Goal: Task Accomplishment & Management: Use online tool/utility

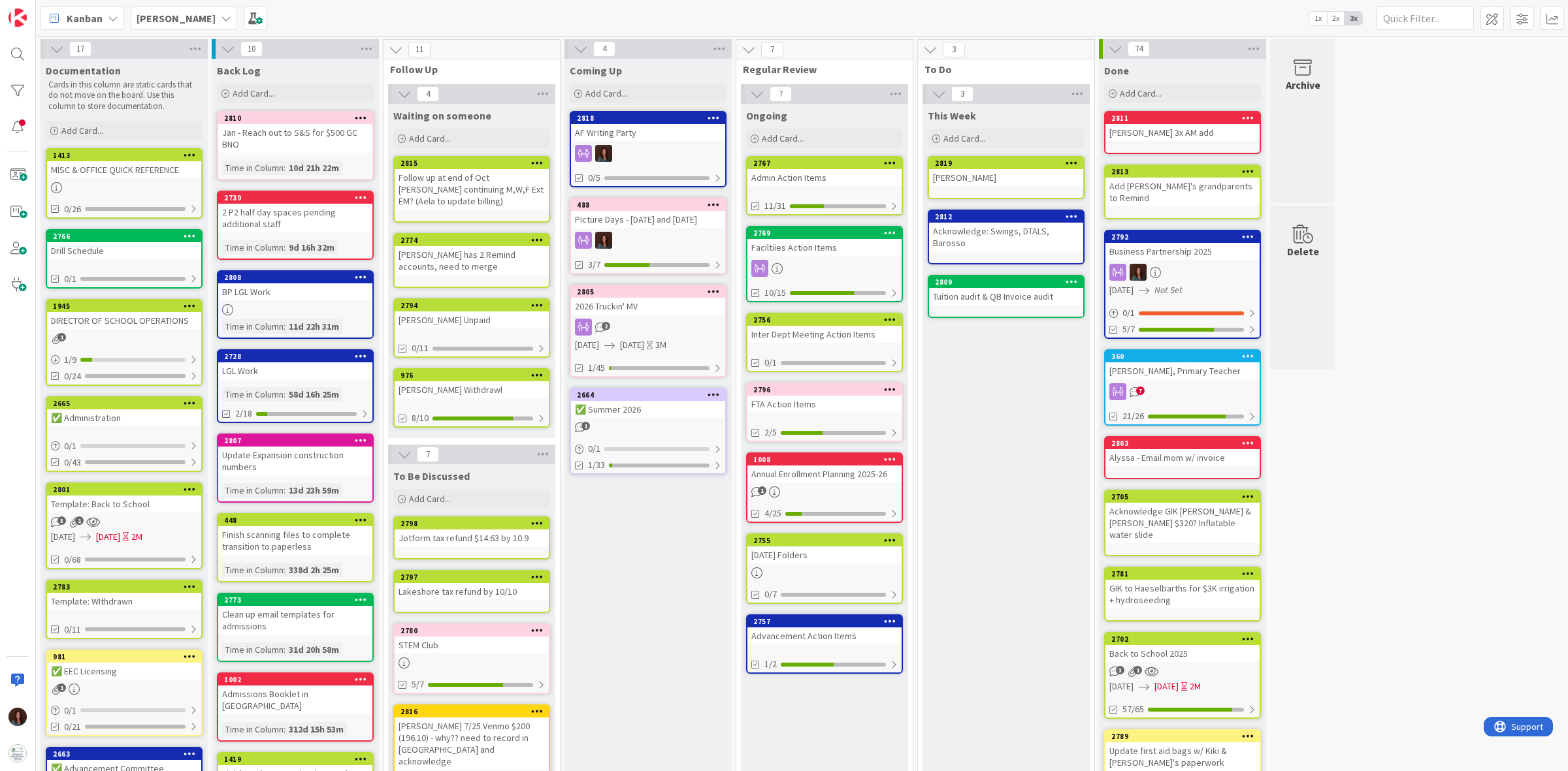
click at [659, 147] on div at bounding box center [648, 153] width 154 height 17
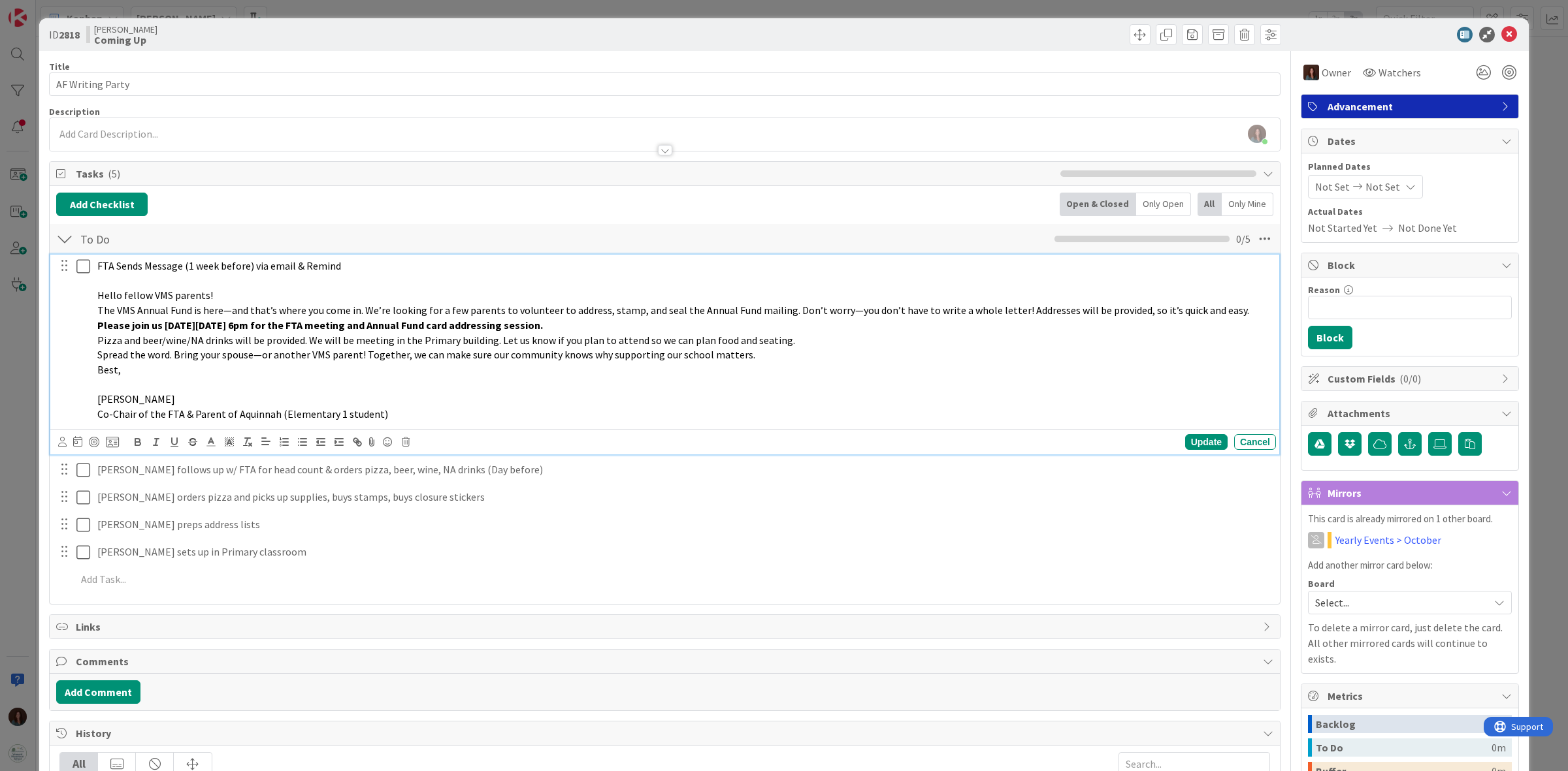
click at [79, 270] on icon at bounding box center [83, 266] width 13 height 16
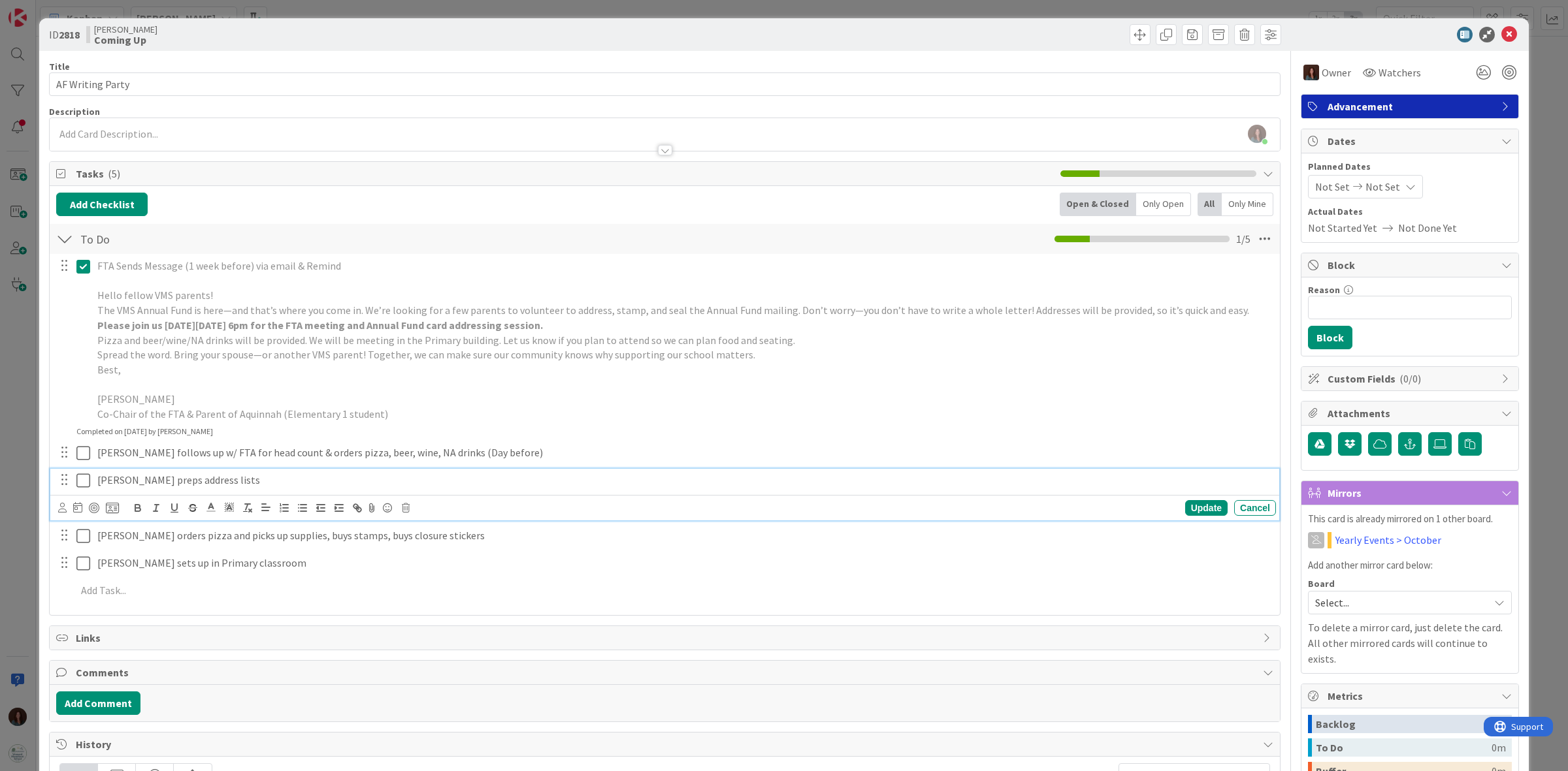
click at [77, 481] on icon at bounding box center [83, 480] width 13 height 16
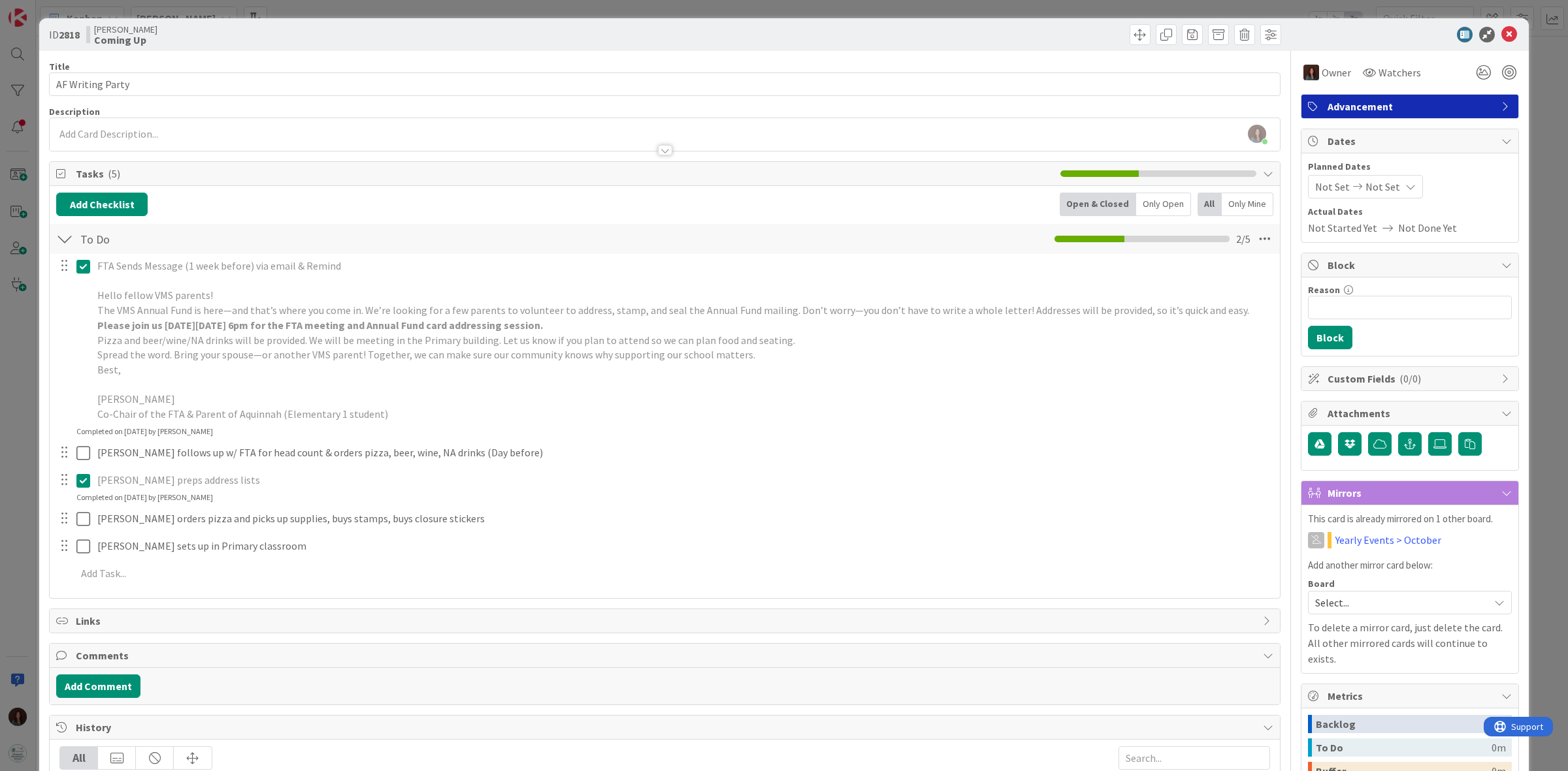
click at [82, 482] on icon at bounding box center [83, 480] width 13 height 16
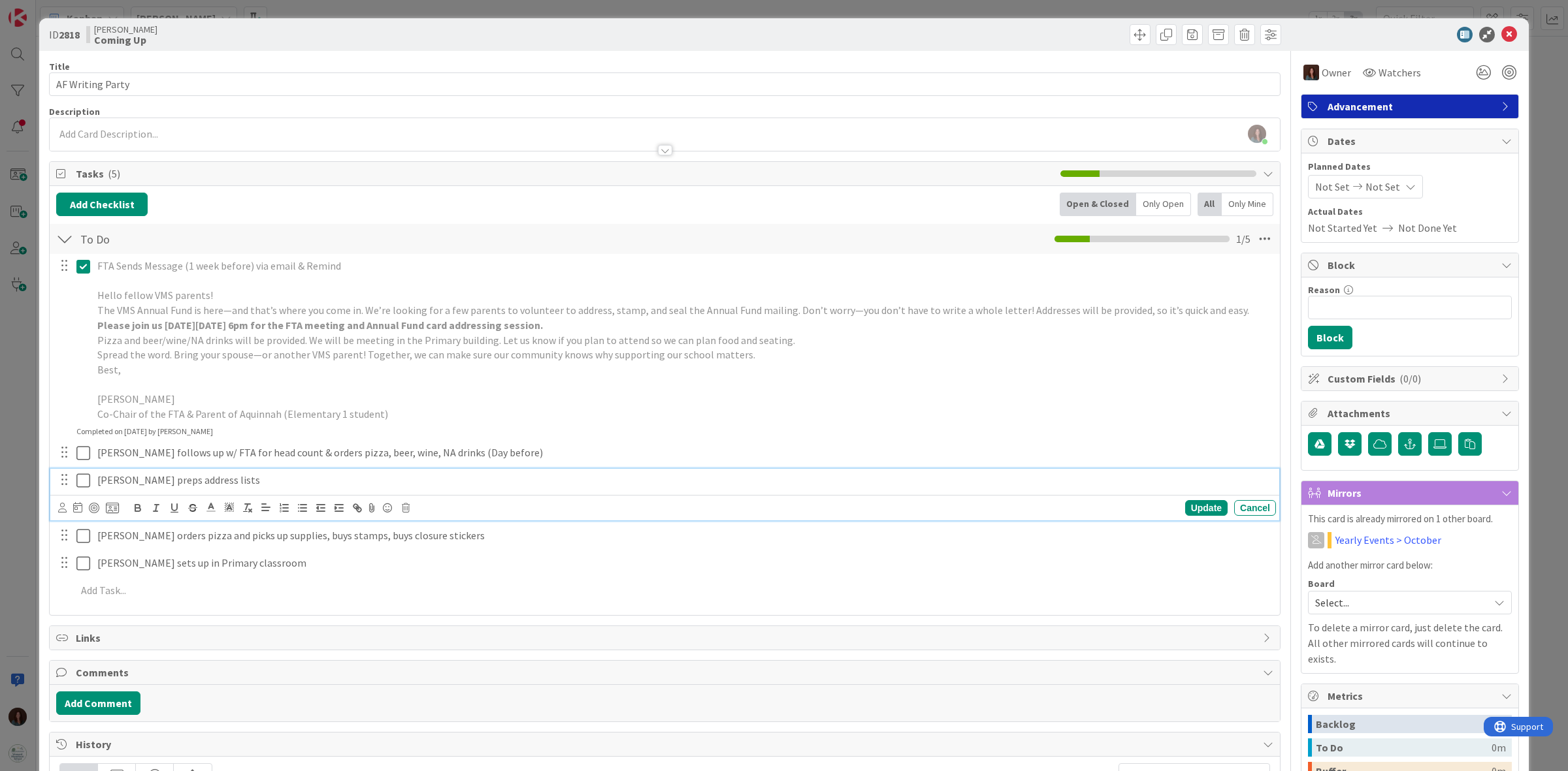
drag, startPoint x: 78, startPoint y: 481, endPoint x: 955, endPoint y: 556, distance: 880.2
click at [80, 481] on icon at bounding box center [83, 480] width 13 height 16
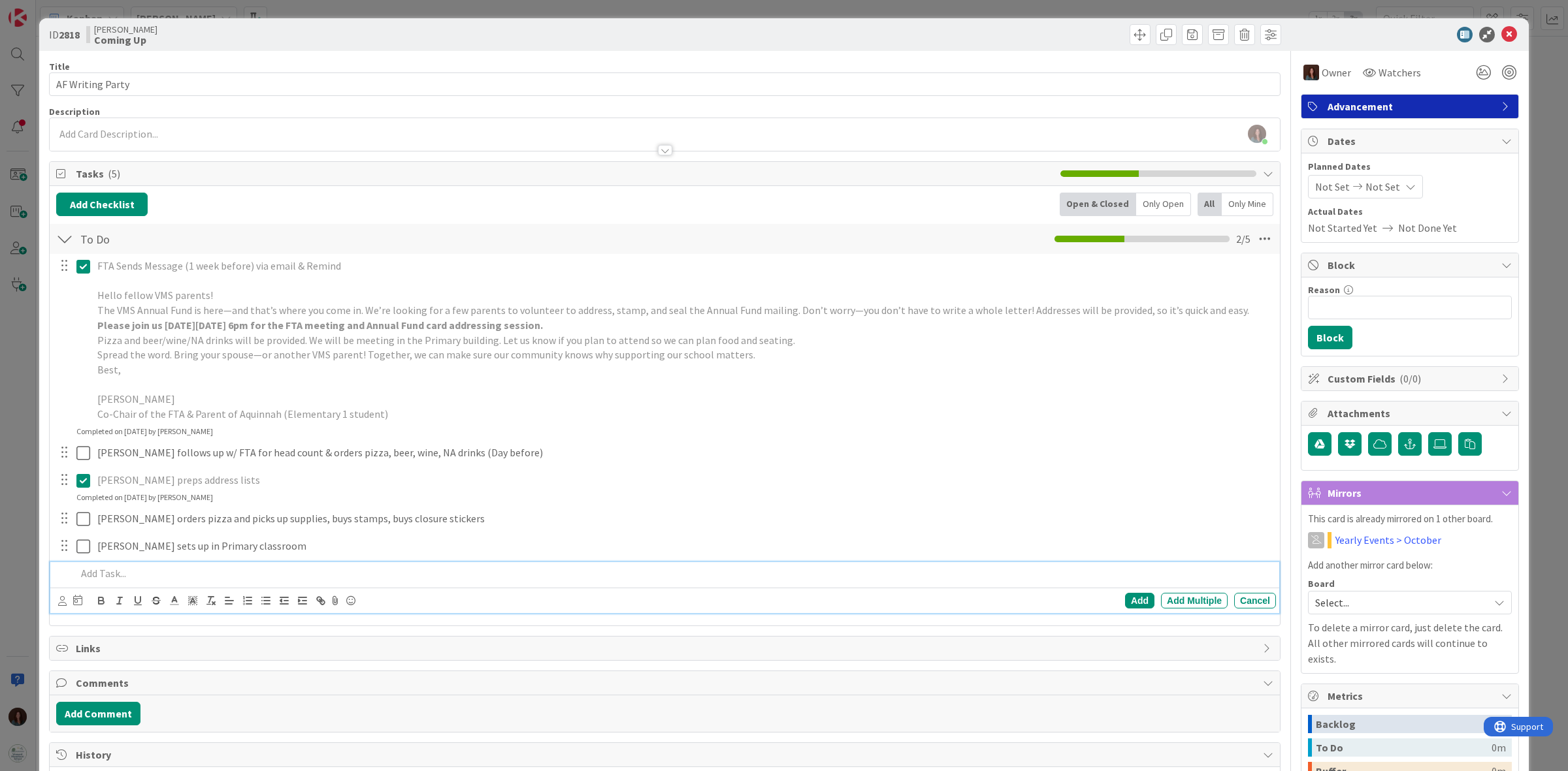
click at [130, 574] on p at bounding box center [674, 574] width 1195 height 15
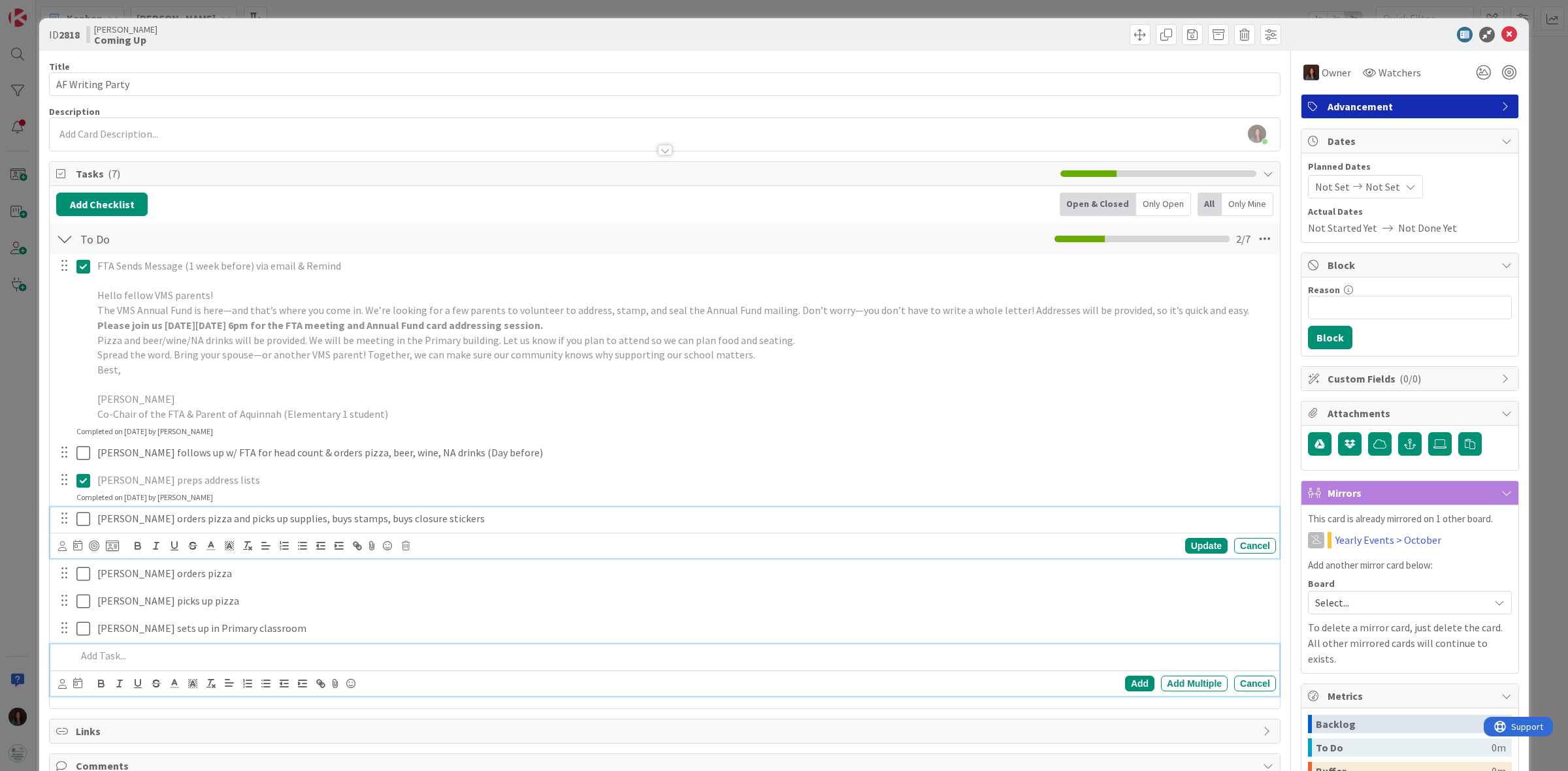
click at [168, 519] on p "[PERSON_NAME] orders pizza and picks up supplies, buys stamps, buys closure sti…" at bounding box center [684, 518] width 1173 height 15
drag, startPoint x: 256, startPoint y: 521, endPoint x: 174, endPoint y: 513, distance: 82.4
click at [174, 513] on p "[PERSON_NAME] orders pizza and picks up supplies, buys stamps, buys closure sti…" at bounding box center [684, 518] width 1173 height 15
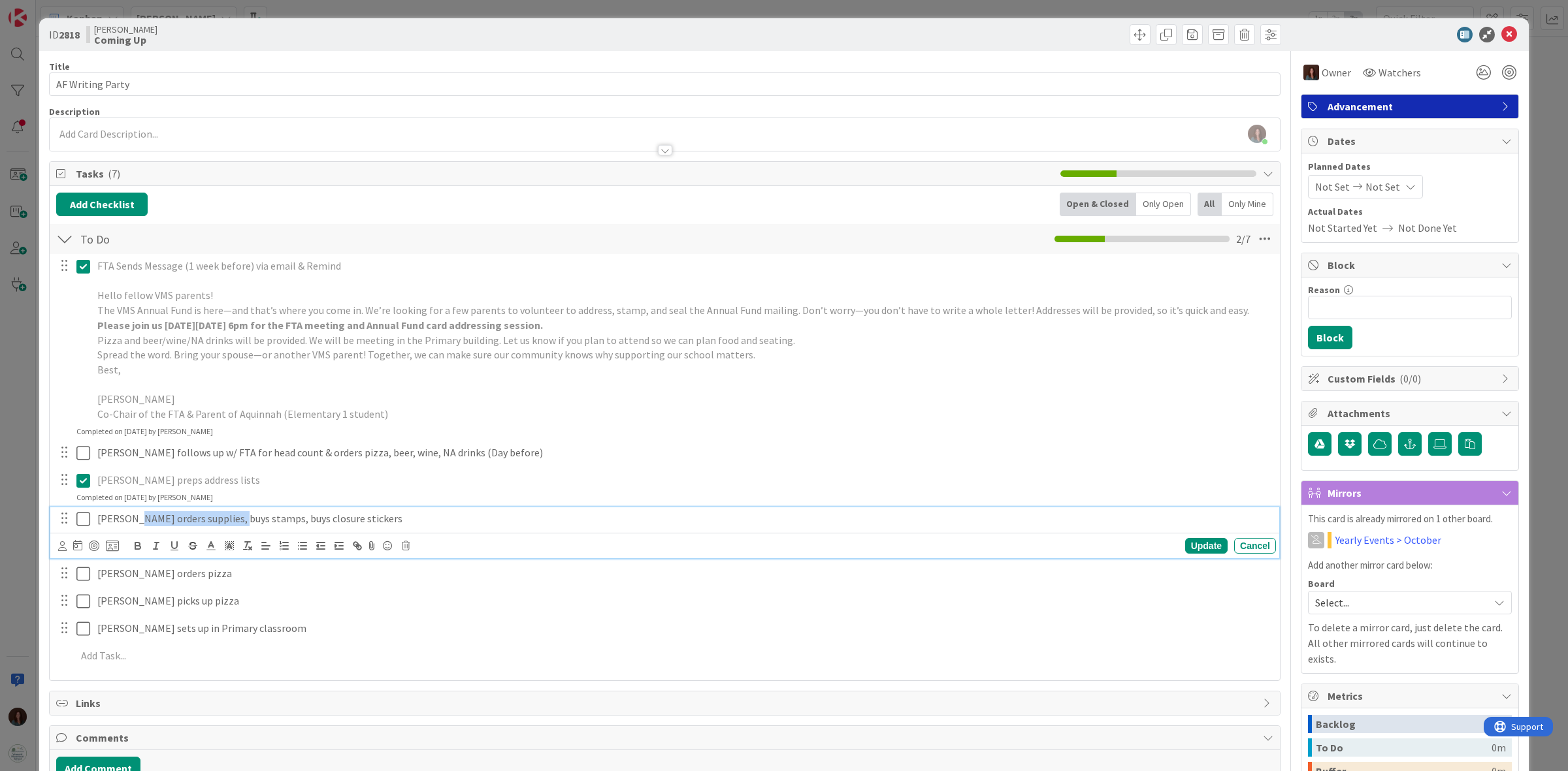
drag, startPoint x: 235, startPoint y: 517, endPoint x: 140, endPoint y: 518, distance: 95.0
click at [140, 518] on p "[PERSON_NAME] orders supplies, buys stamps, buys closure stickers" at bounding box center [684, 518] width 1173 height 15
drag, startPoint x: 223, startPoint y: 518, endPoint x: 194, endPoint y: 522, distance: 29.3
click at [194, 522] on p "[PERSON_NAME] buys stamps, buys closure stickers" at bounding box center [684, 518] width 1173 height 15
click at [1185, 543] on div "Update" at bounding box center [1206, 545] width 42 height 16
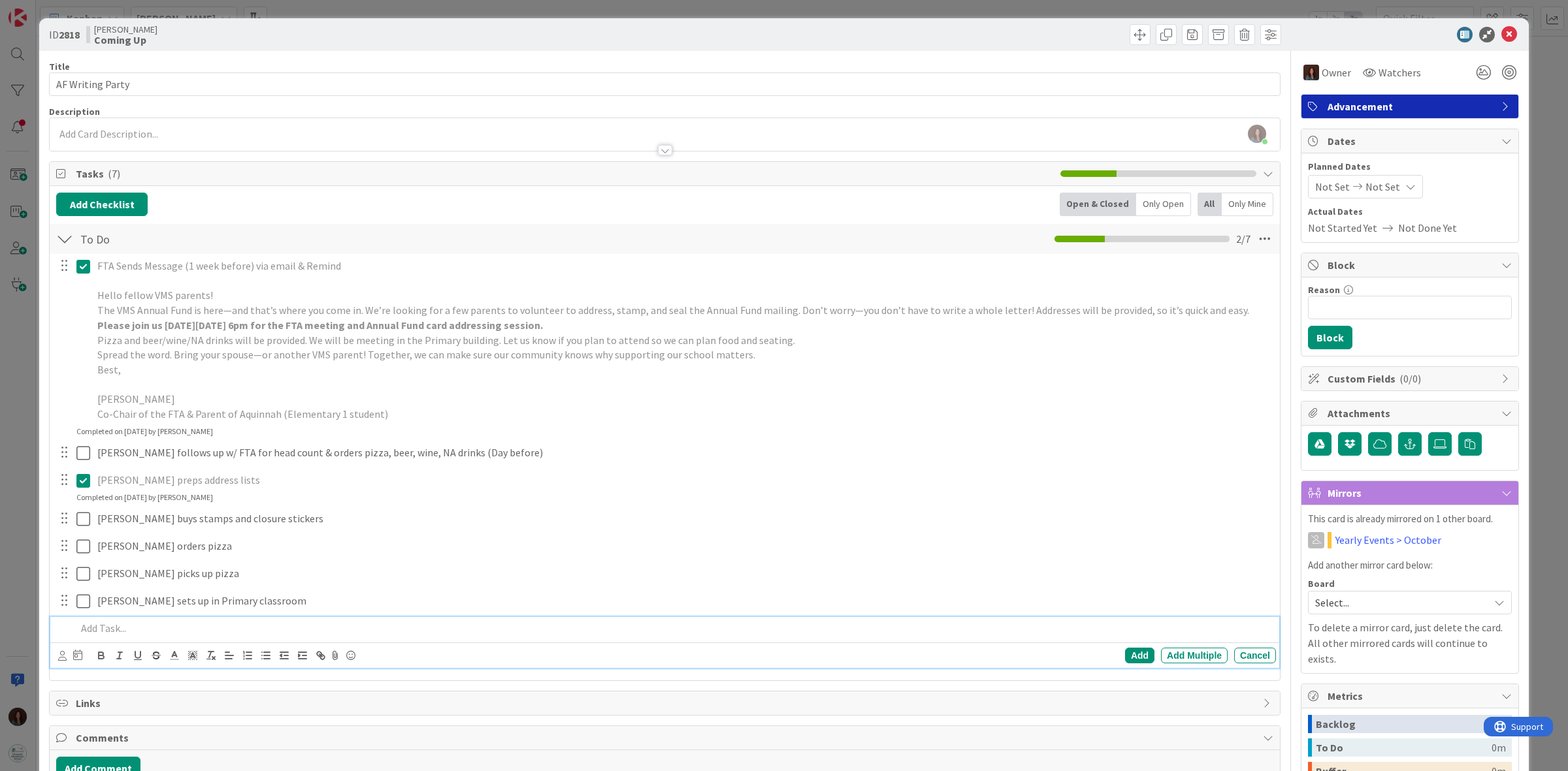
click at [215, 634] on p at bounding box center [674, 629] width 1195 height 15
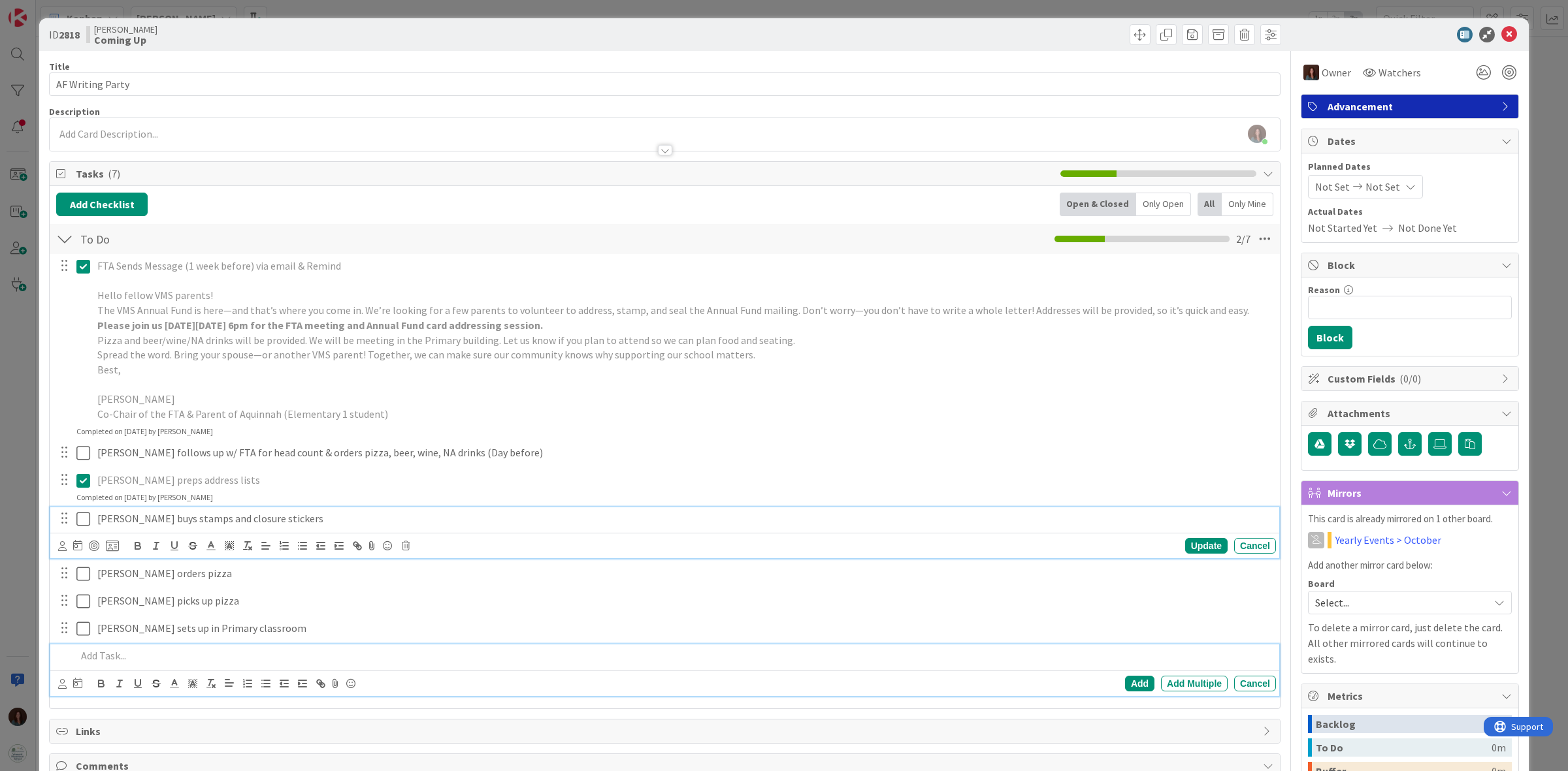
click at [80, 522] on icon at bounding box center [83, 518] width 13 height 16
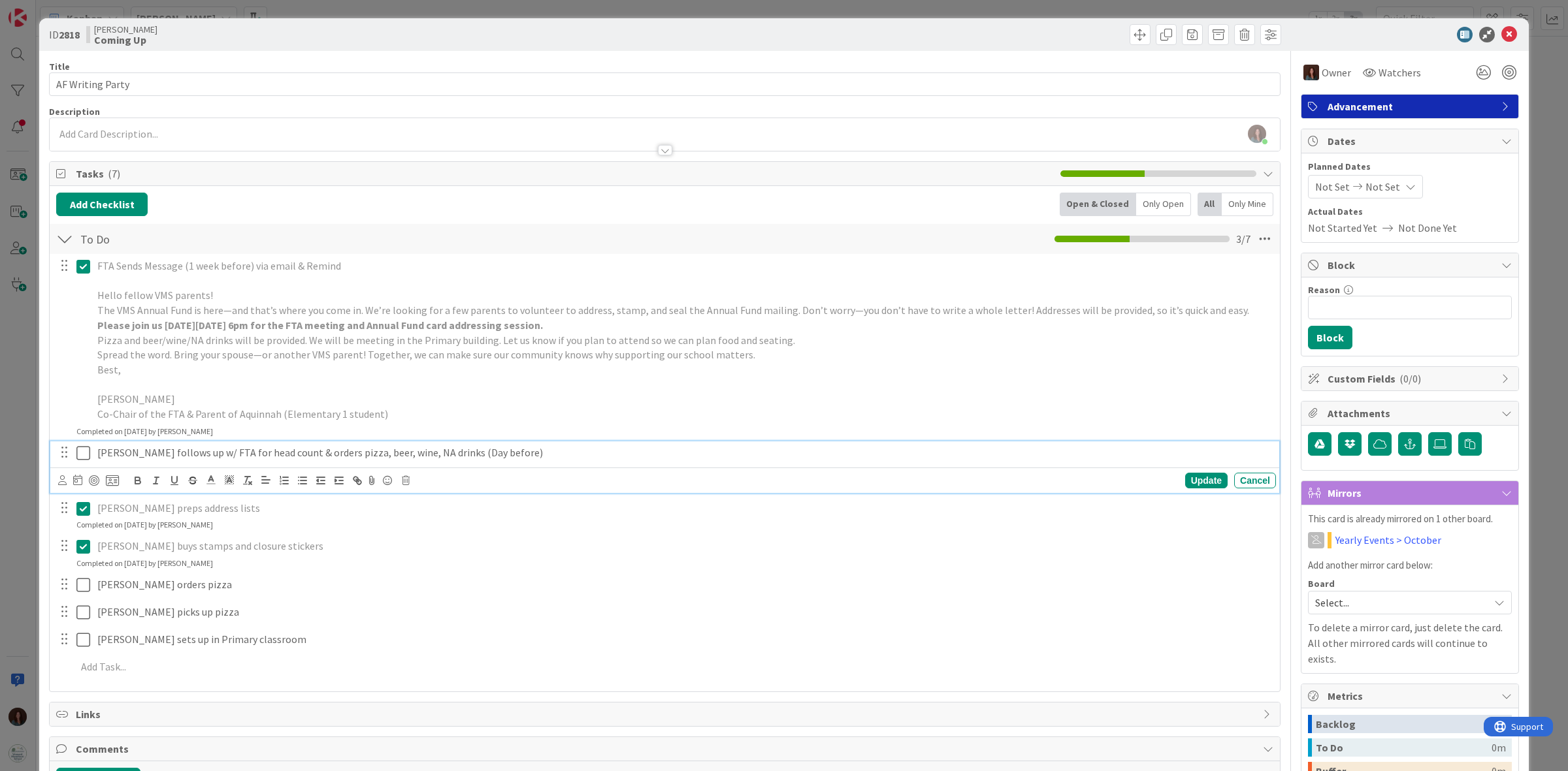
click at [271, 457] on p "[PERSON_NAME] follows up w/ FTA for head count & orders pizza, beer, wine, NA d…" at bounding box center [684, 453] width 1173 height 15
drag, startPoint x: 284, startPoint y: 454, endPoint x: 601, endPoint y: 457, distance: 317.0
click at [601, 457] on p "[PERSON_NAME] follows up w/ FTA for head count & orders pizza, beer, wine, NA d…" at bounding box center [684, 453] width 1173 height 15
copy p "& orders pizza, beer, wine, NA drinks (Day before)"
click at [1190, 483] on div "Update" at bounding box center [1206, 480] width 42 height 16
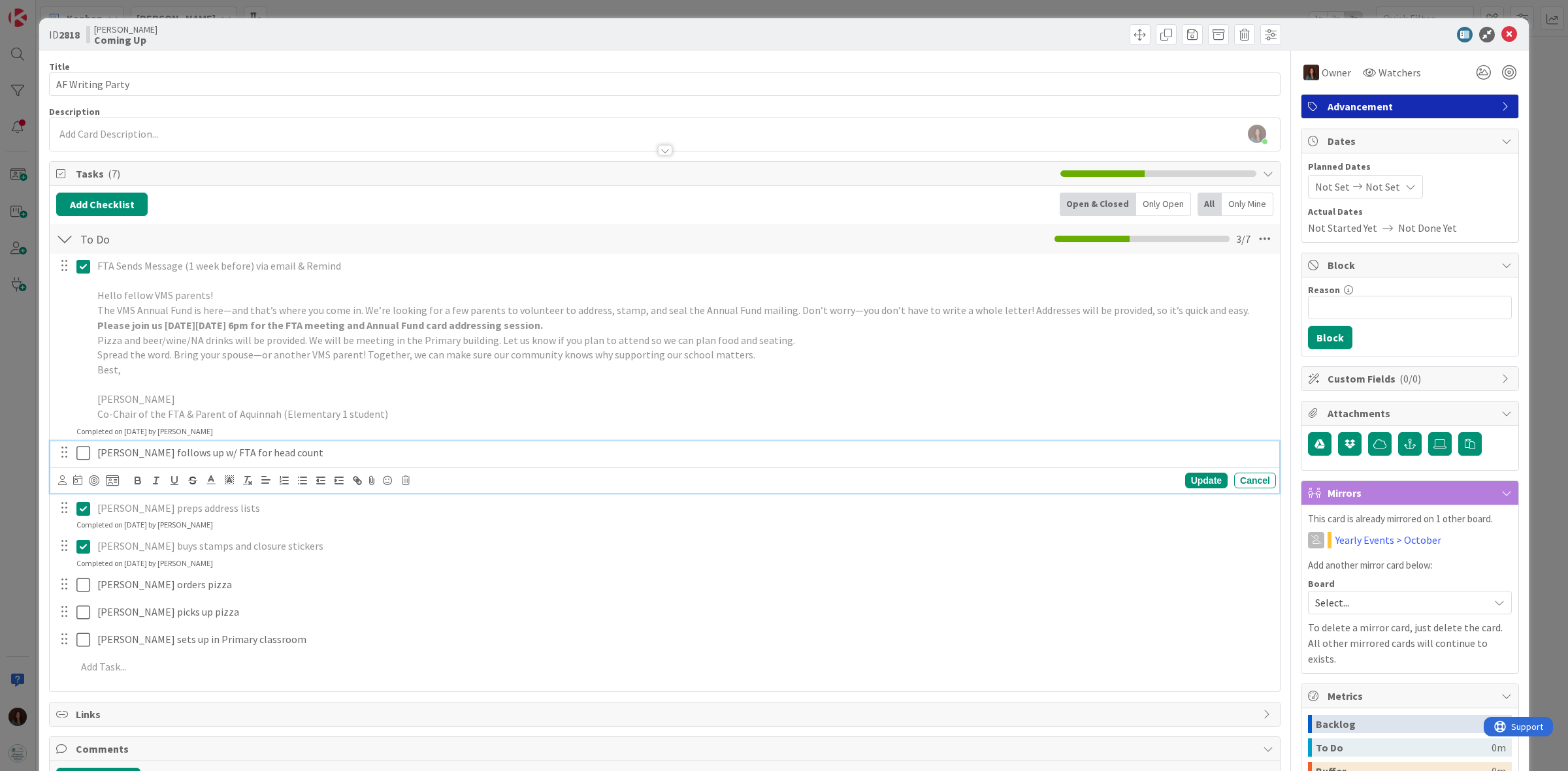
click at [79, 457] on icon at bounding box center [83, 453] width 13 height 16
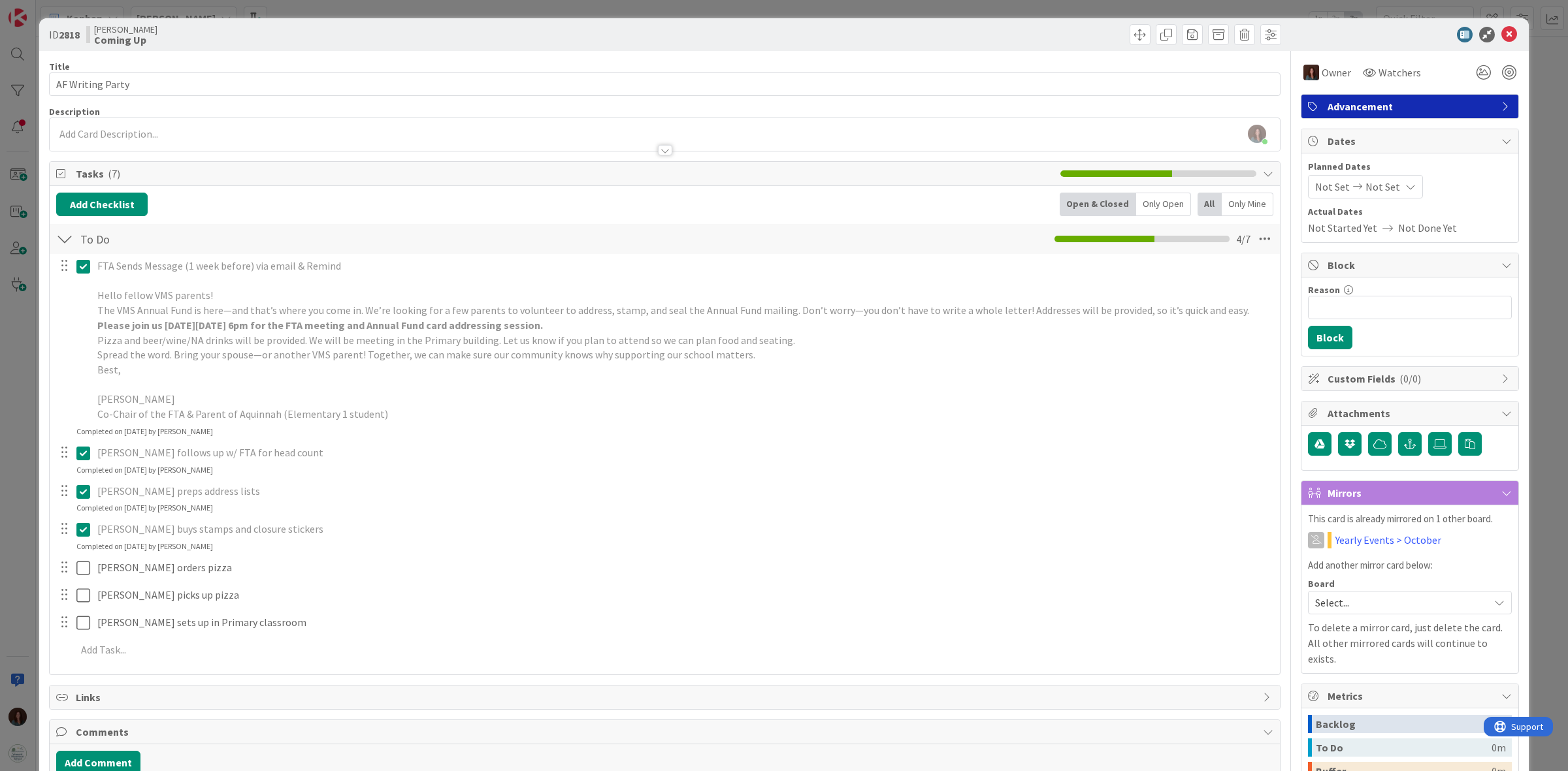
click at [83, 451] on icon at bounding box center [83, 453] width 13 height 16
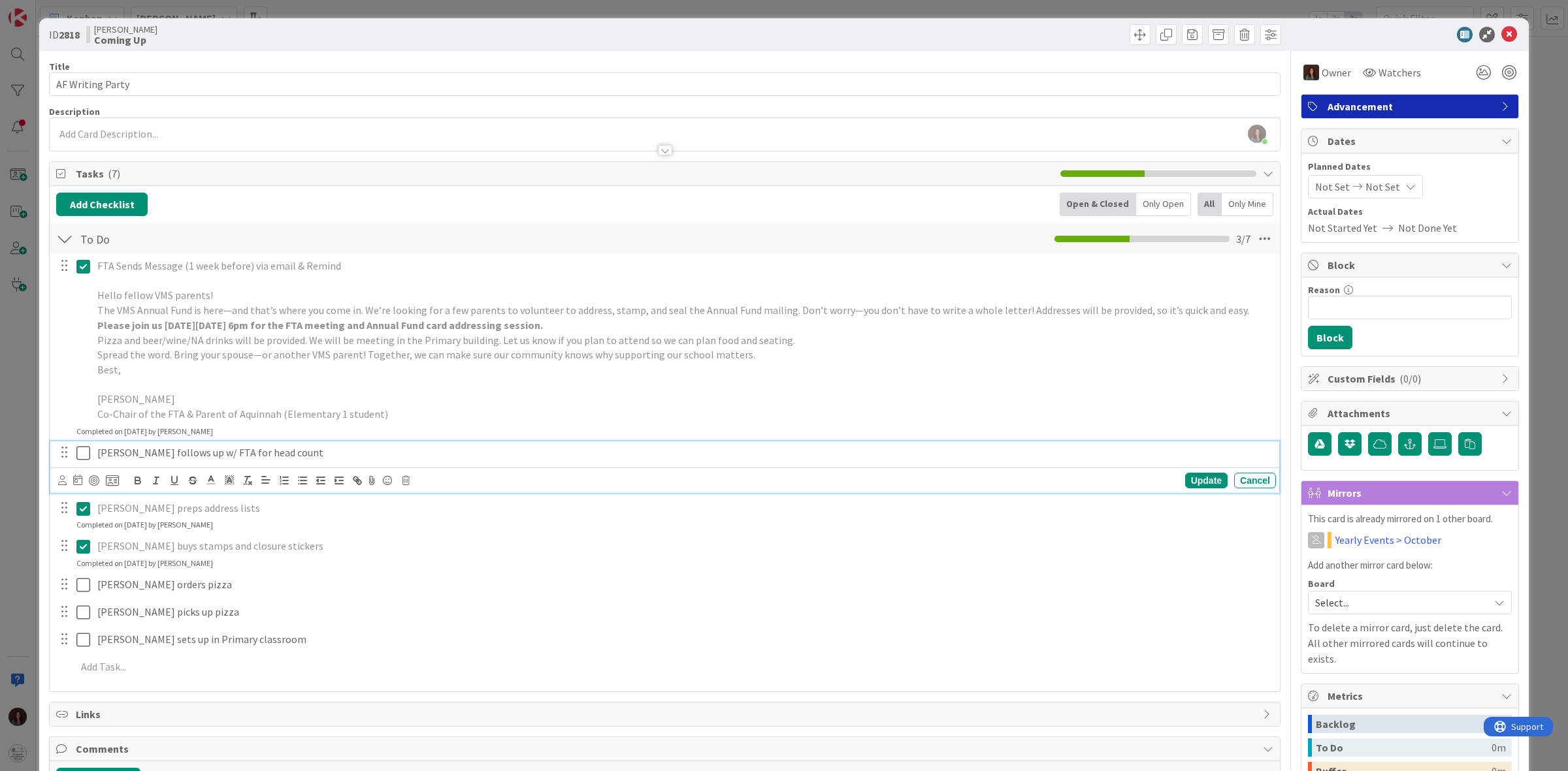
click at [335, 453] on p "[PERSON_NAME] follows up w/ FTA for head count" at bounding box center [684, 453] width 1173 height 15
click at [1185, 484] on div "Update" at bounding box center [1206, 480] width 42 height 16
click at [83, 454] on icon at bounding box center [83, 453] width 13 height 16
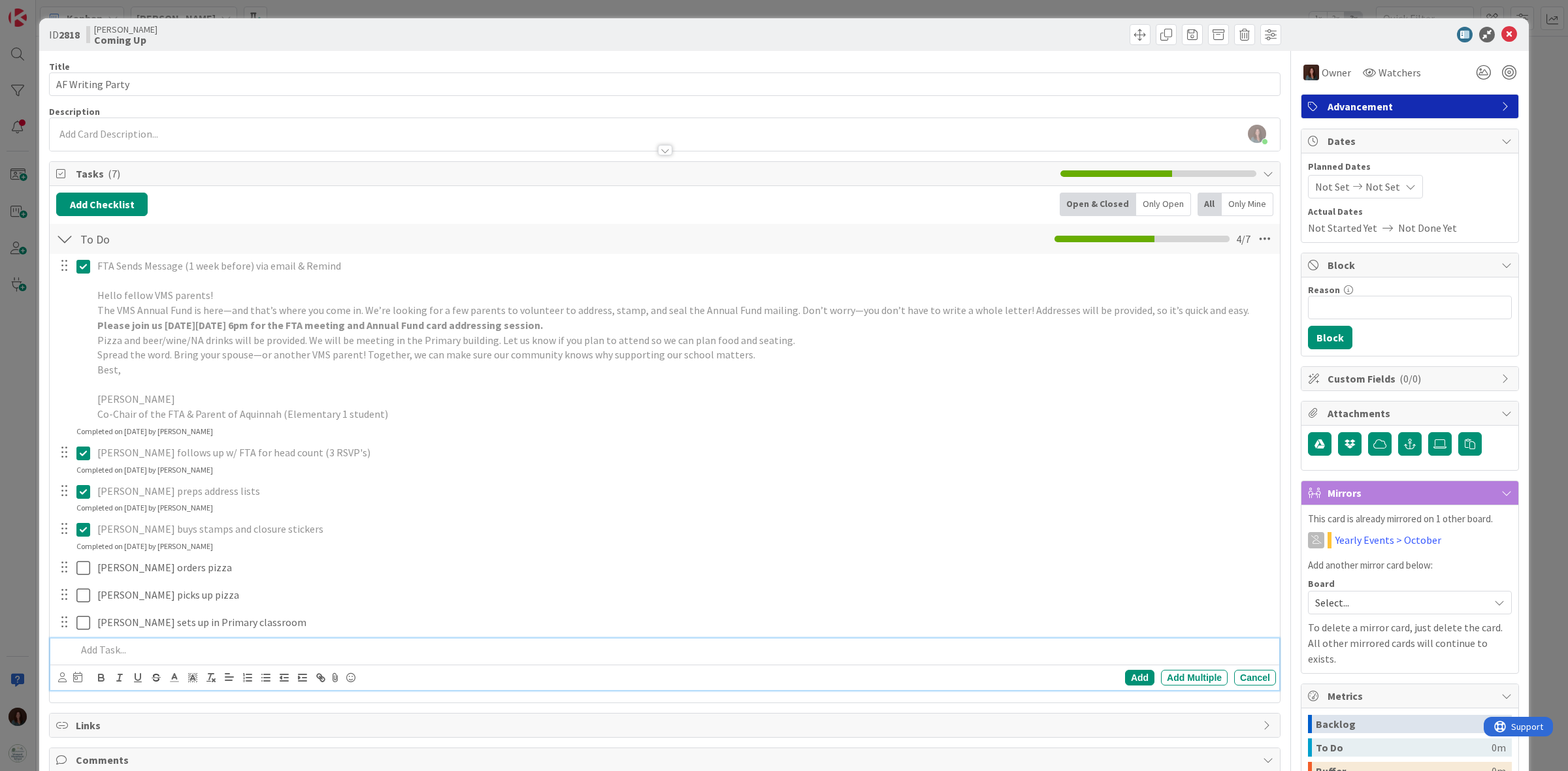
click at [125, 654] on p at bounding box center [674, 650] width 1195 height 15
drag, startPoint x: 312, startPoint y: 648, endPoint x: 213, endPoint y: 652, distance: 99.1
click at [0, 647] on html "[PERSON_NAME] 1x 2x 3x 17 Documentation Cards in this column are static cards t…" at bounding box center [784, 385] width 1568 height 771
copy p "& orders pizza, beer, wine, NA drinks (Day before)"
click at [296, 624] on p "[PERSON_NAME] sets up in Primary classroom" at bounding box center [684, 623] width 1173 height 15
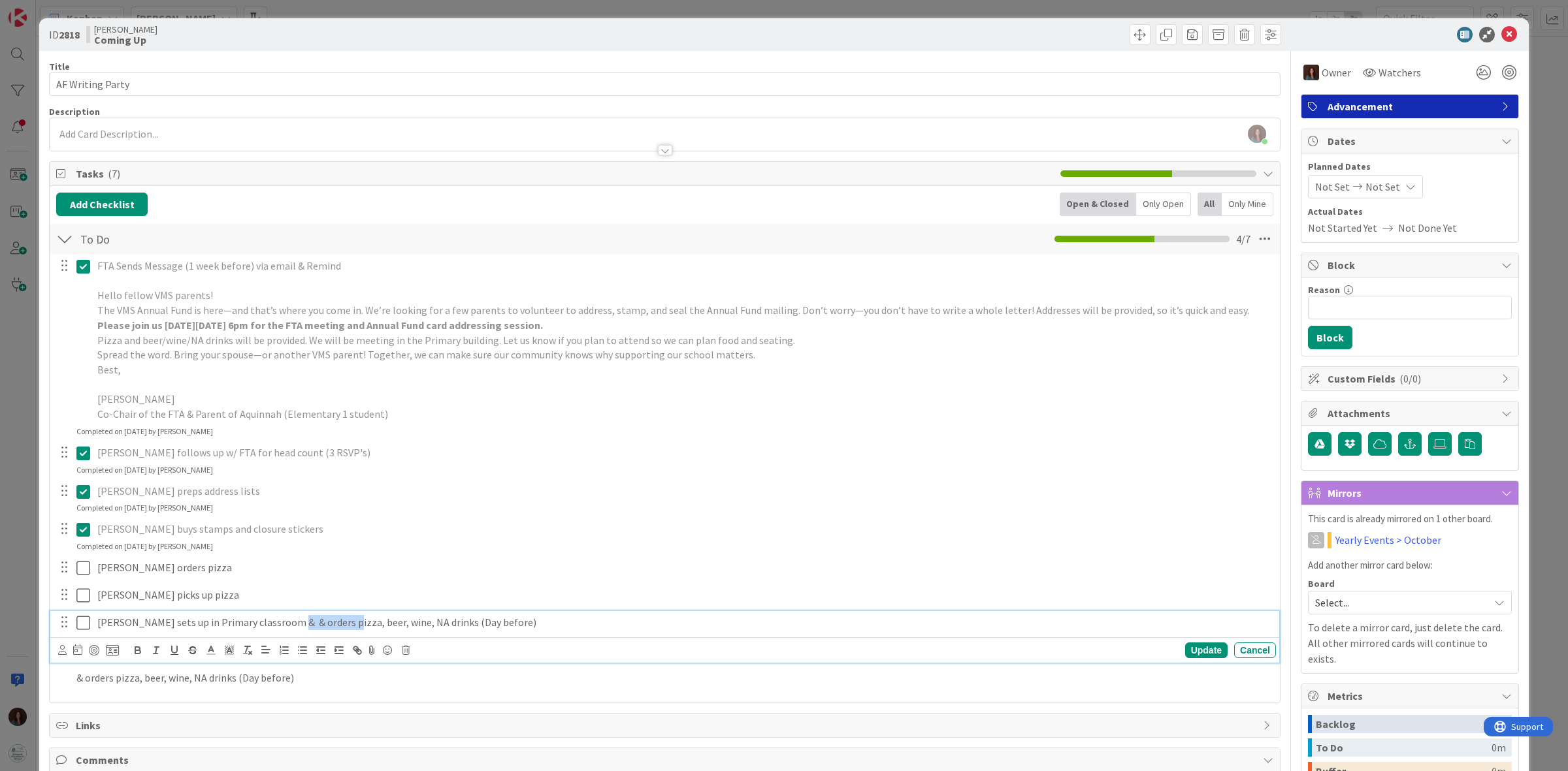
drag, startPoint x: 344, startPoint y: 622, endPoint x: 336, endPoint y: 717, distance: 95.3
click at [288, 625] on p "[PERSON_NAME] sets up in Primary classroom & & orders pizza, beer, wine, NA dri…" at bounding box center [684, 623] width 1173 height 15
drag, startPoint x: 495, startPoint y: 624, endPoint x: 400, endPoint y: 622, distance: 95.0
click at [400, 622] on p "[PERSON_NAME] sets up in Primary classroom & sets up beer, wine, NA drinks (Day…" at bounding box center [684, 623] width 1173 height 15
click at [409, 622] on p "[PERSON_NAME] sets up in Primary classroom & sets up beer, wine, NA drinks, ute…" at bounding box center [684, 623] width 1173 height 15
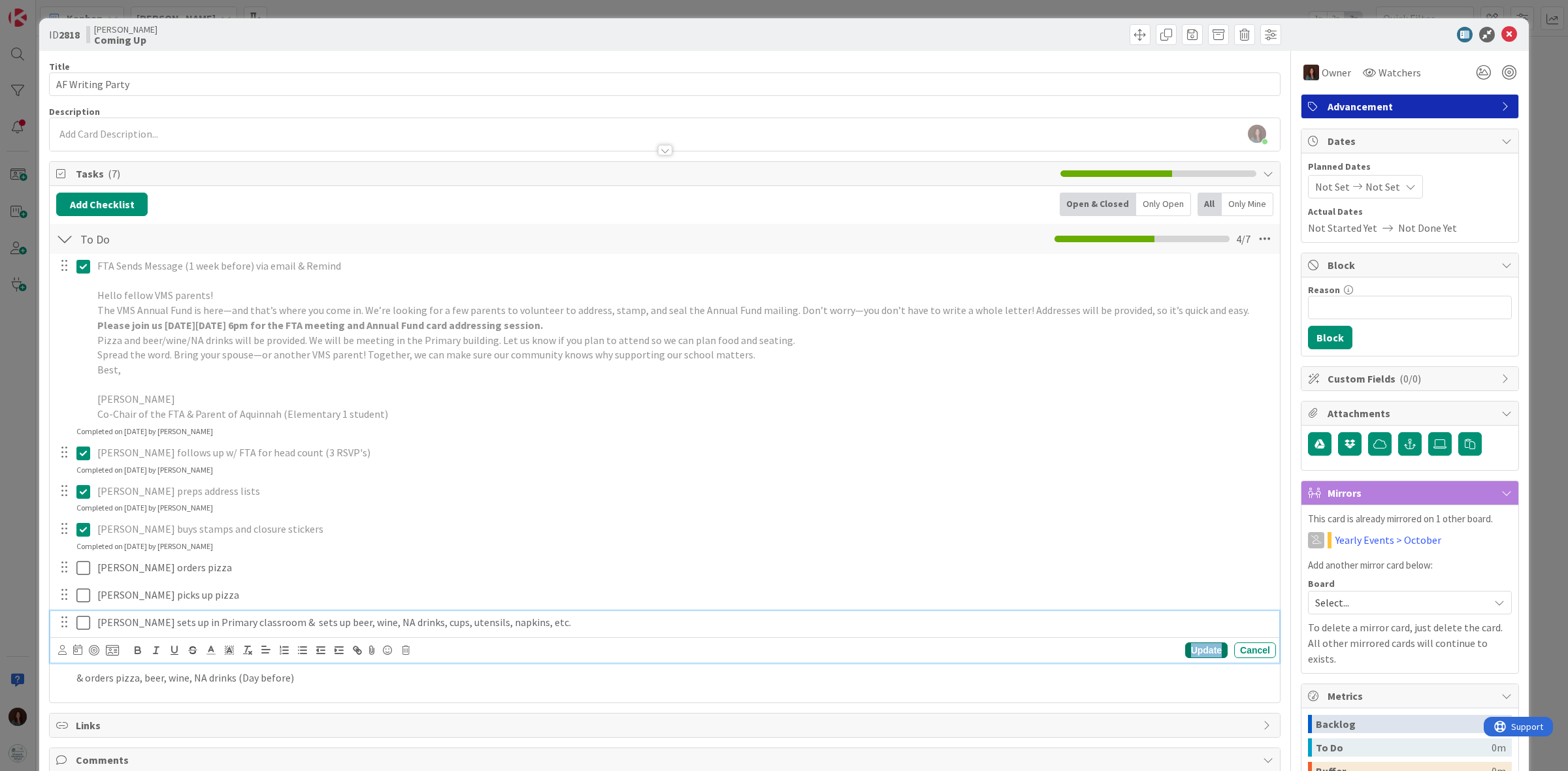
click at [1204, 654] on div "Update" at bounding box center [1206, 650] width 42 height 16
click at [154, 650] on p "& orders pizza, beer, wine, NA drinks (Day before)" at bounding box center [674, 650] width 1195 height 15
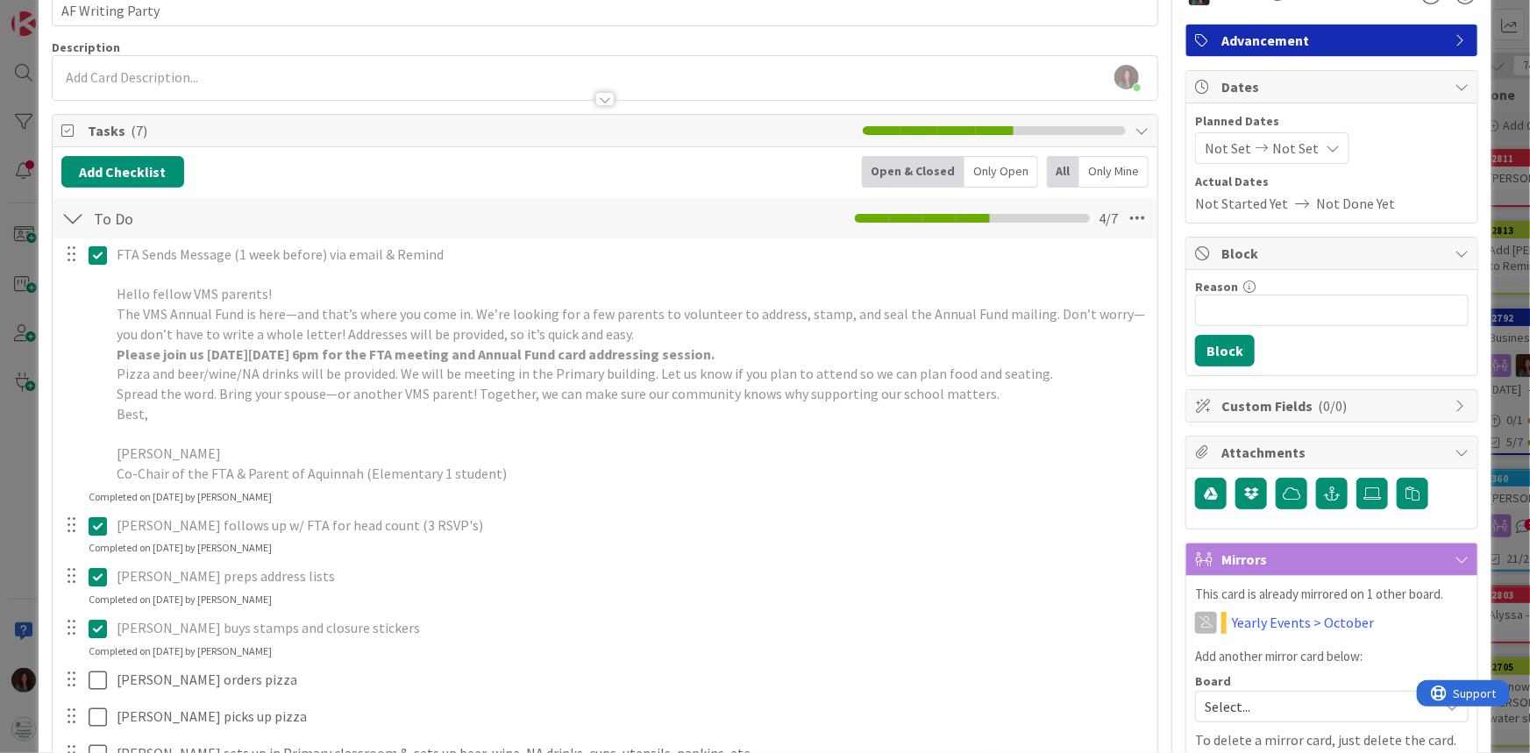
scroll to position [318, 0]
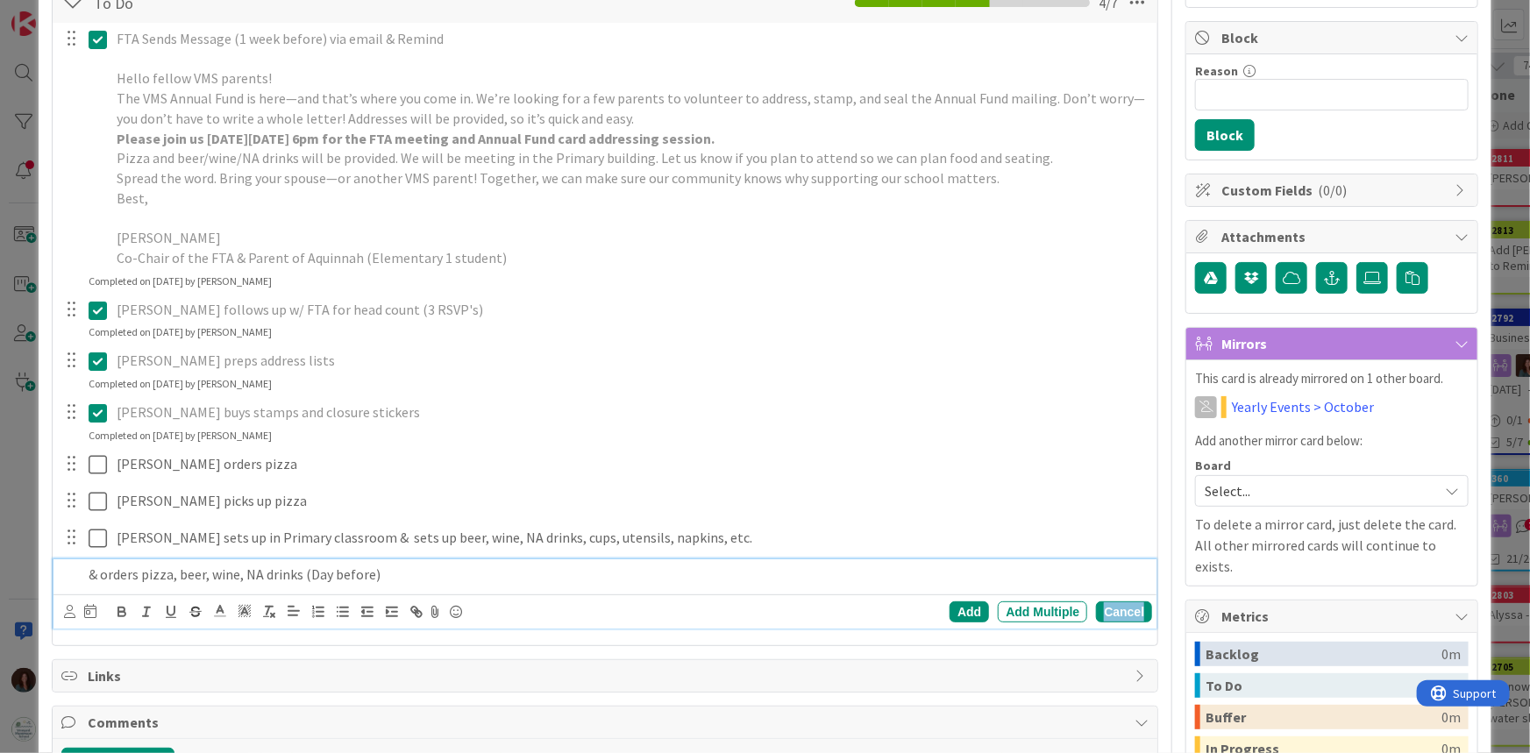
click at [1111, 605] on div "Cancel" at bounding box center [1124, 611] width 56 height 21
click at [354, 577] on p at bounding box center [617, 575] width 1057 height 20
click at [1113, 606] on div "Cancel" at bounding box center [1124, 611] width 56 height 21
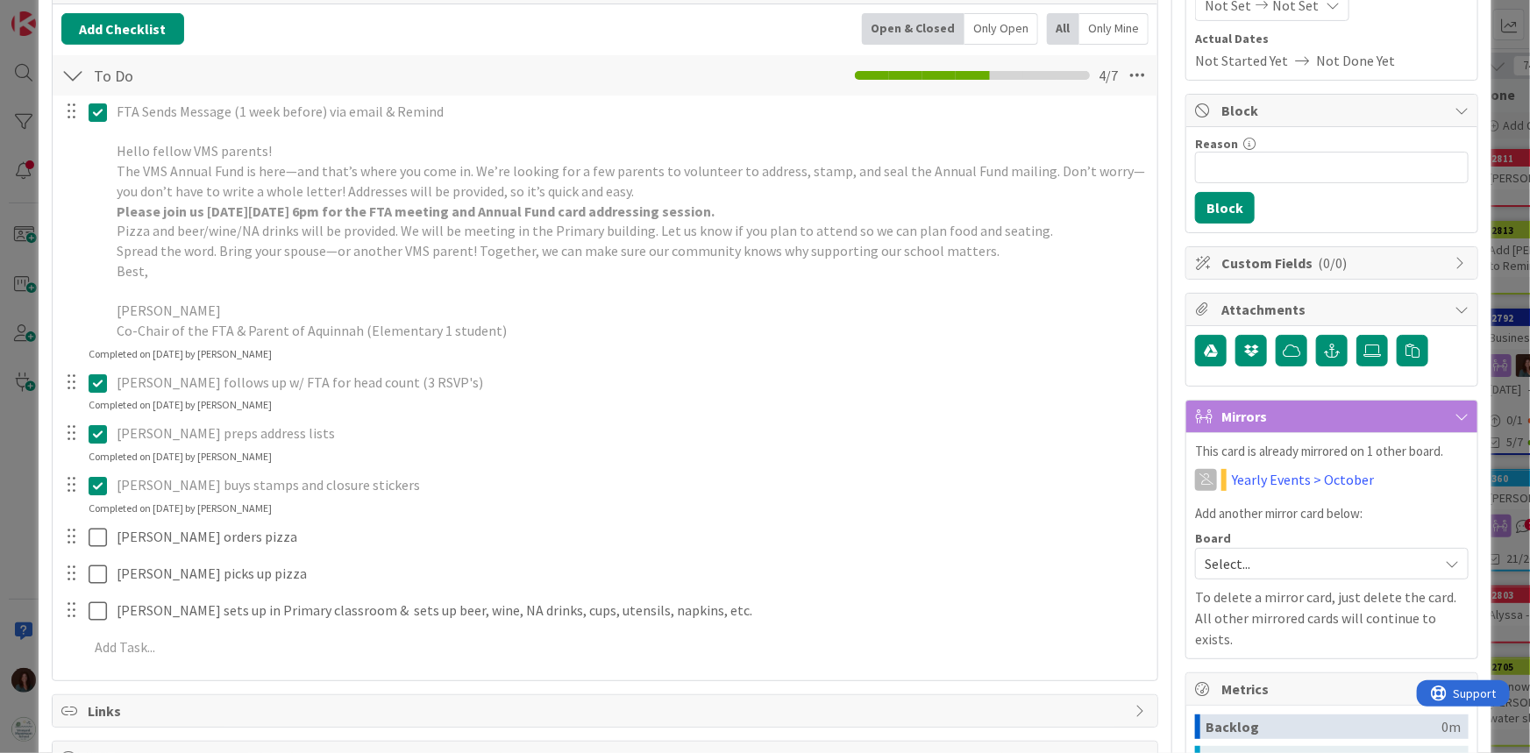
scroll to position [238, 0]
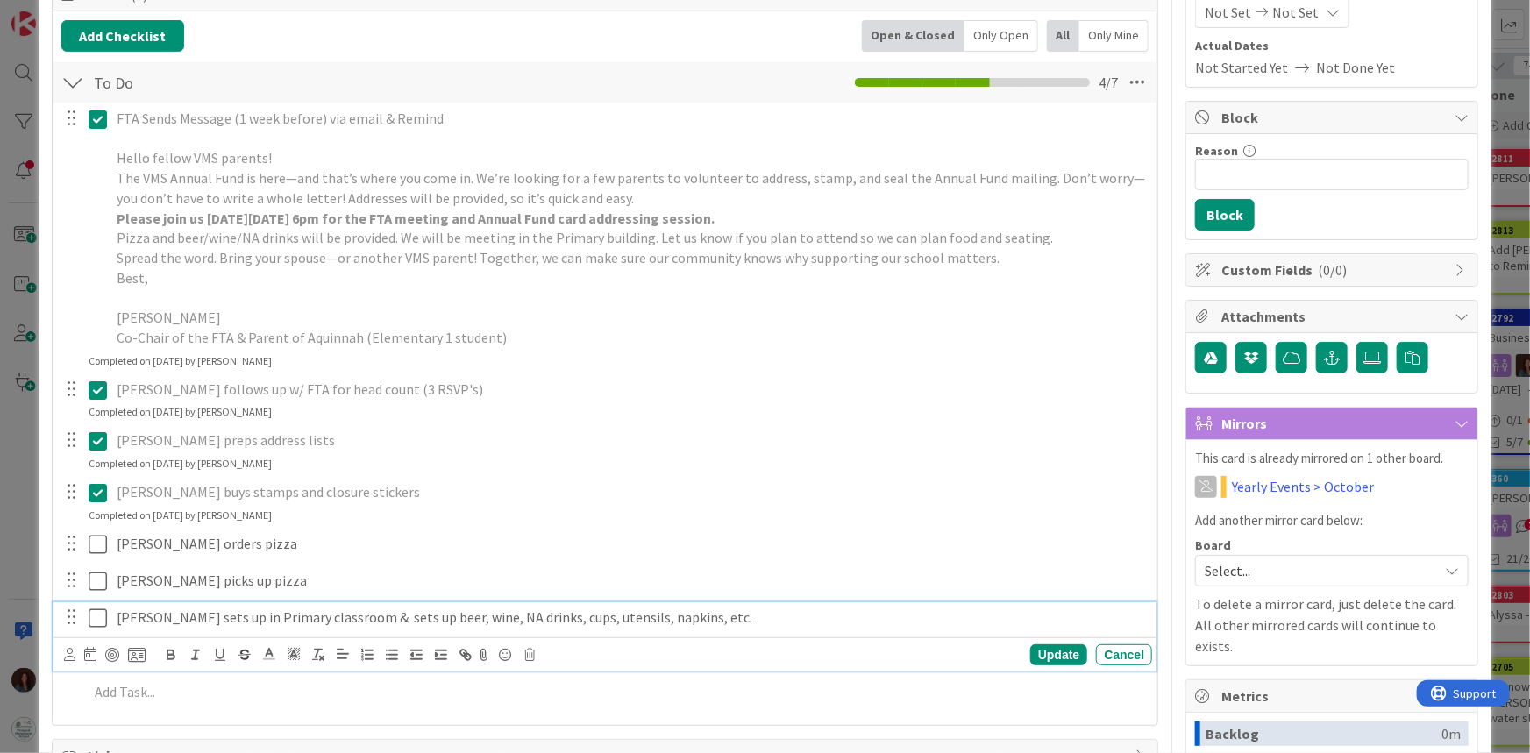
click at [89, 619] on icon at bounding box center [98, 618] width 18 height 21
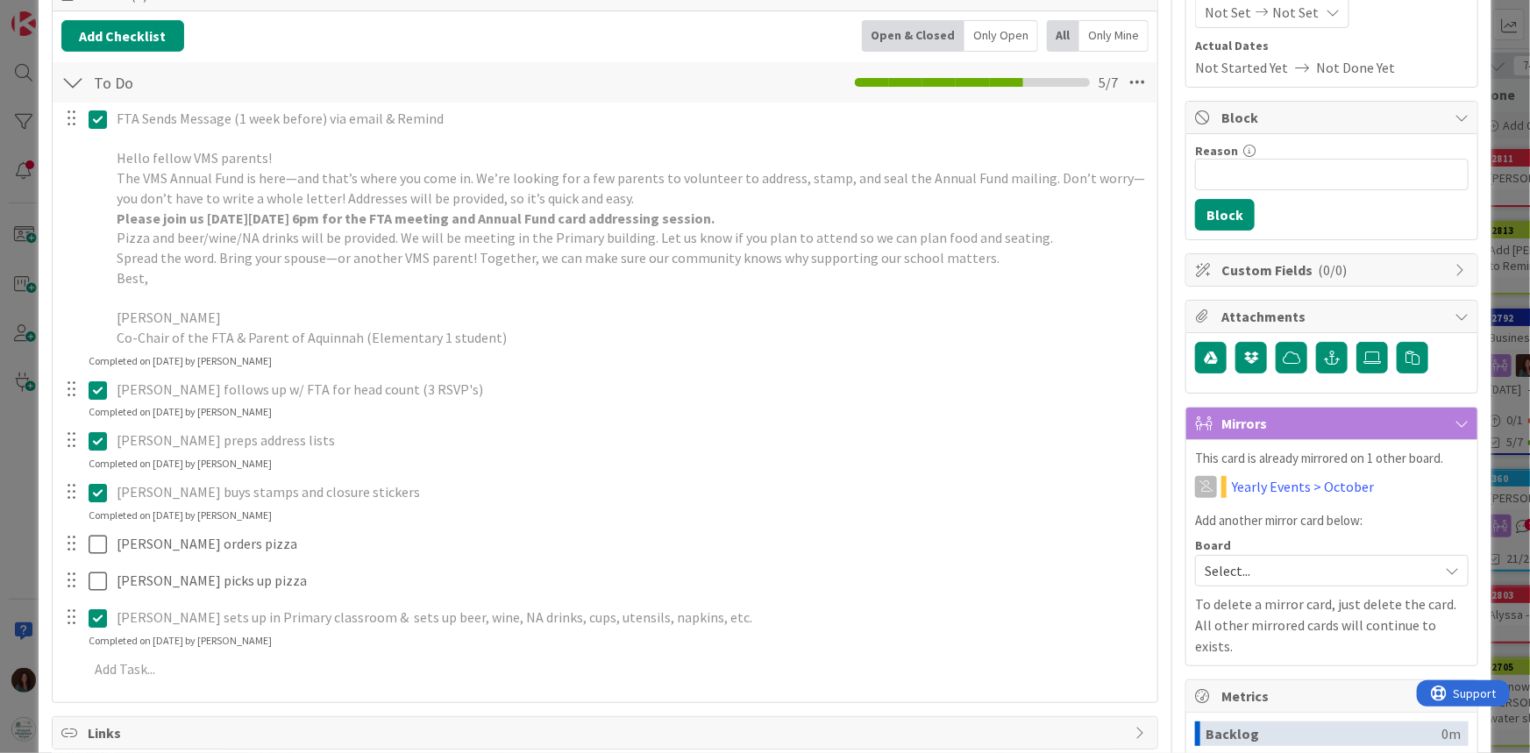
scroll to position [0, 0]
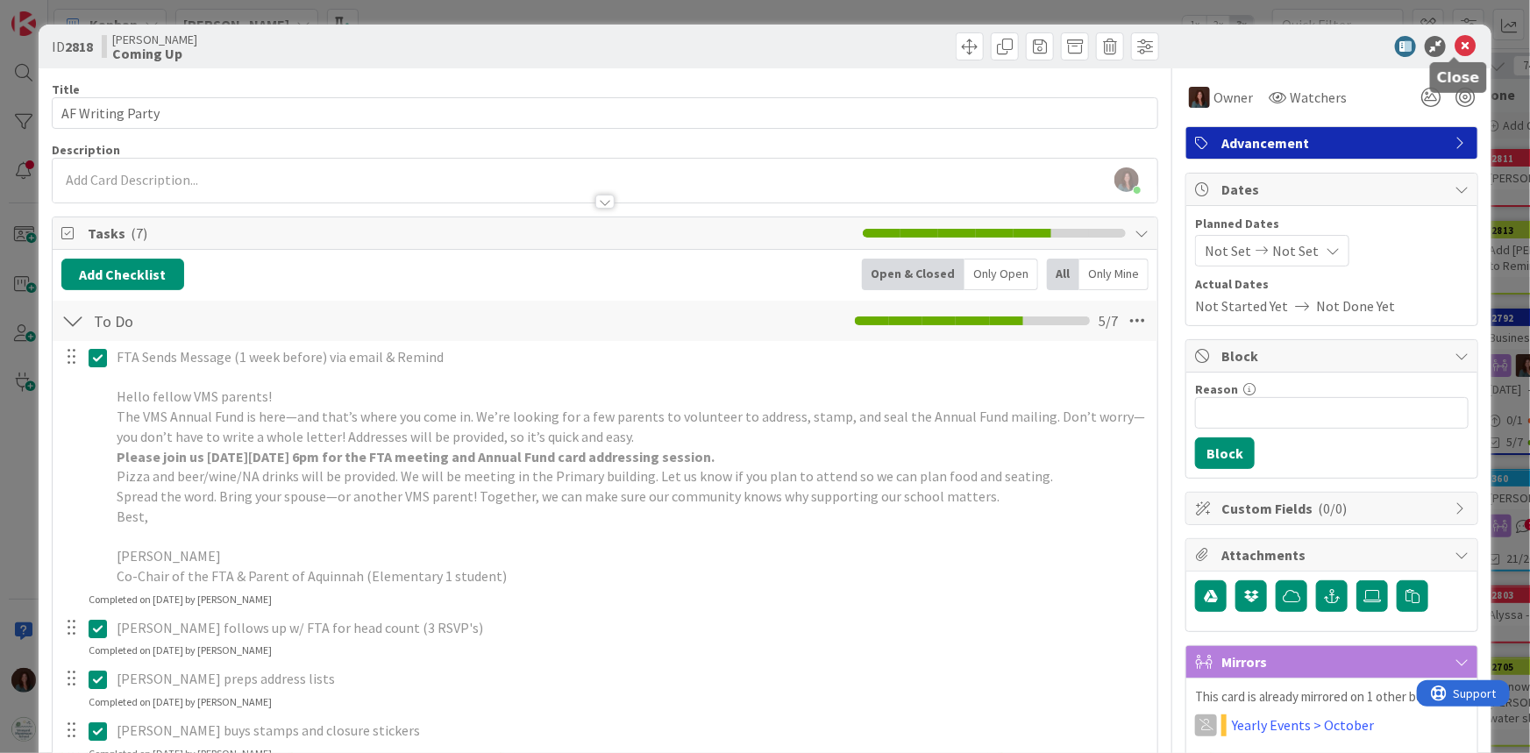
click at [1454, 50] on icon at bounding box center [1464, 46] width 21 height 21
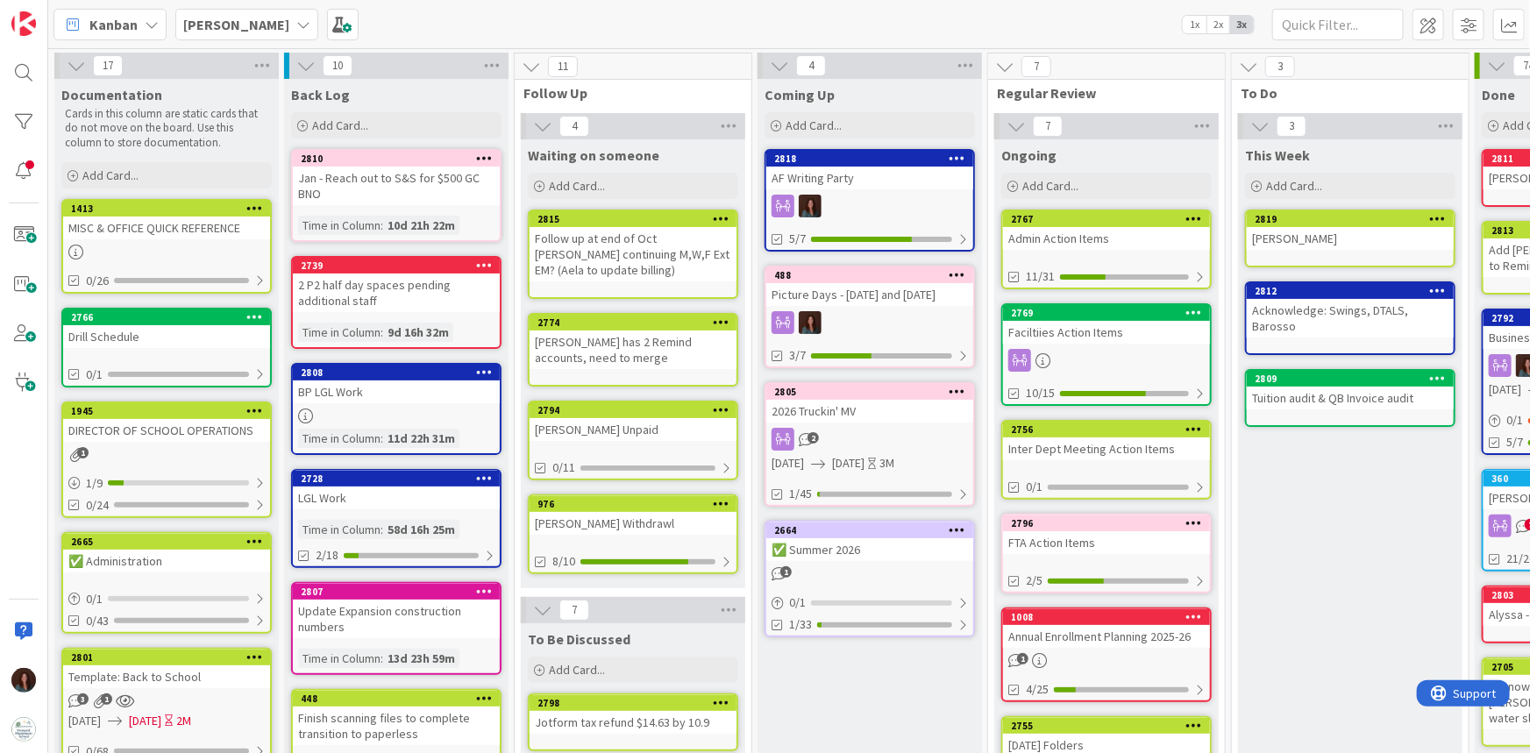
click at [884, 188] on div "AF Writing Party" at bounding box center [869, 178] width 207 height 23
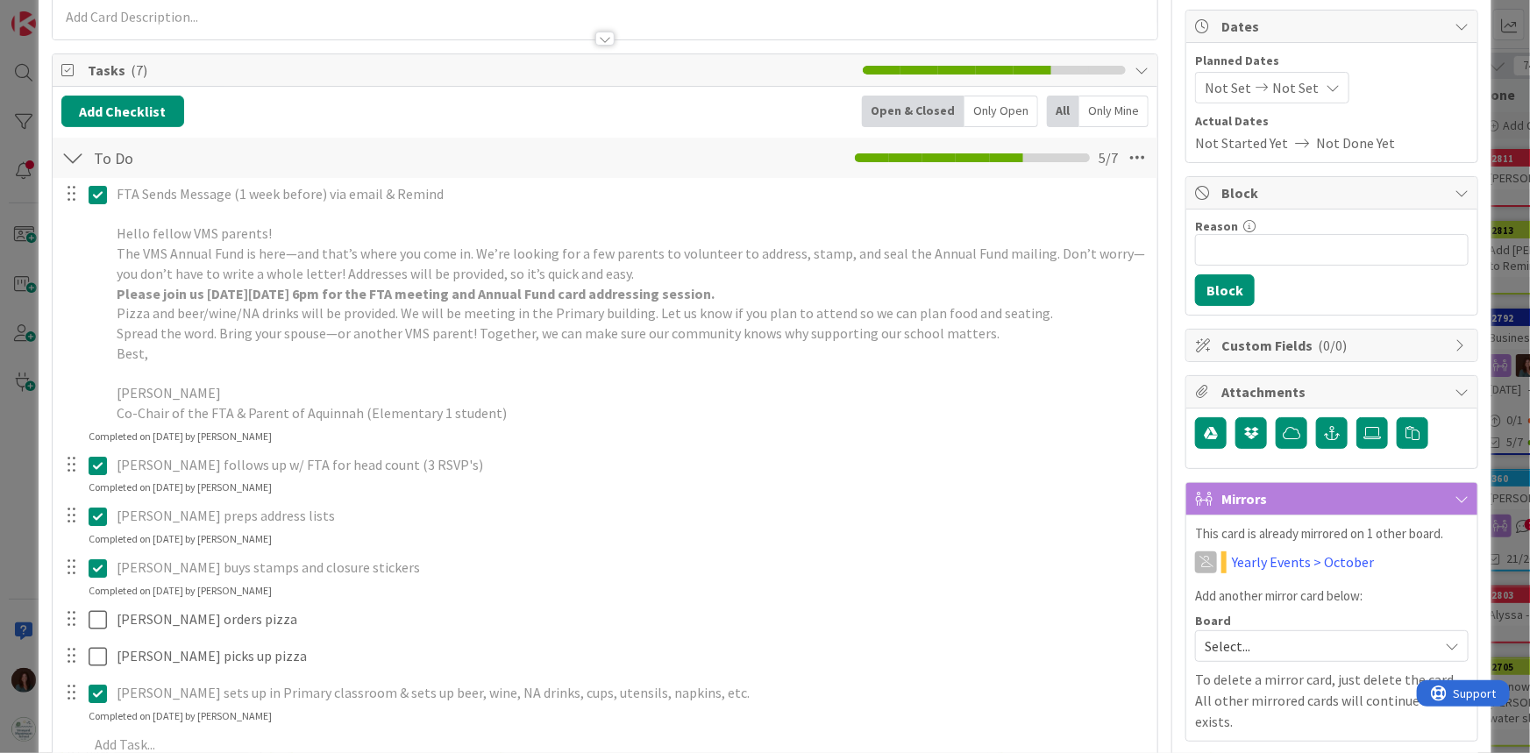
scroll to position [398, 0]
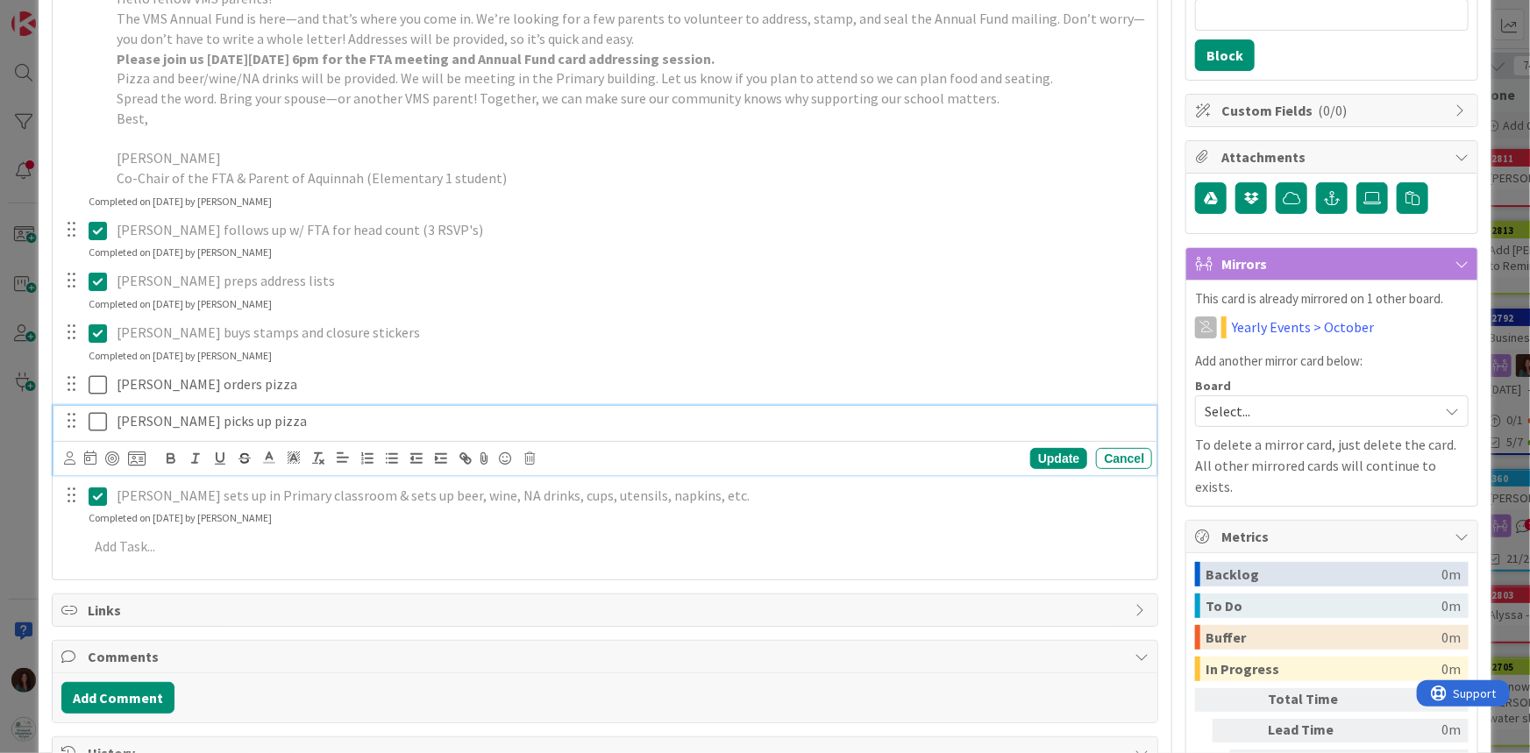
drag, startPoint x: 89, startPoint y: 427, endPoint x: 94, endPoint y: 419, distance: 9.0
click at [91, 427] on icon at bounding box center [98, 421] width 18 height 21
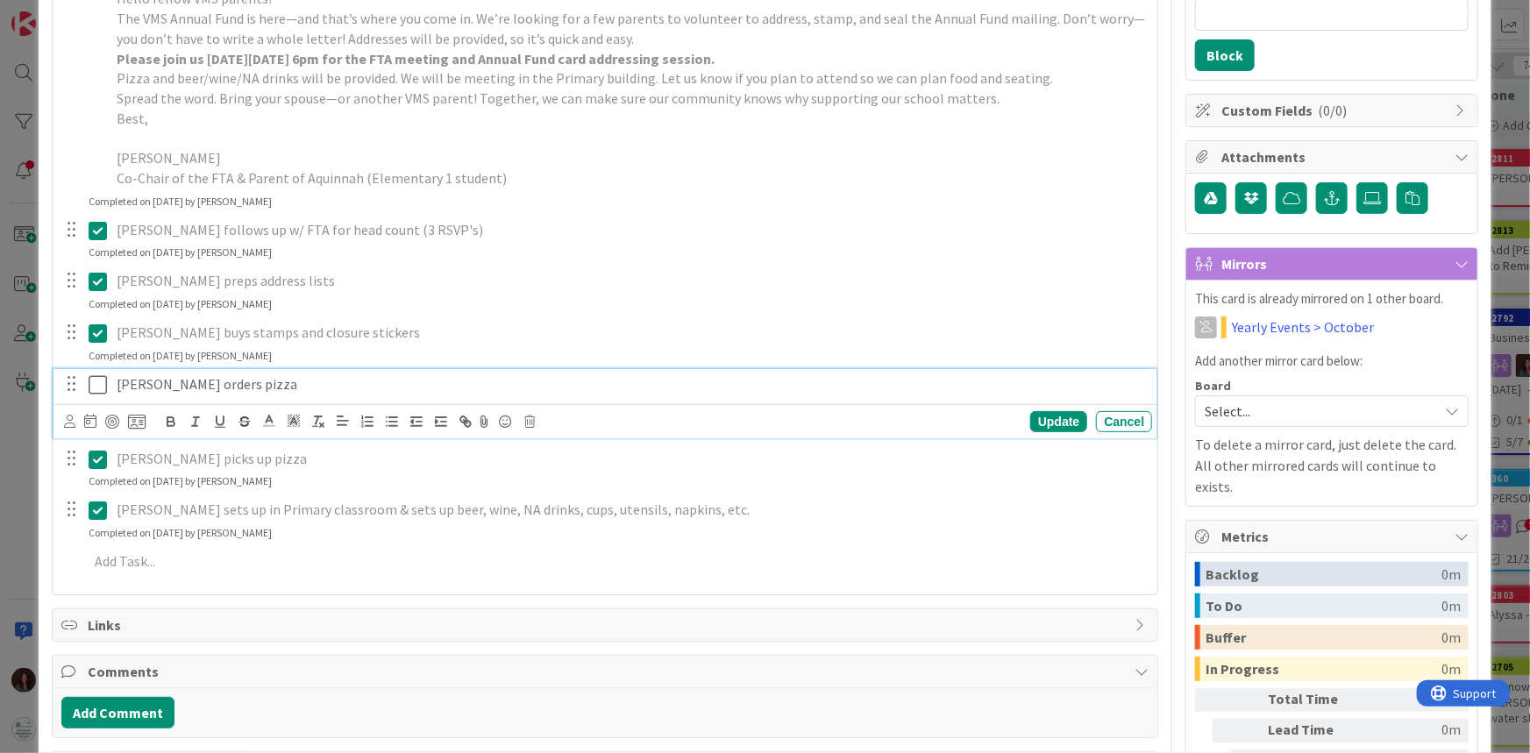
click at [98, 394] on button at bounding box center [99, 385] width 21 height 28
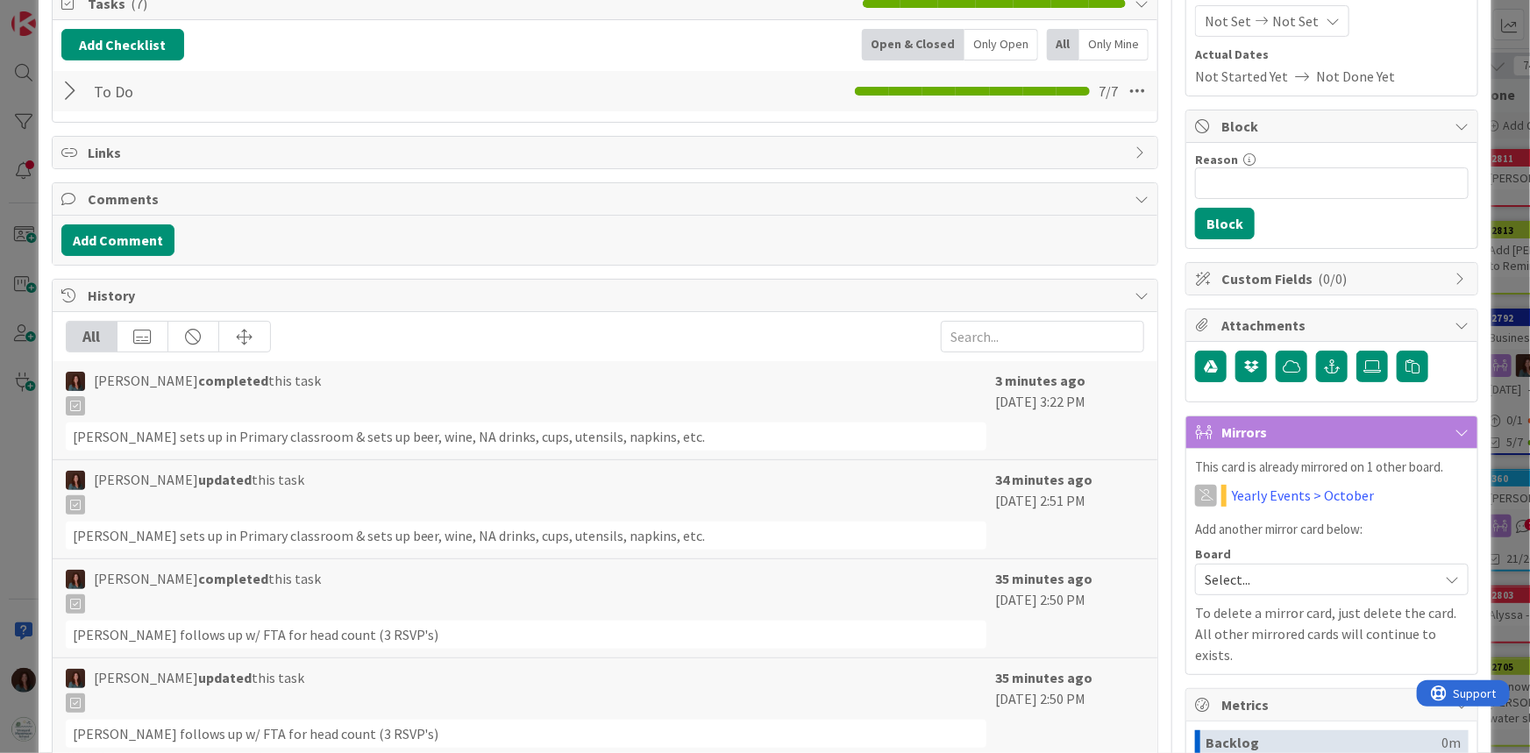
scroll to position [0, 0]
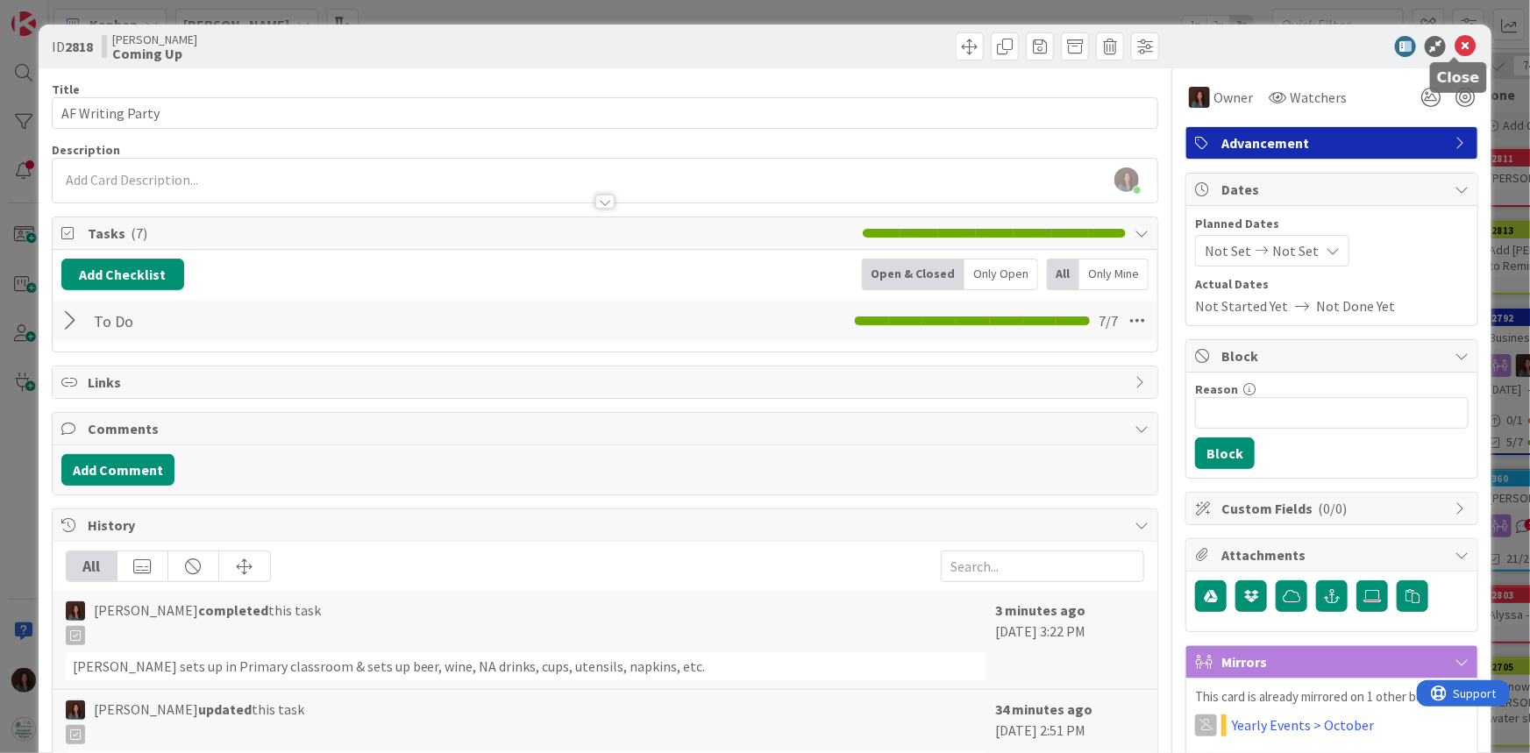
click at [1461, 47] on icon at bounding box center [1464, 46] width 21 height 21
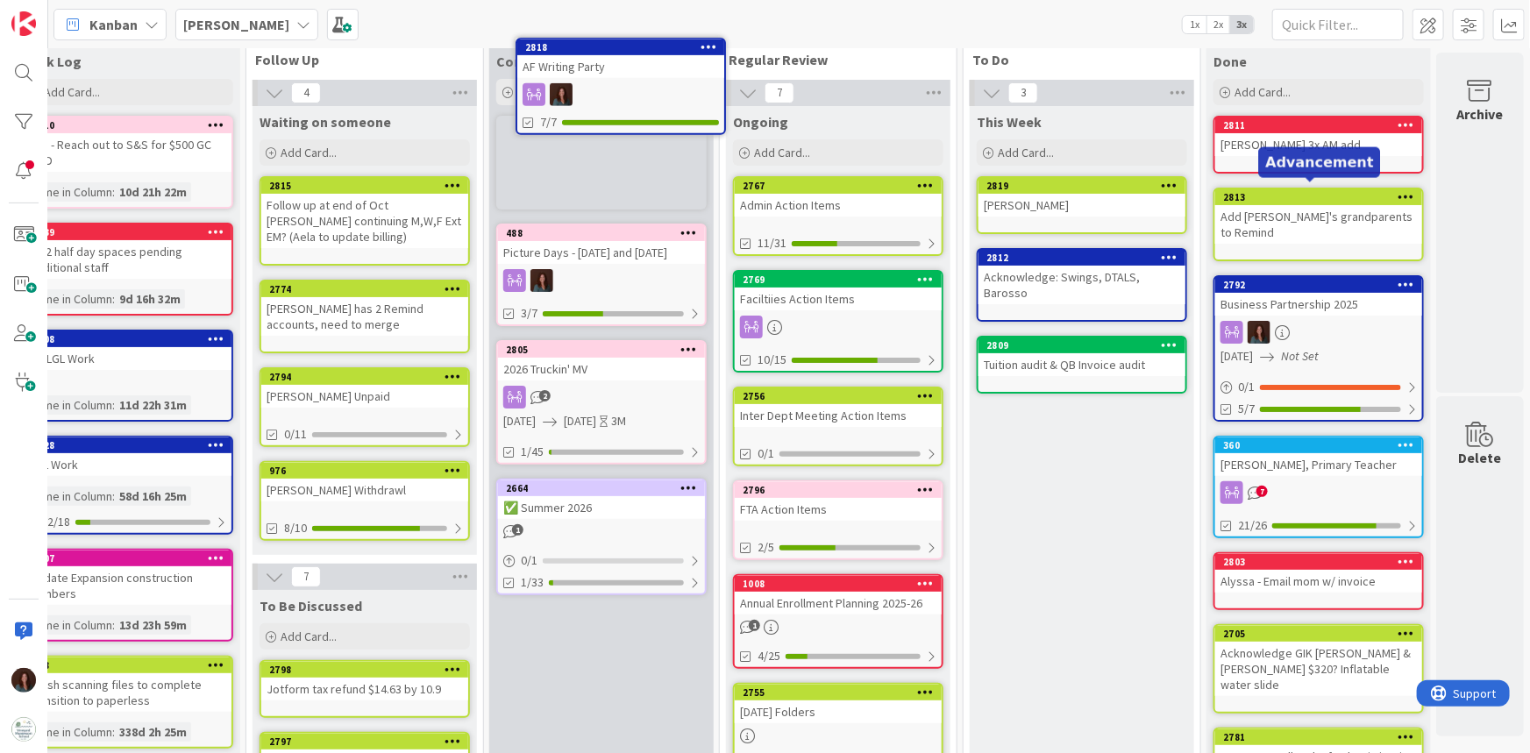
scroll to position [0, 279]
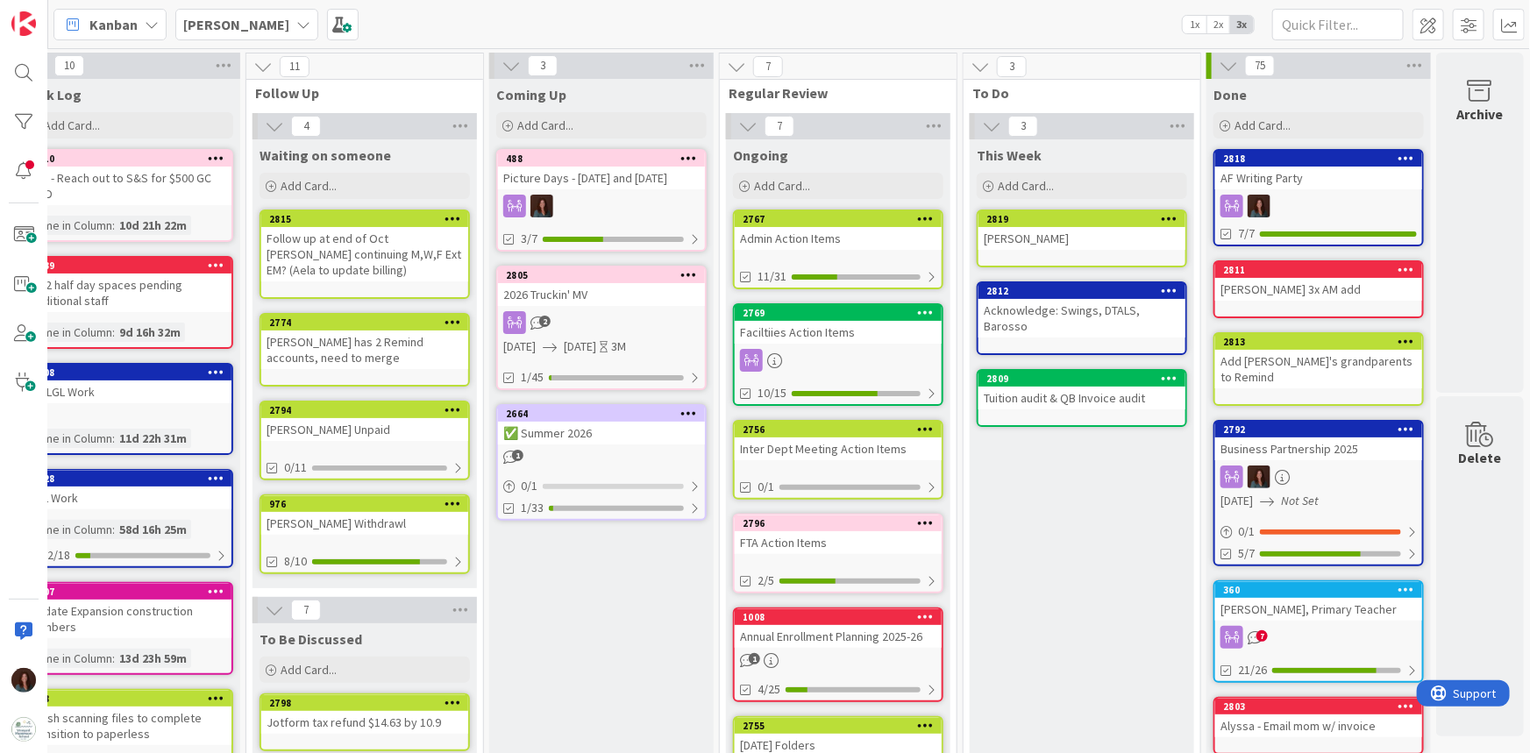
click at [642, 306] on div "2026 Truckin' MV" at bounding box center [601, 294] width 207 height 23
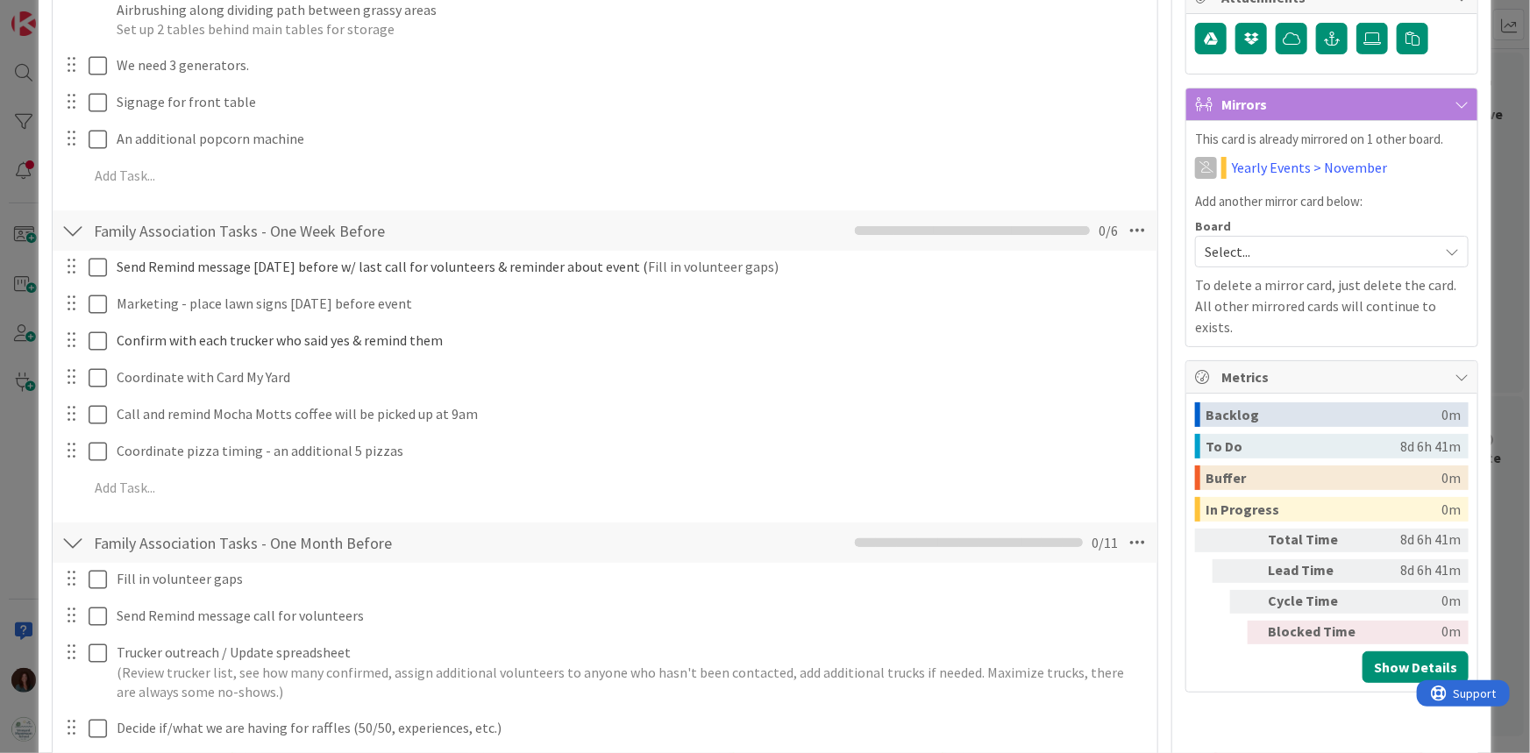
scroll to position [159, 0]
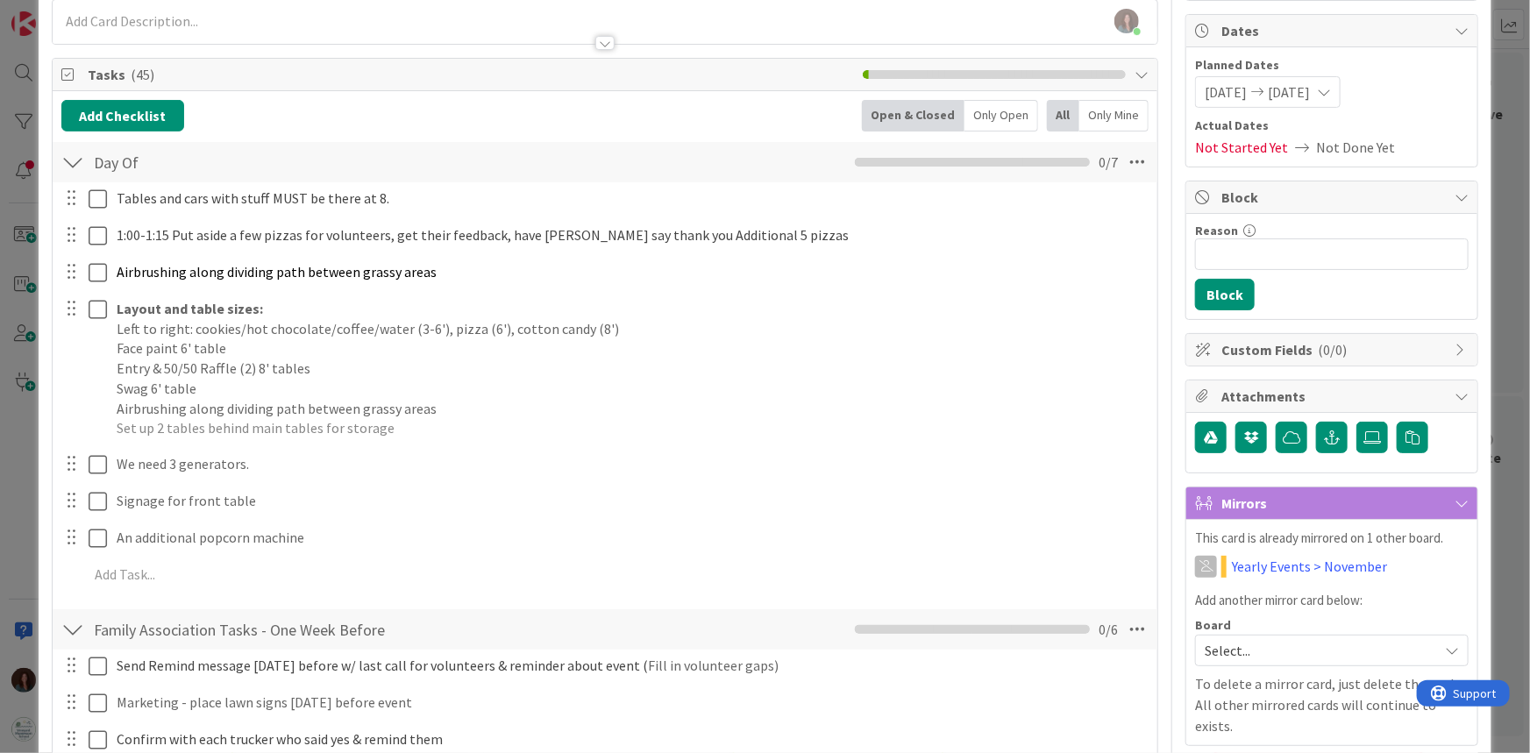
drag, startPoint x: 77, startPoint y: 158, endPoint x: 169, endPoint y: 368, distance: 229.7
click at [76, 159] on div at bounding box center [72, 162] width 23 height 32
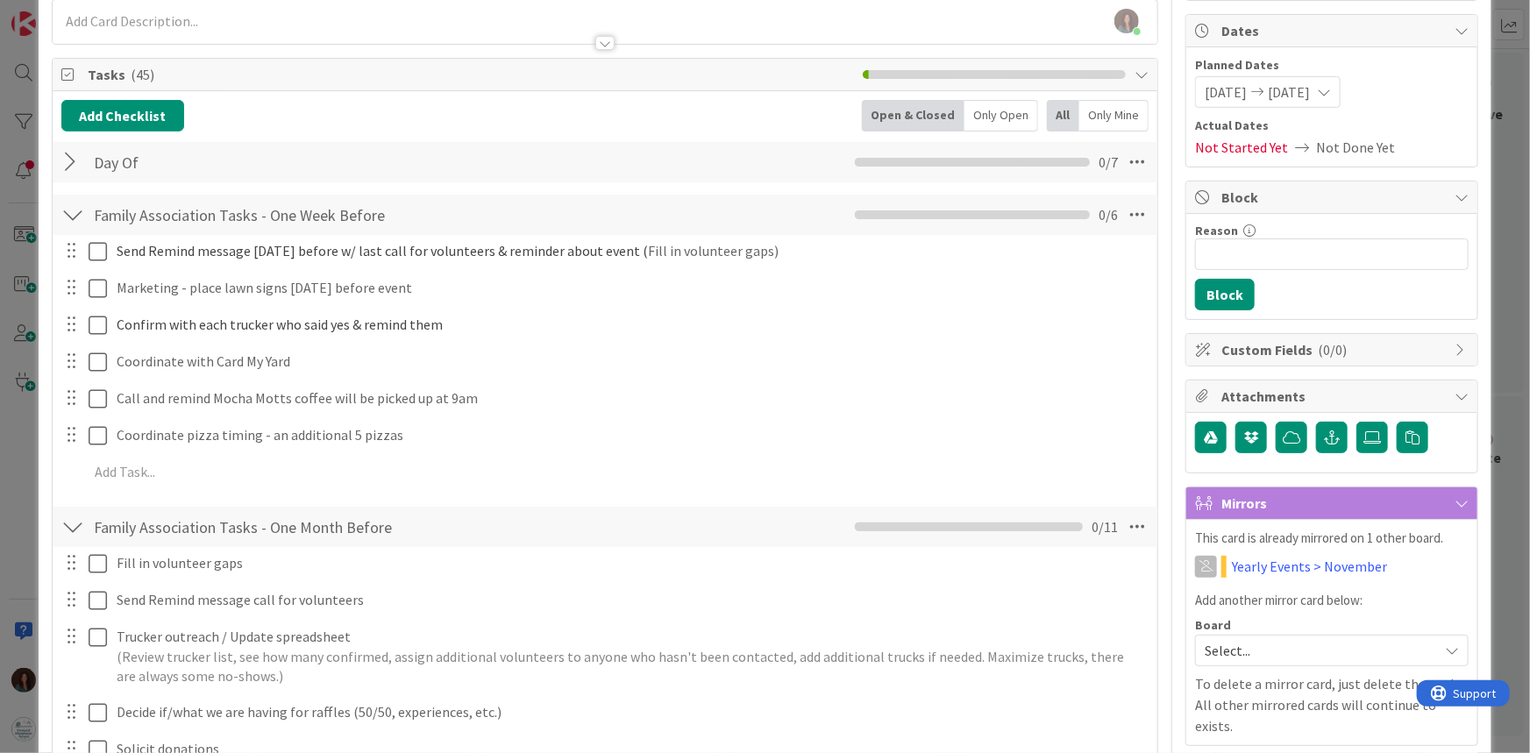
click at [76, 217] on div at bounding box center [72, 215] width 23 height 32
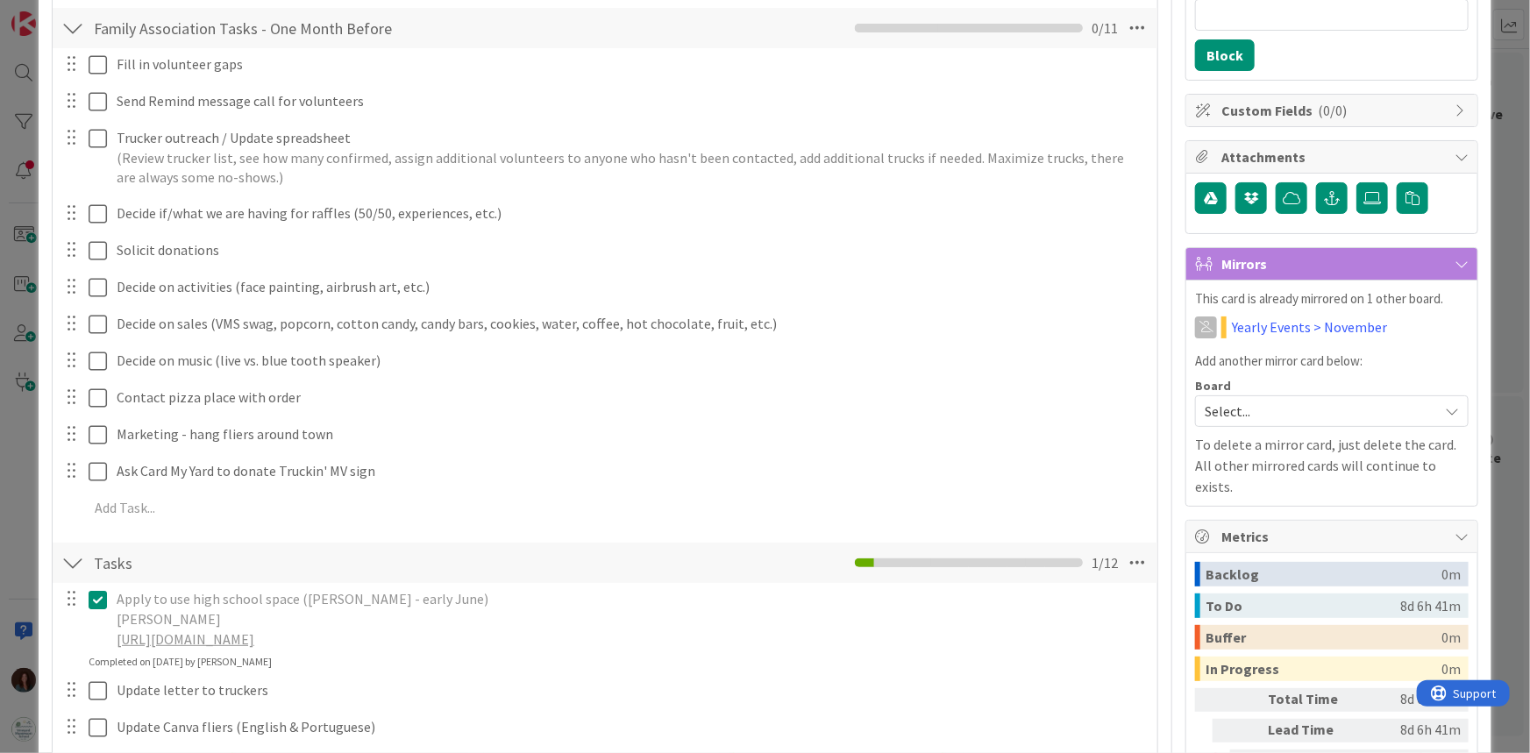
scroll to position [797, 0]
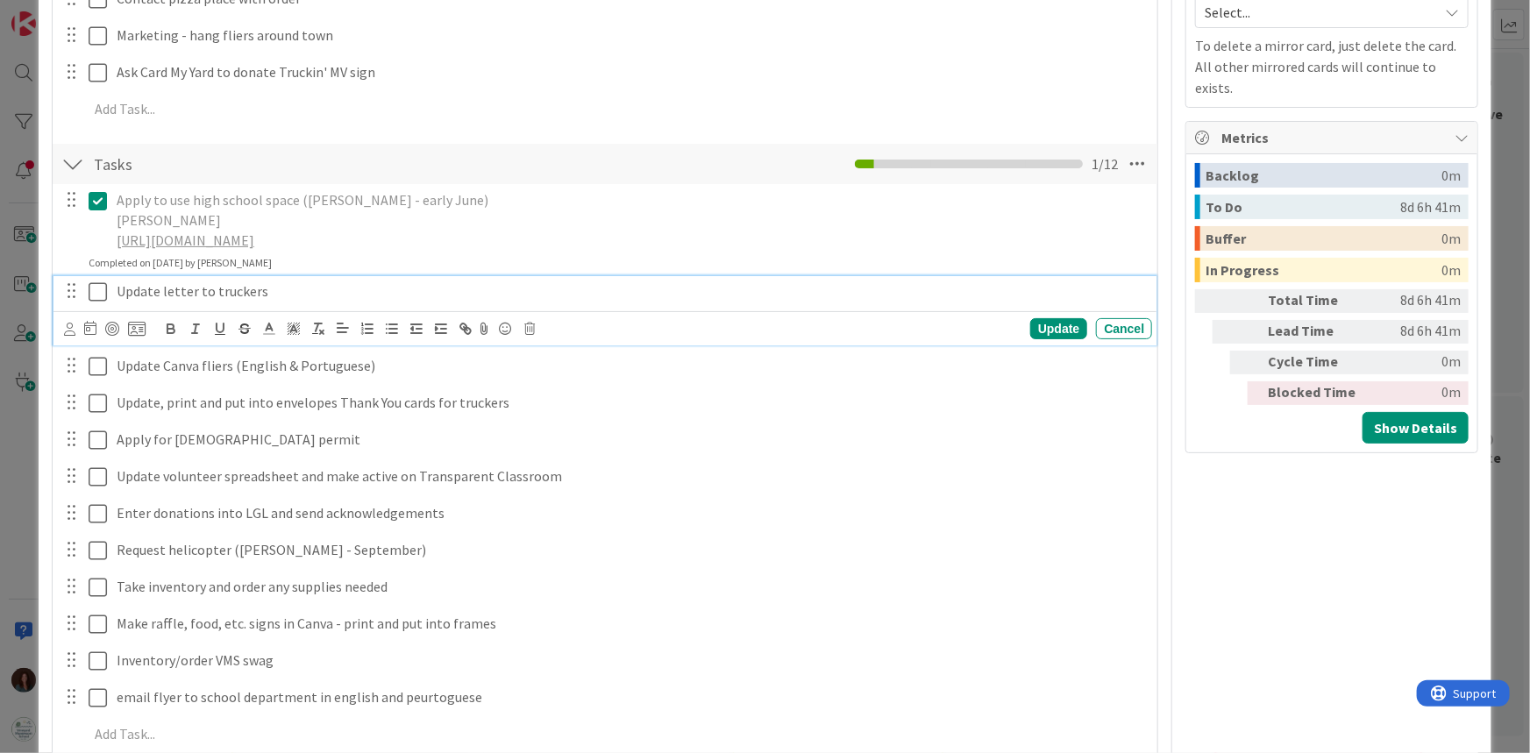
click at [100, 296] on icon at bounding box center [98, 291] width 18 height 21
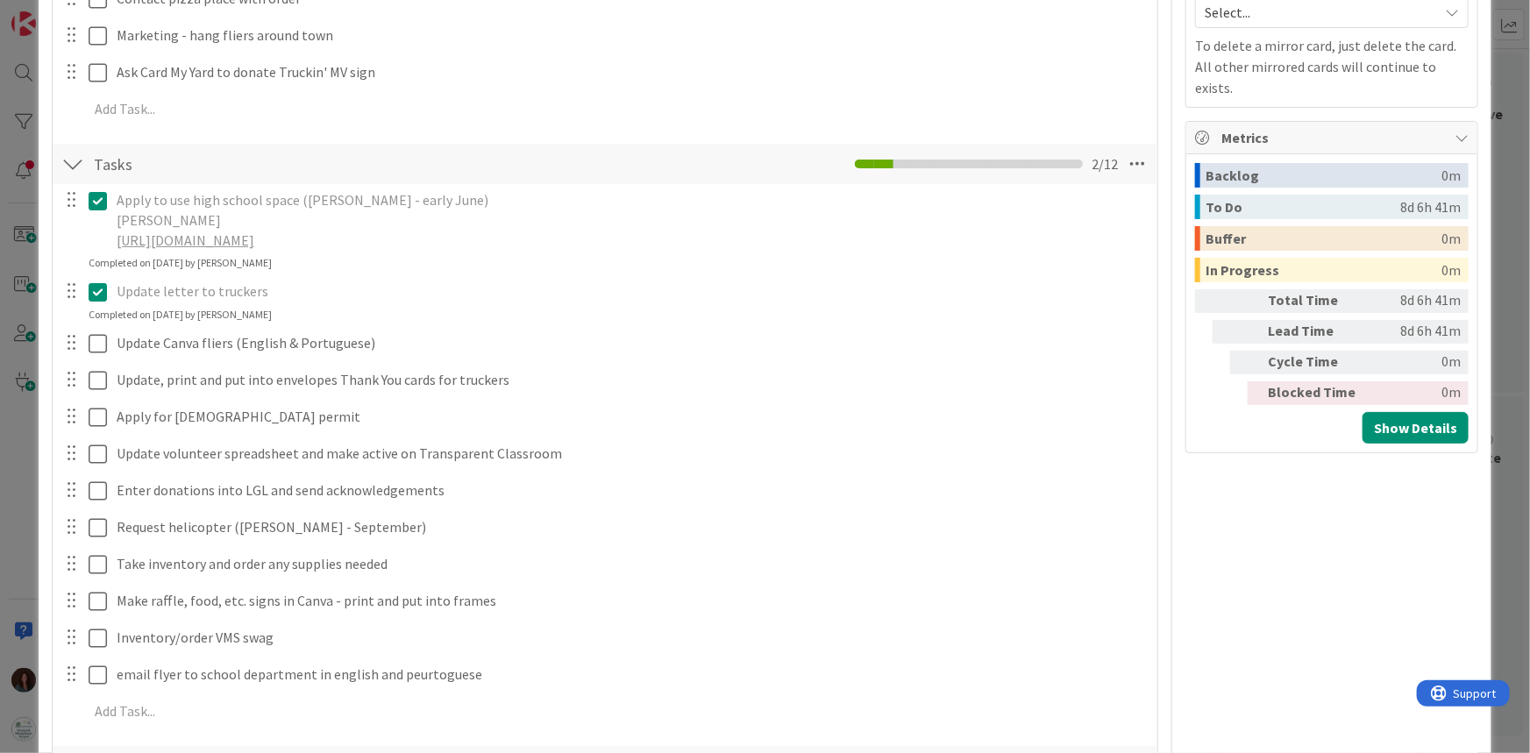
click at [99, 291] on icon at bounding box center [98, 291] width 18 height 21
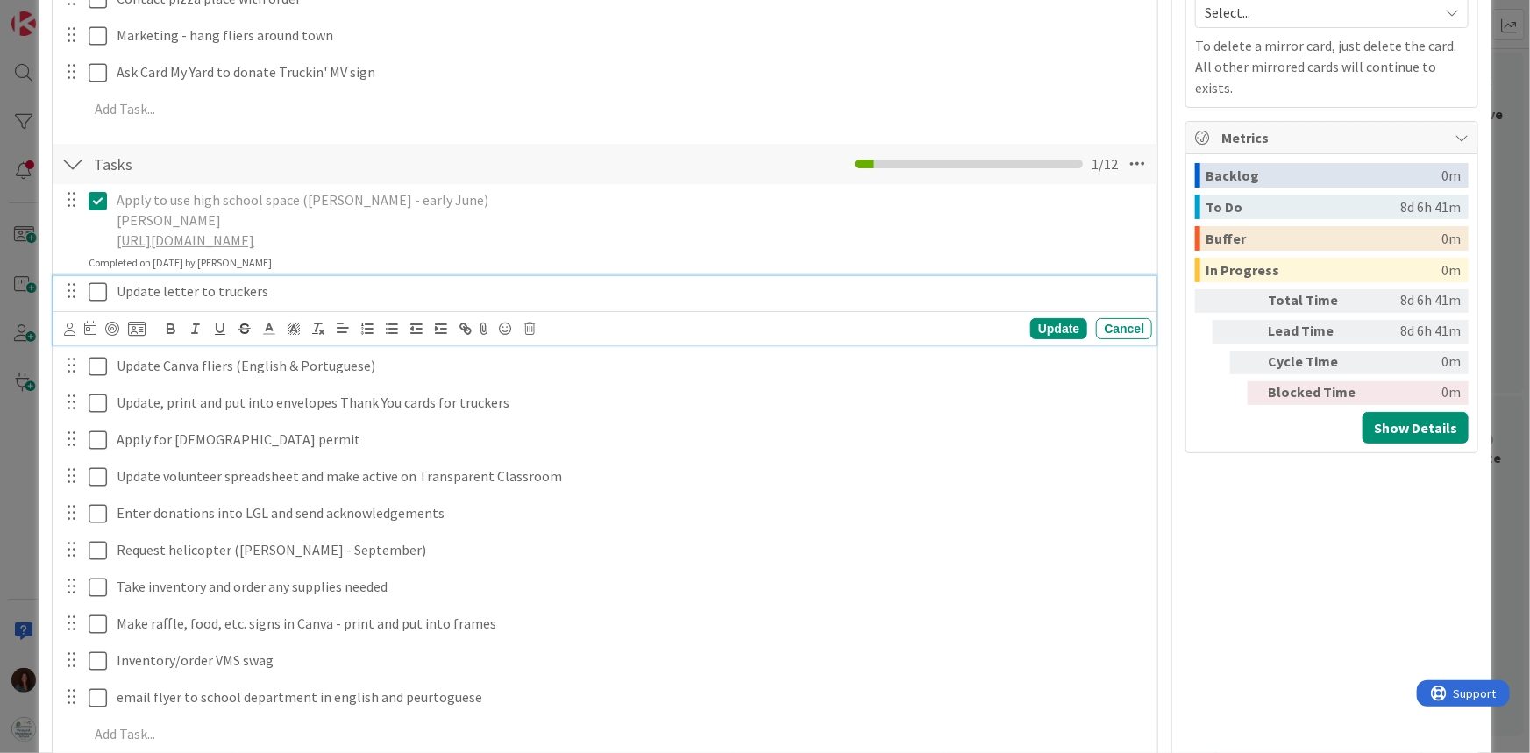
click at [300, 289] on p "Update letter to truckers" at bounding box center [631, 291] width 1028 height 20
drag, startPoint x: 114, startPoint y: 285, endPoint x: 114, endPoint y: 318, distance: 33.3
click at [115, 285] on div "Update letter to truckers" at bounding box center [631, 291] width 1042 height 31
click at [97, 289] on icon at bounding box center [98, 291] width 18 height 21
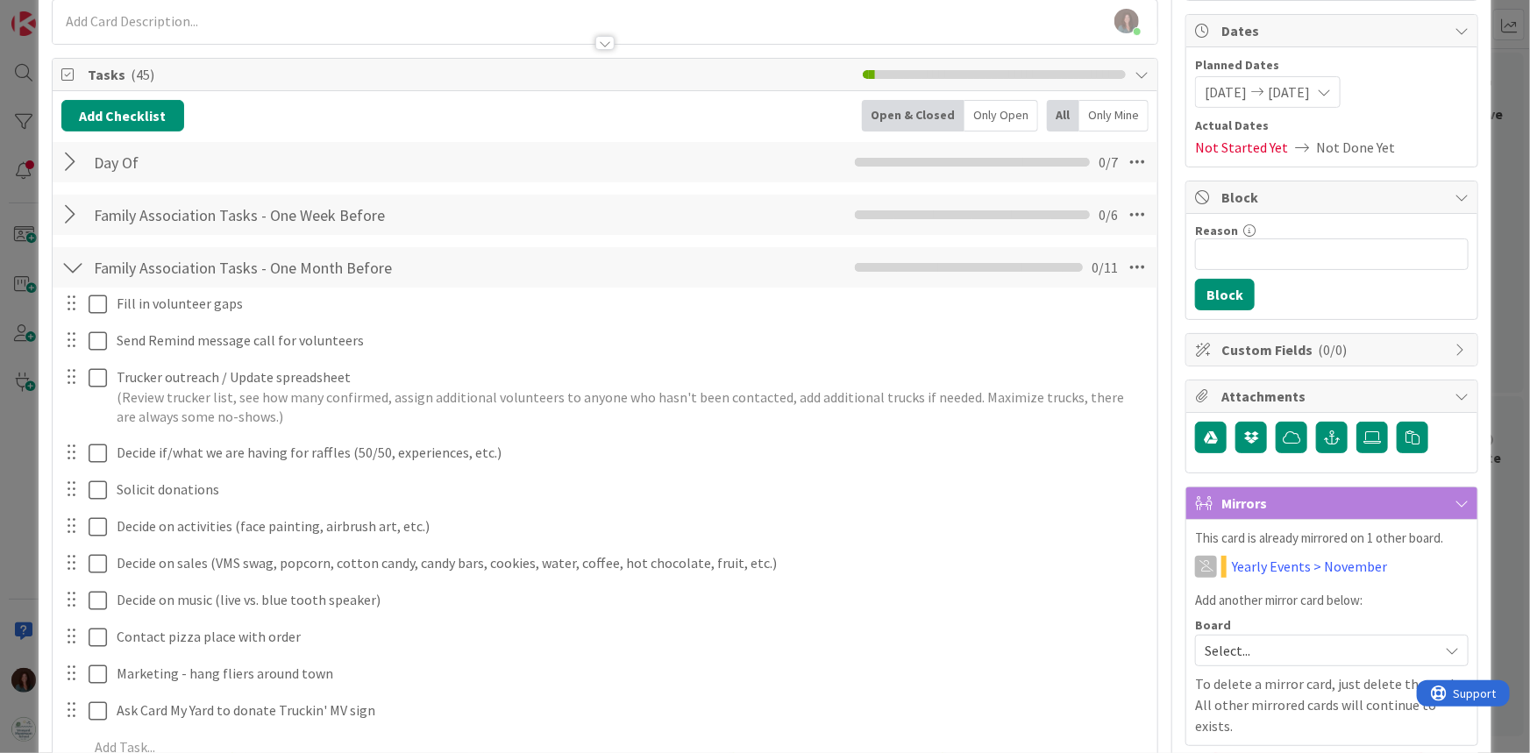
scroll to position [0, 0]
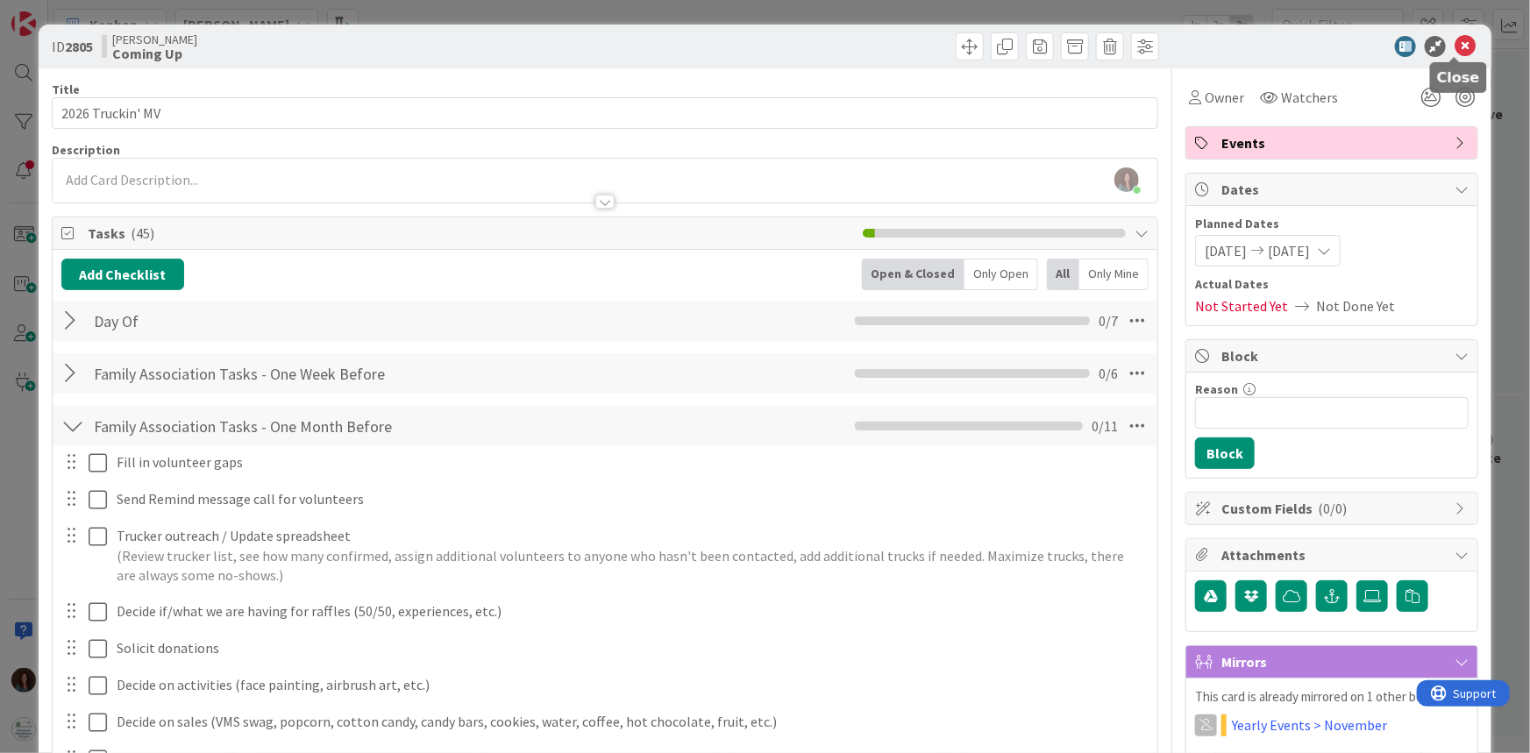
click at [1454, 44] on icon at bounding box center [1464, 46] width 21 height 21
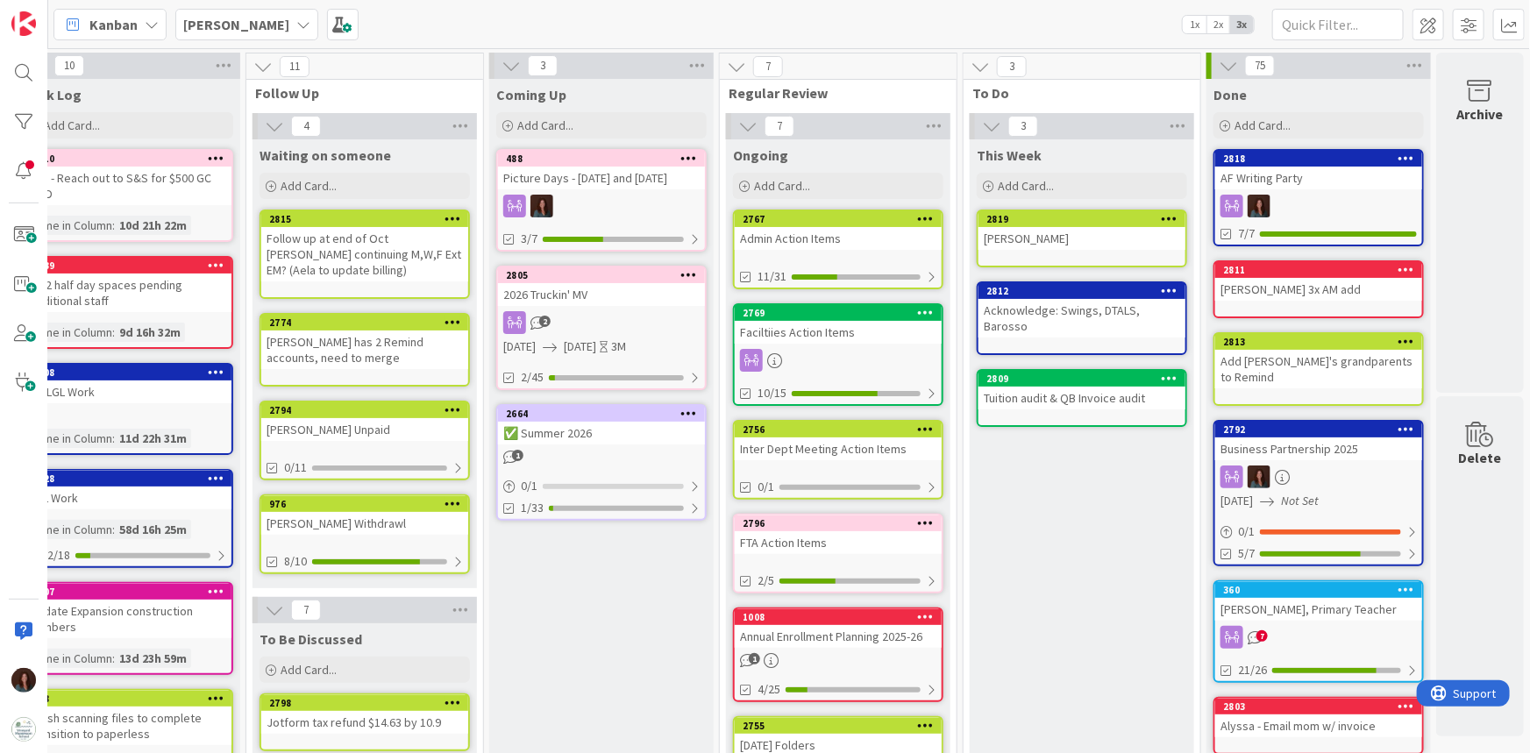
click at [628, 184] on div "Picture Days - [DATE] and [DATE]" at bounding box center [601, 178] width 207 height 23
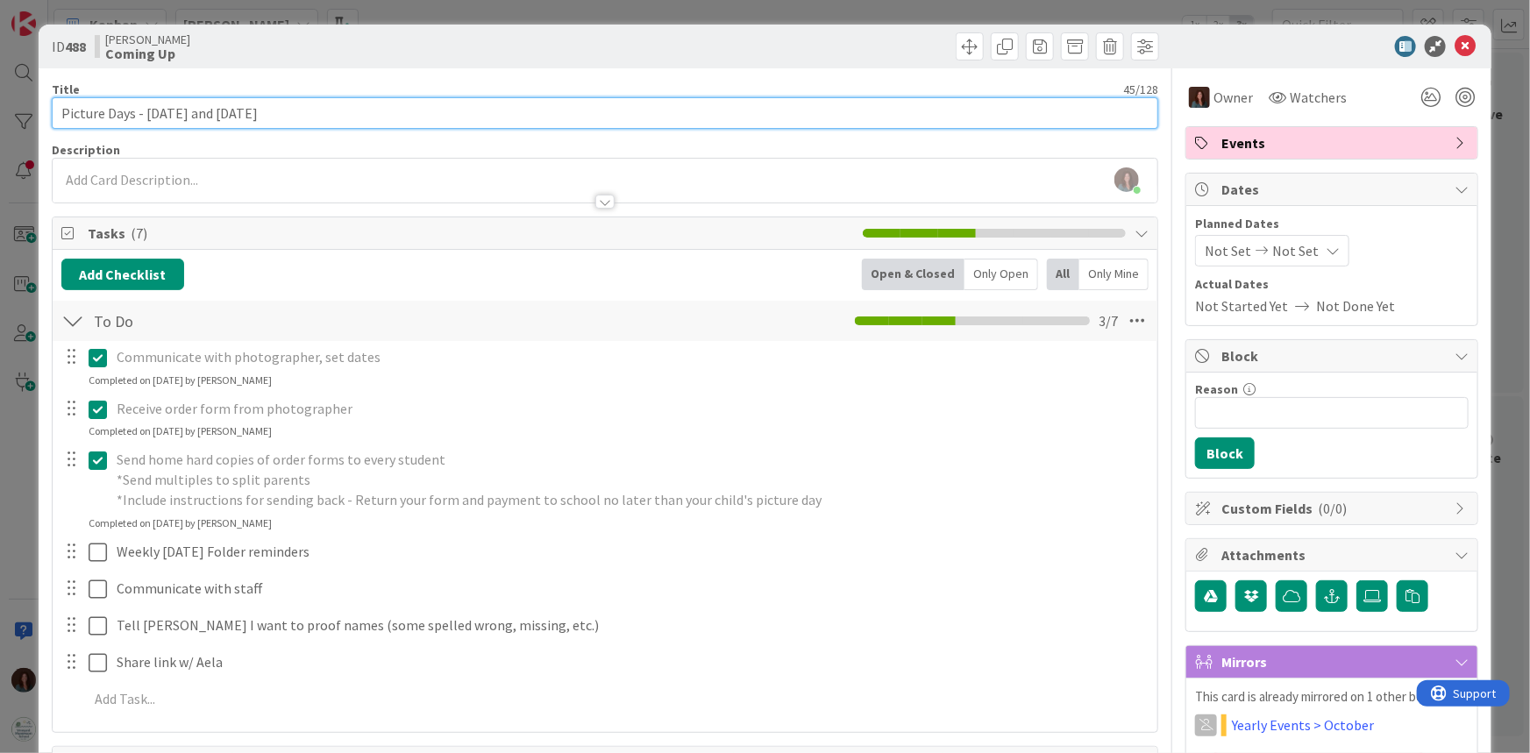
drag, startPoint x: 298, startPoint y: 114, endPoint x: 145, endPoint y: 113, distance: 153.4
click at [145, 113] on input "Picture Days - [DATE] and [DATE]" at bounding box center [605, 113] width 1107 height 32
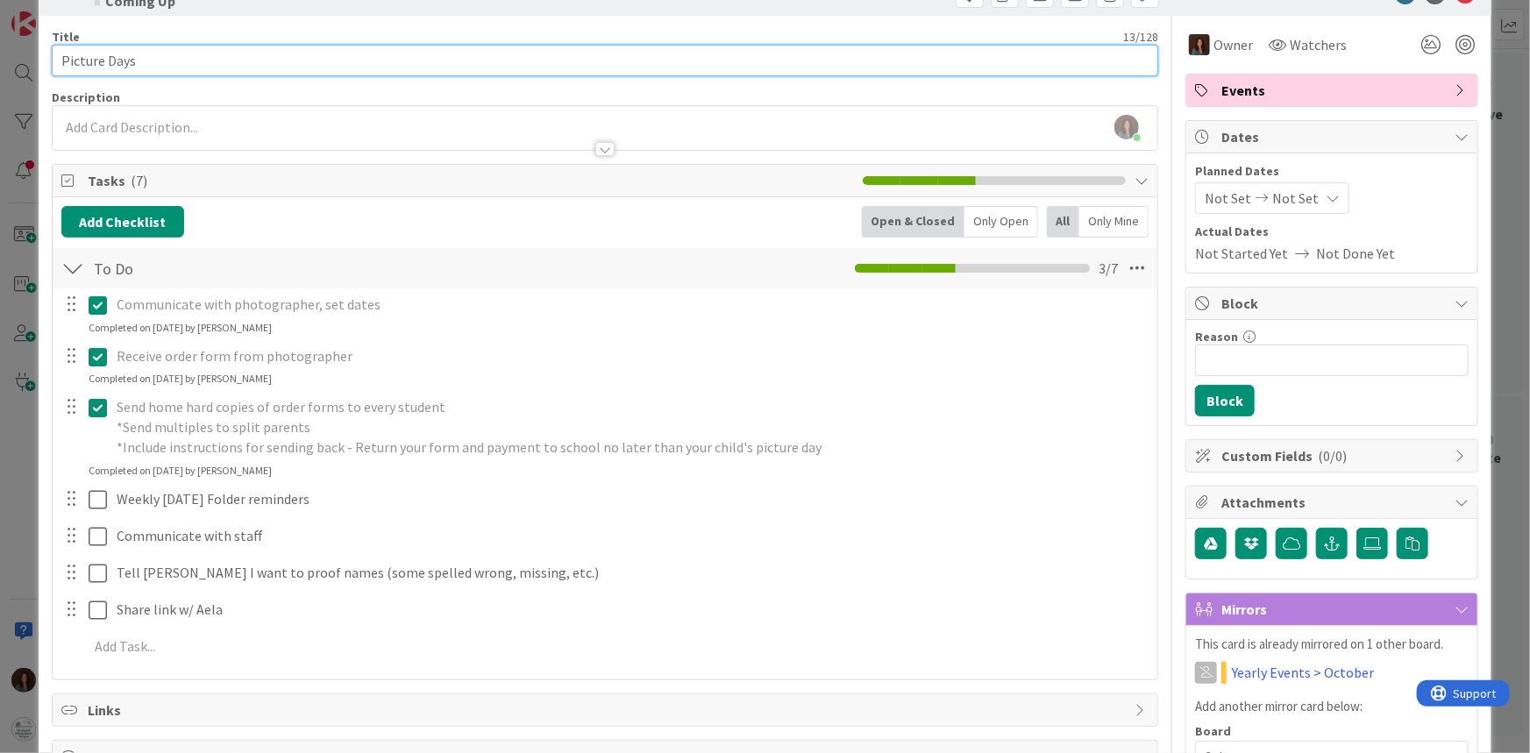
scroll to position [79, 0]
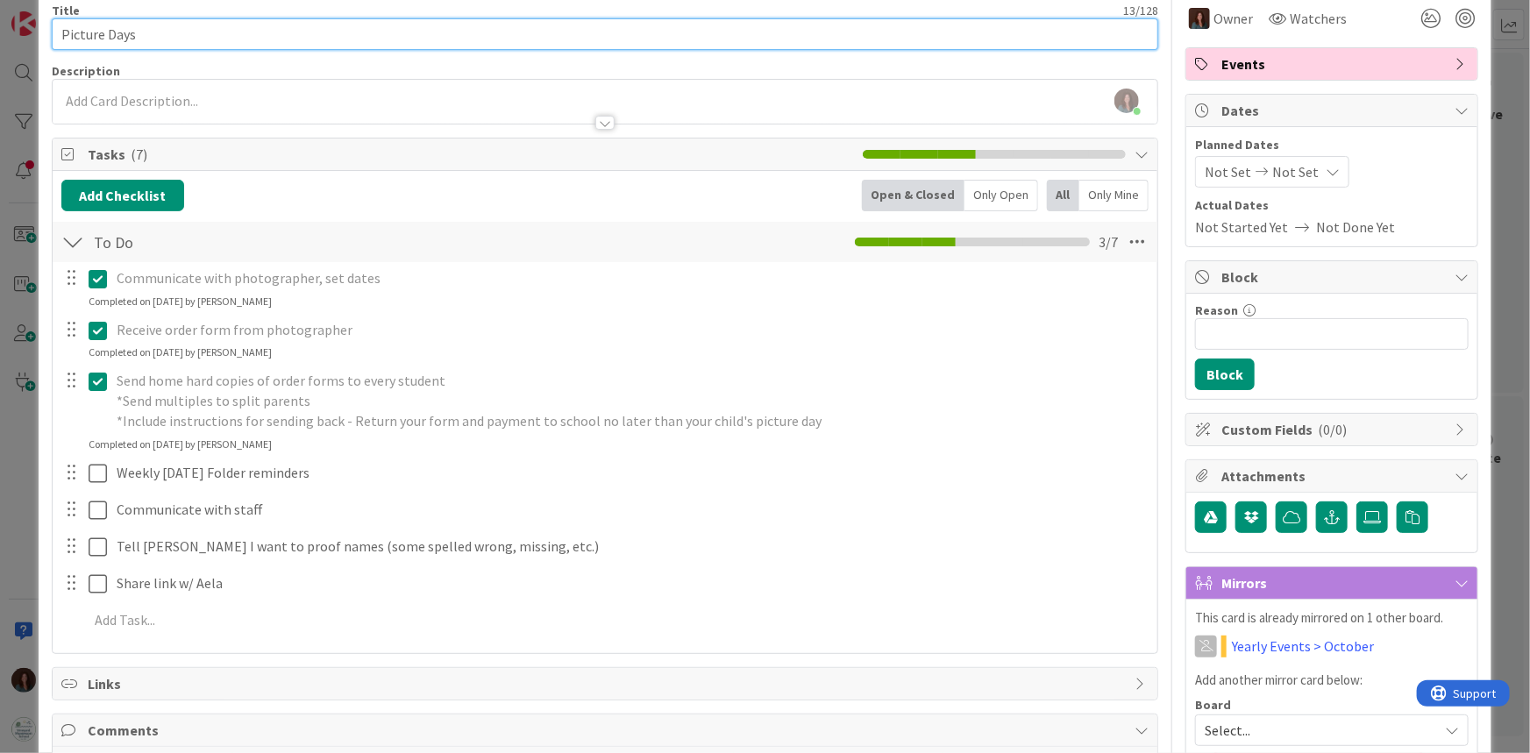
type input "Picture Days"
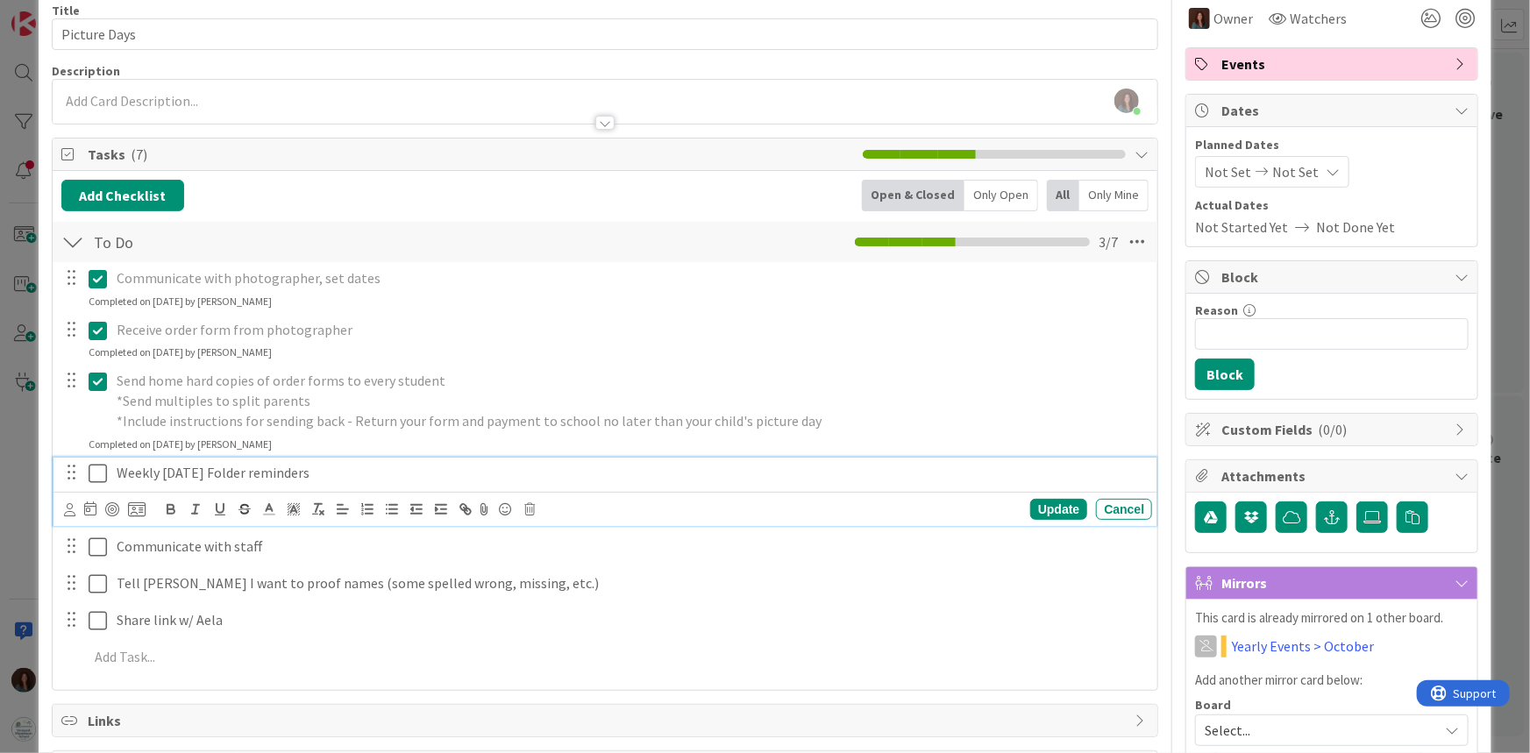
click at [93, 477] on icon at bounding box center [98, 473] width 18 height 21
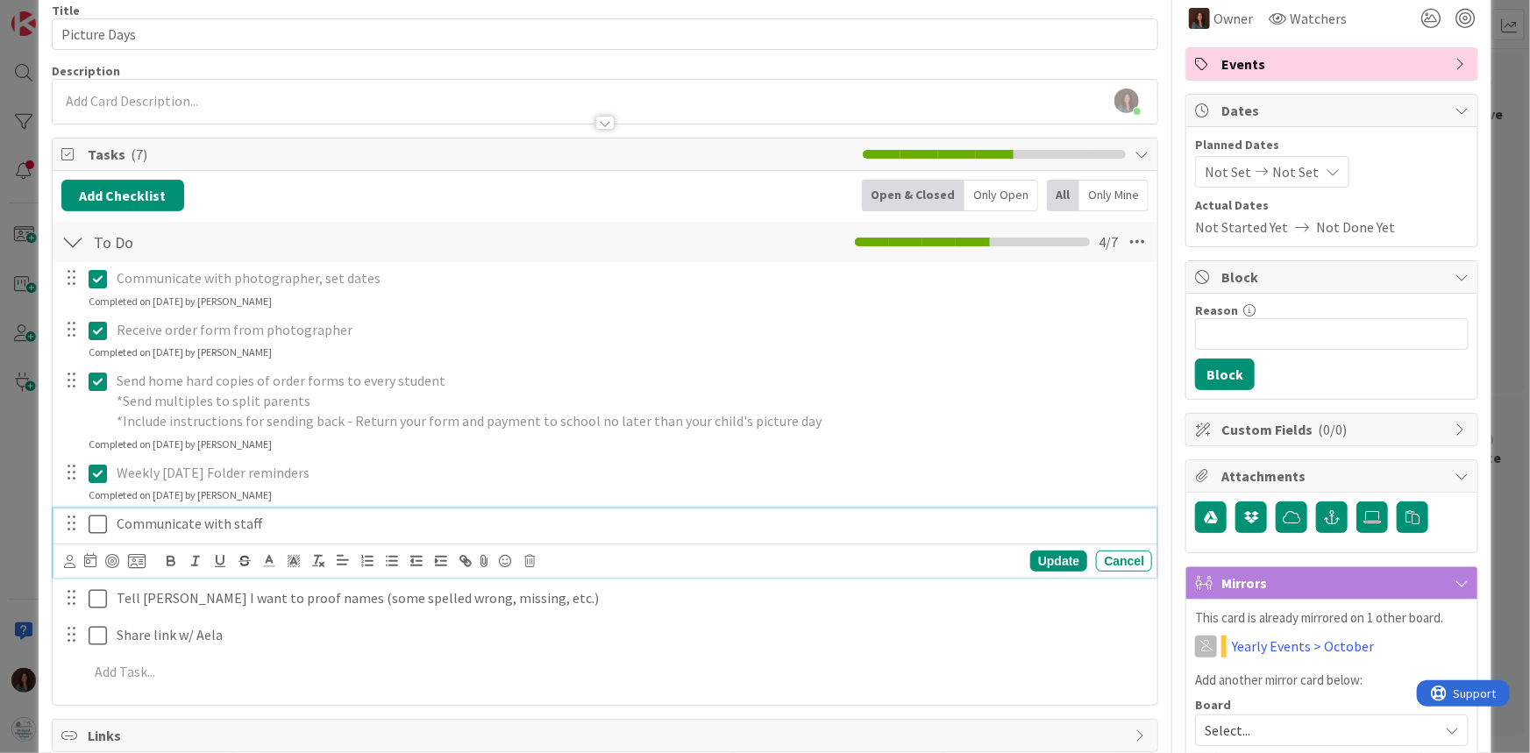
click at [93, 527] on icon at bounding box center [98, 524] width 18 height 21
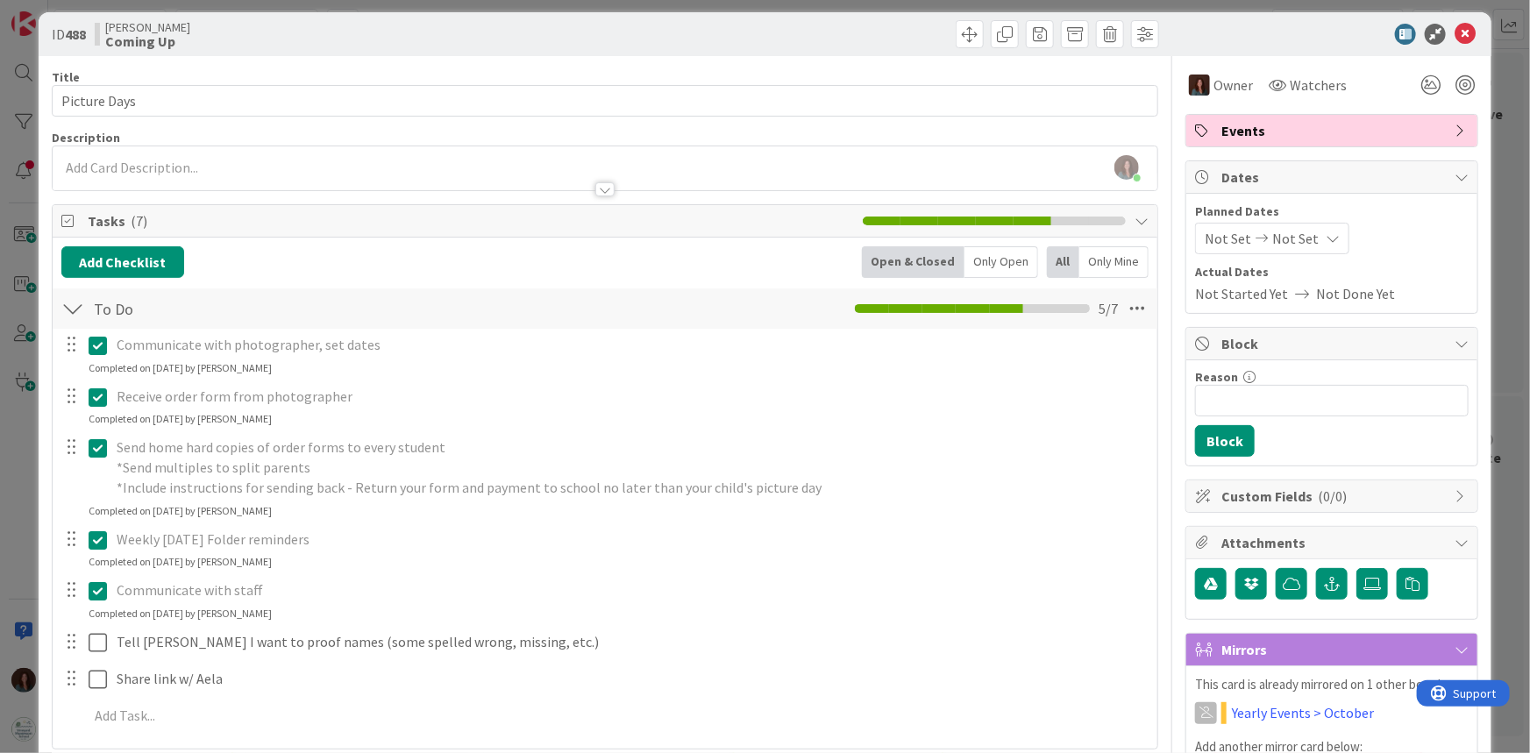
scroll to position [0, 0]
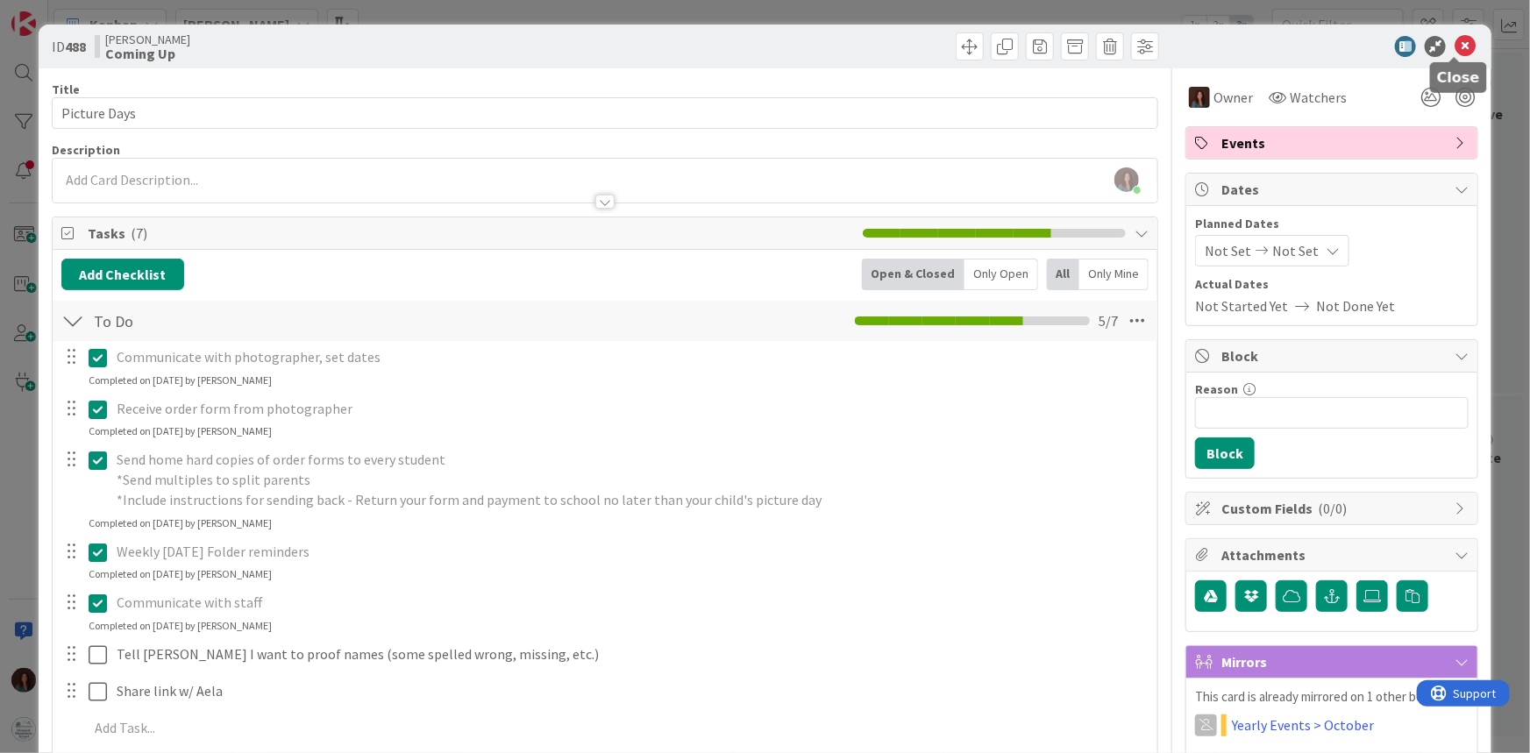
click at [1454, 47] on icon at bounding box center [1464, 46] width 21 height 21
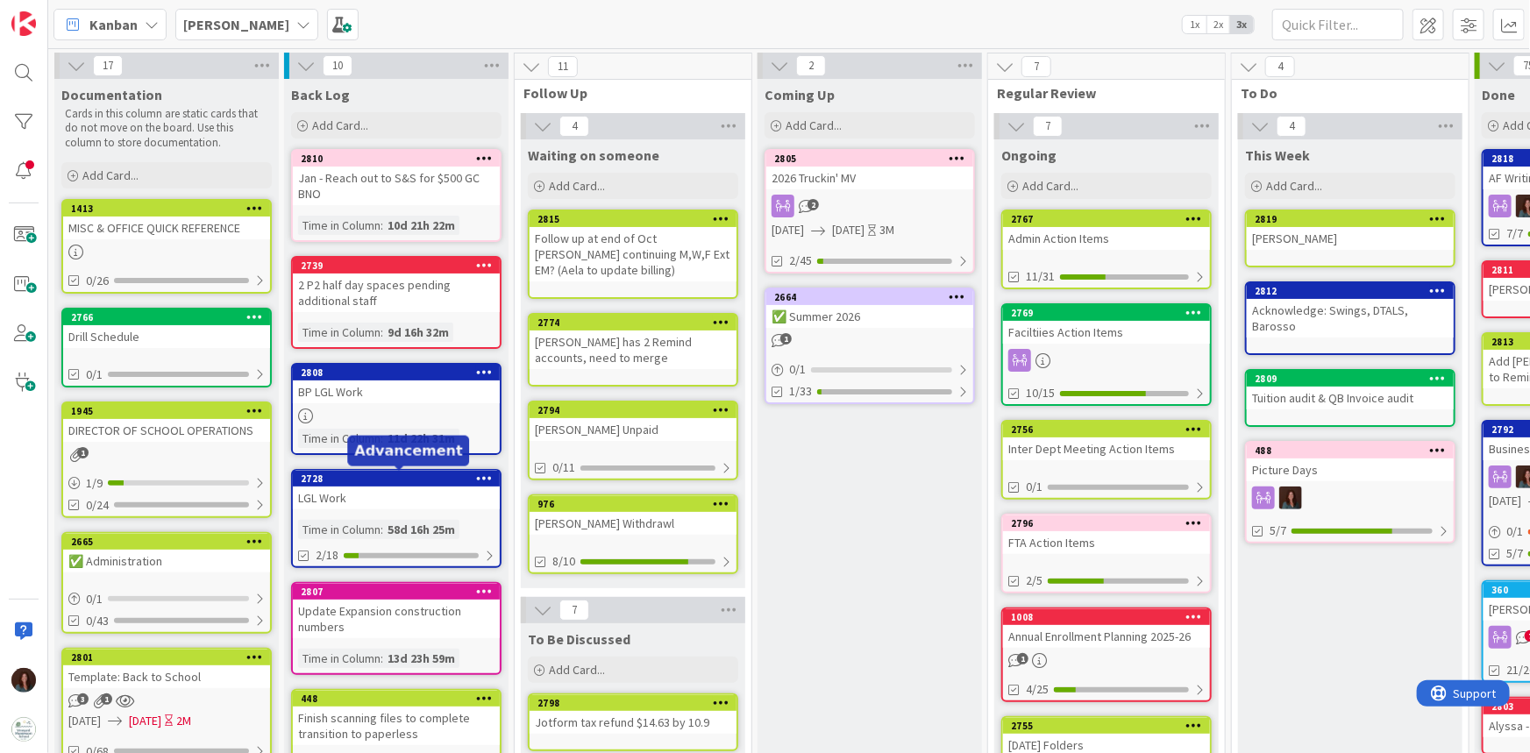
click at [367, 477] on div "2728" at bounding box center [400, 479] width 199 height 12
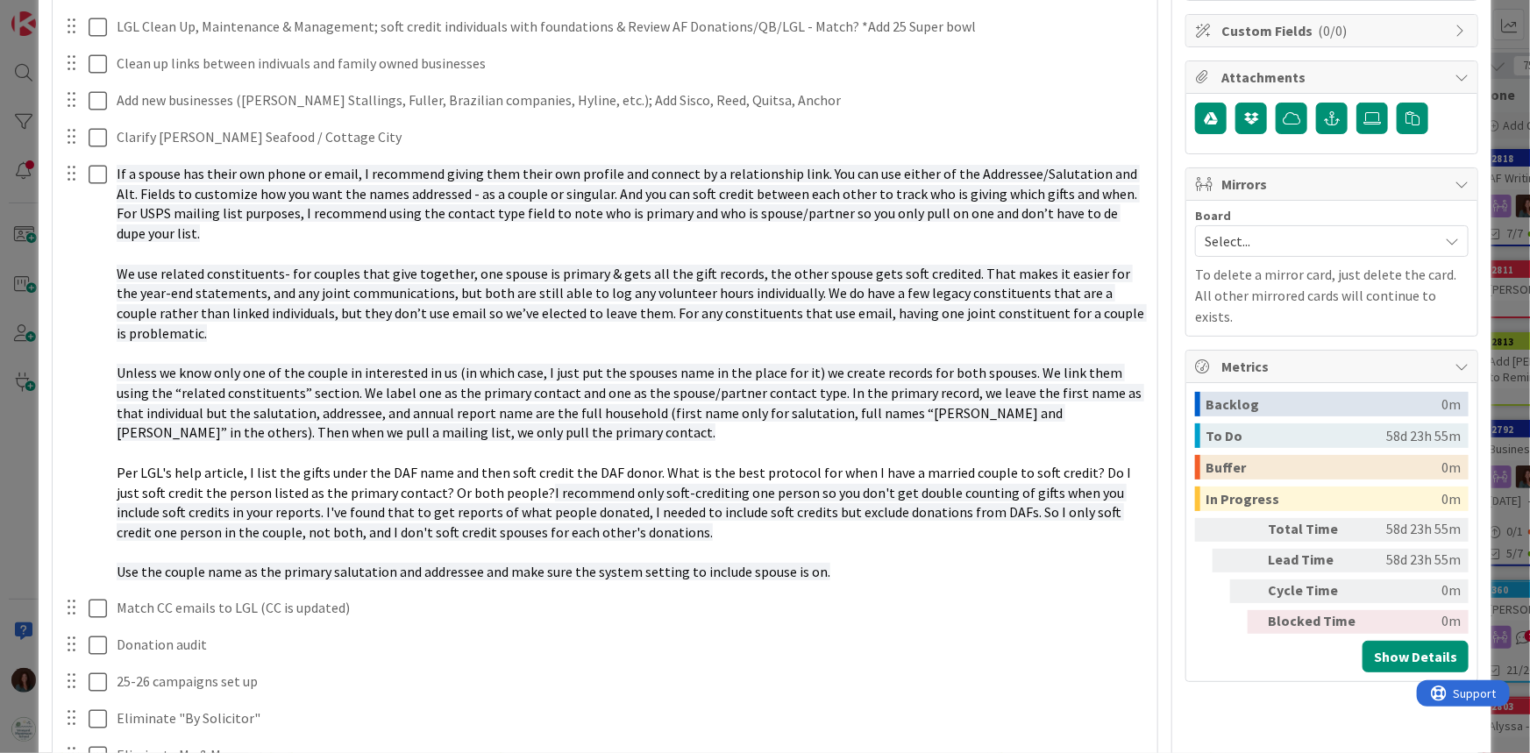
scroll to position [1035, 0]
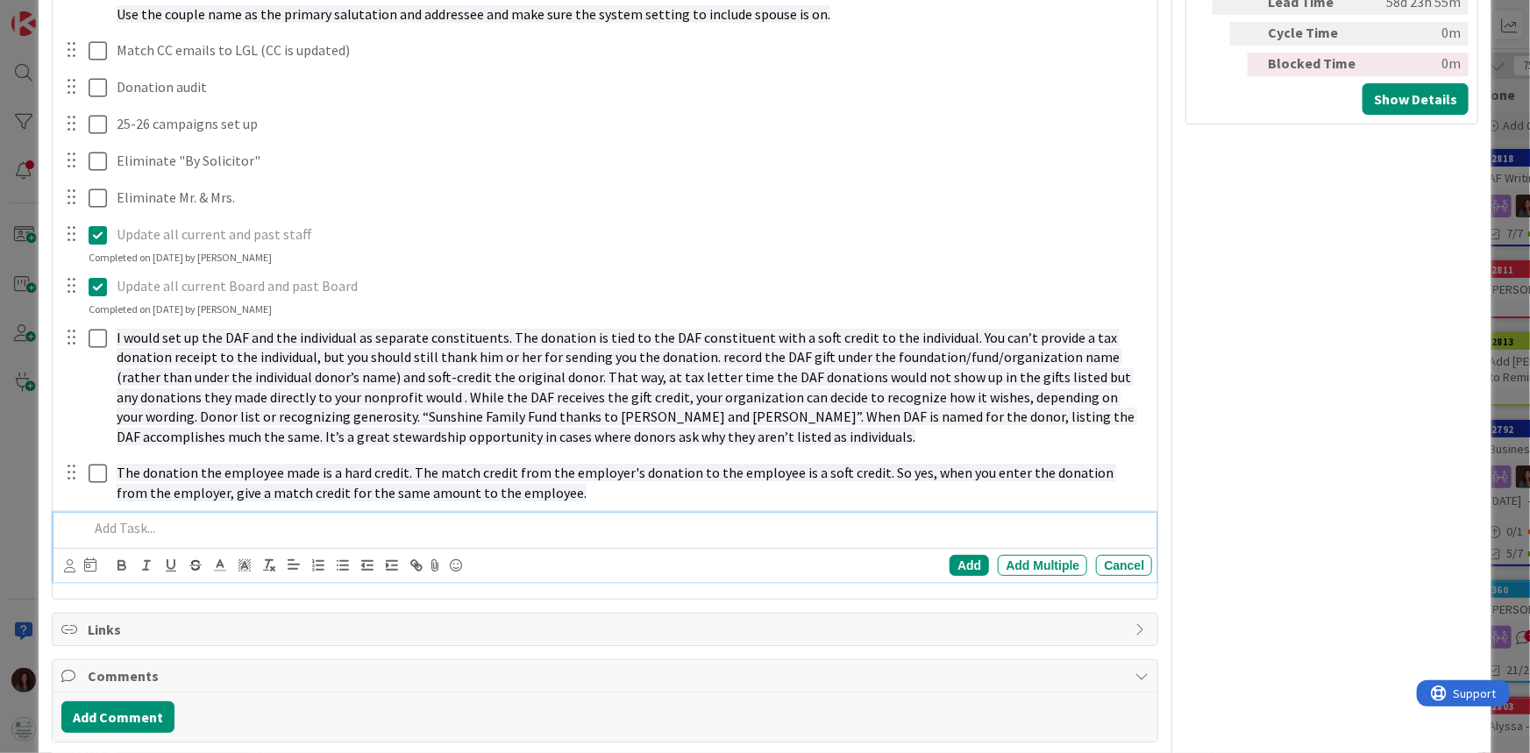
click at [191, 523] on p at bounding box center [617, 528] width 1057 height 20
click at [956, 555] on div "Add" at bounding box center [968, 565] width 39 height 21
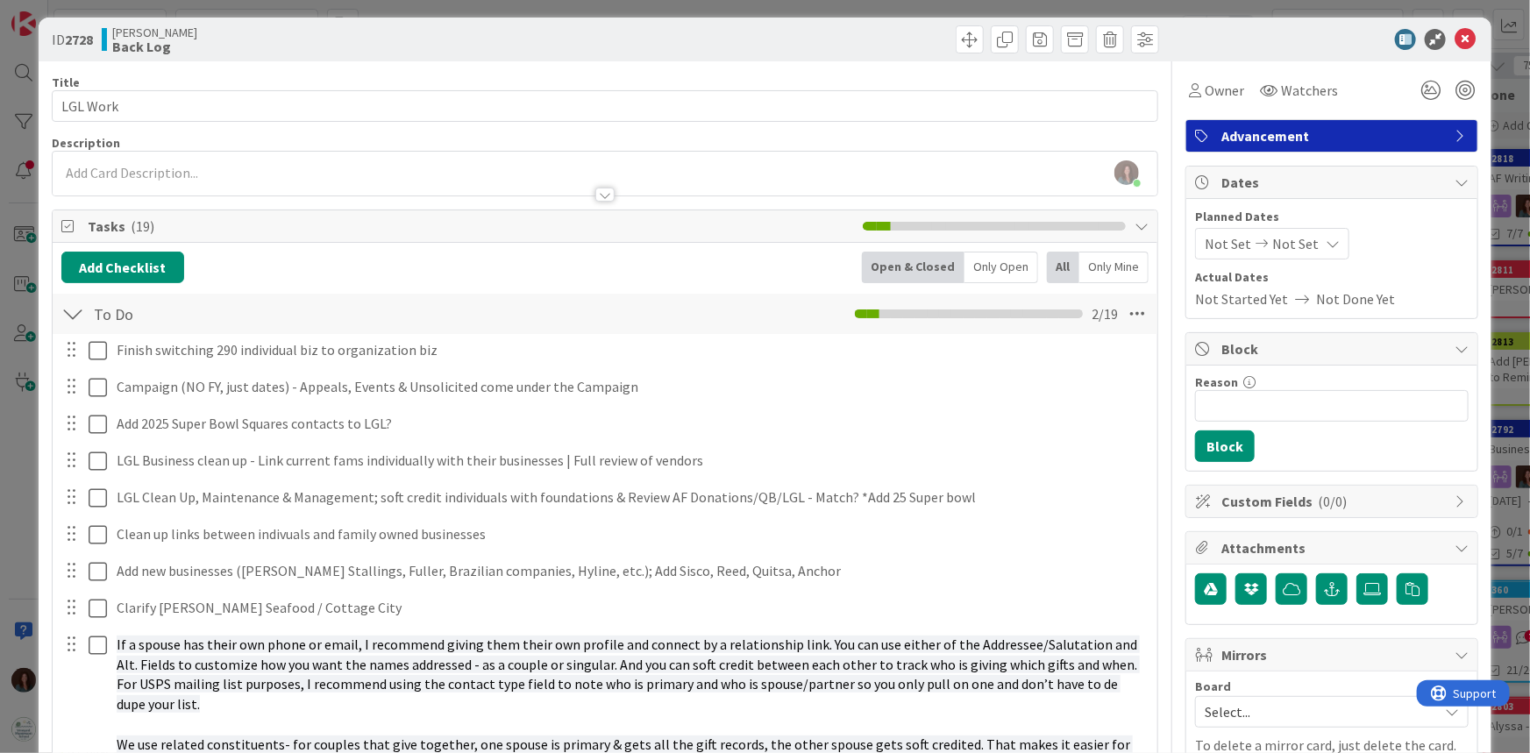
scroll to position [0, 0]
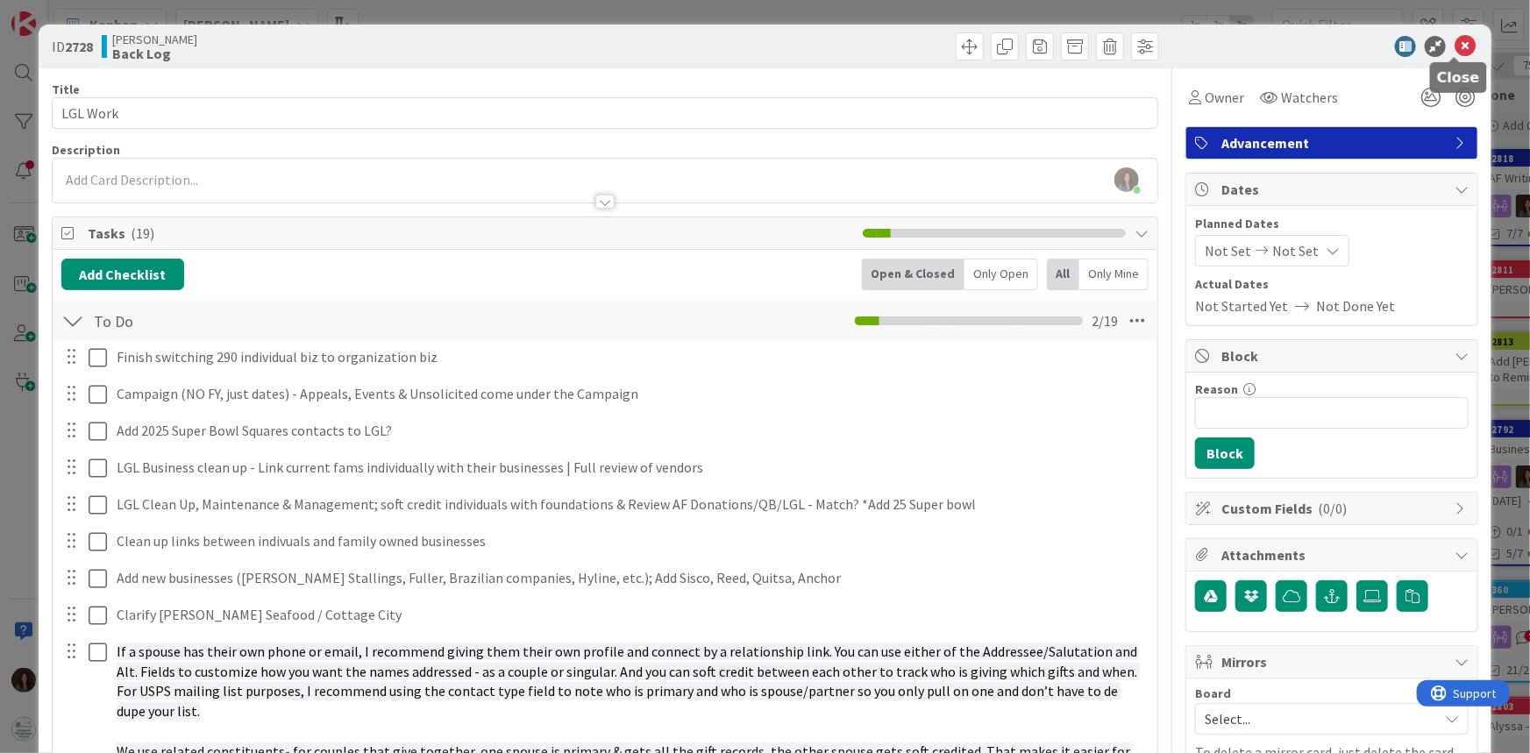
click at [1454, 46] on icon at bounding box center [1464, 46] width 21 height 21
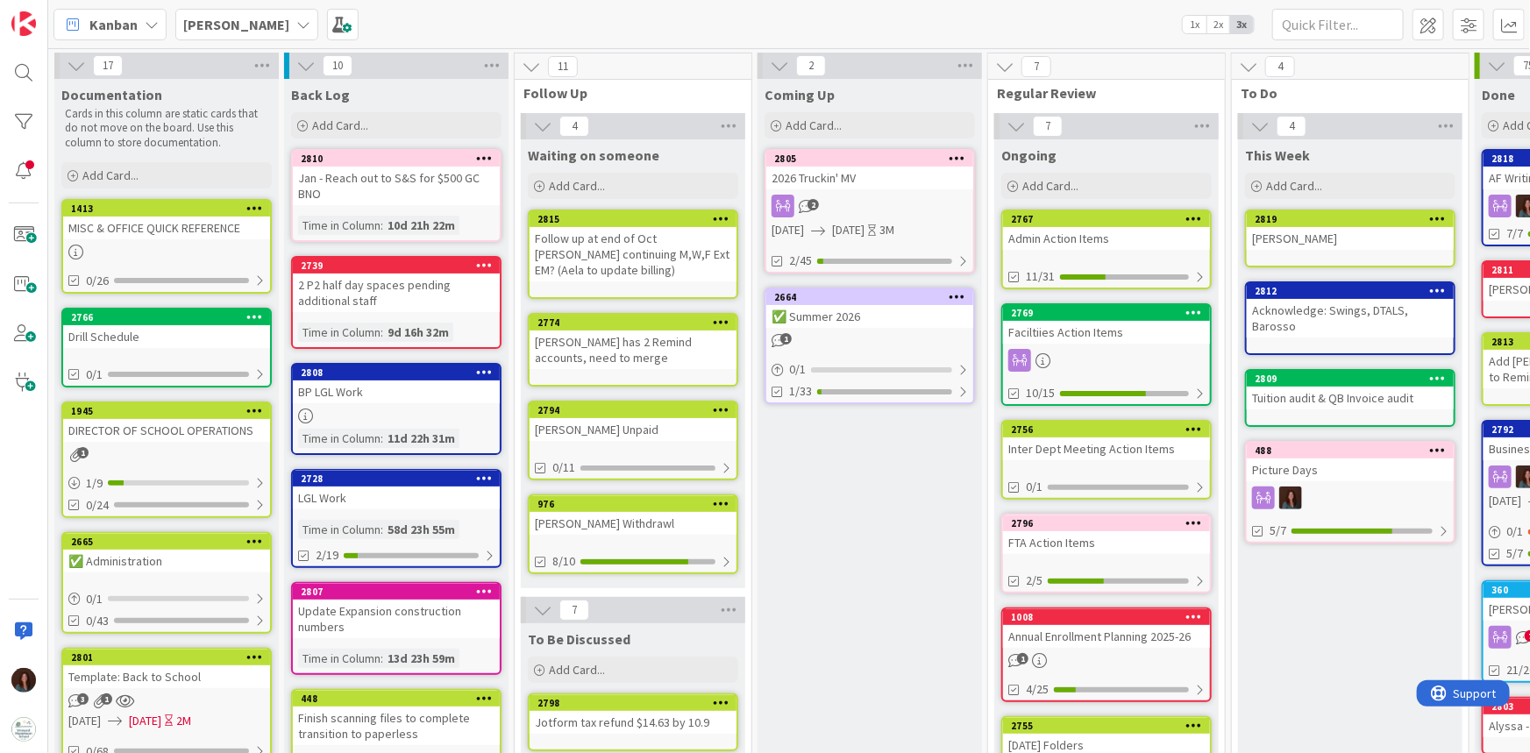
scroll to position [0, 184]
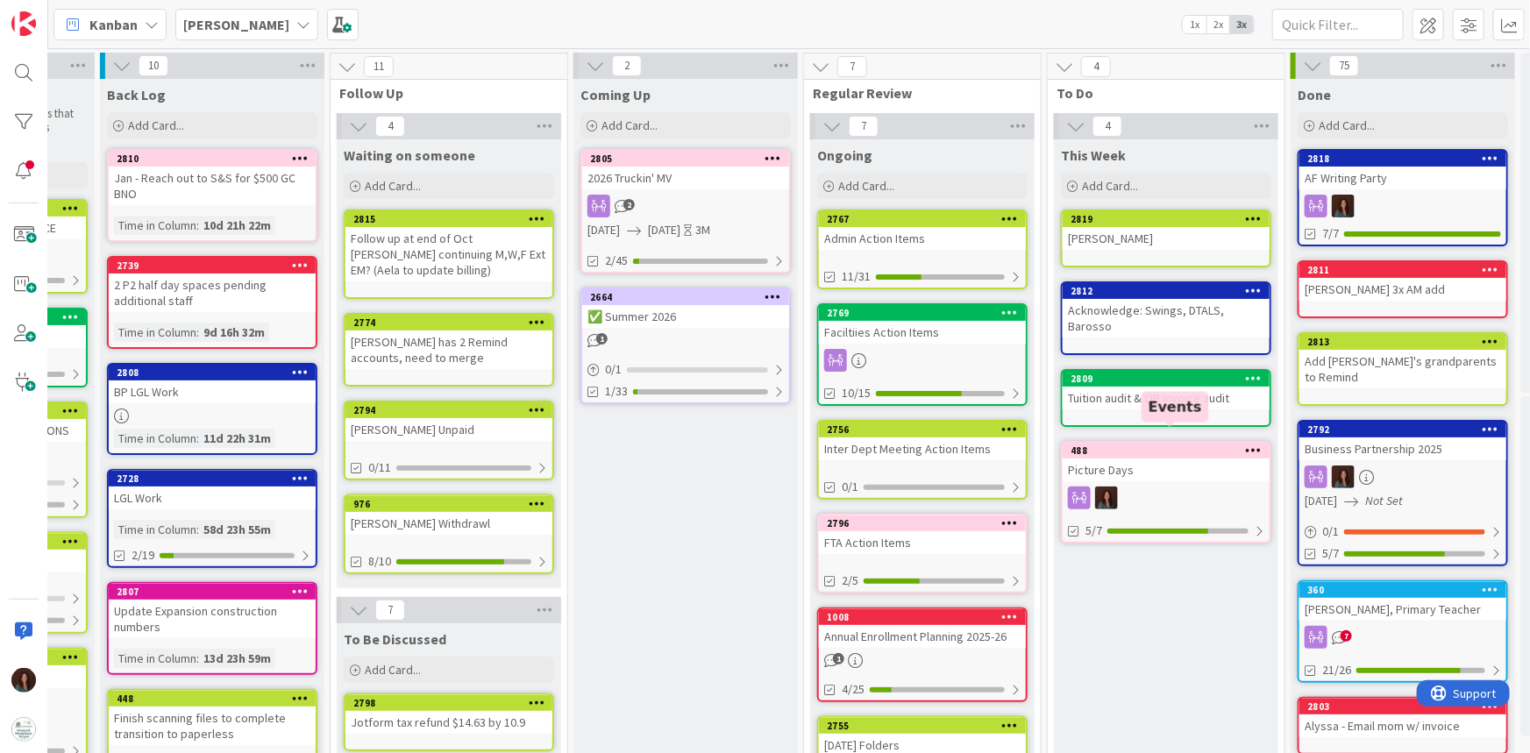
click at [1182, 444] on div "488" at bounding box center [1169, 450] width 199 height 12
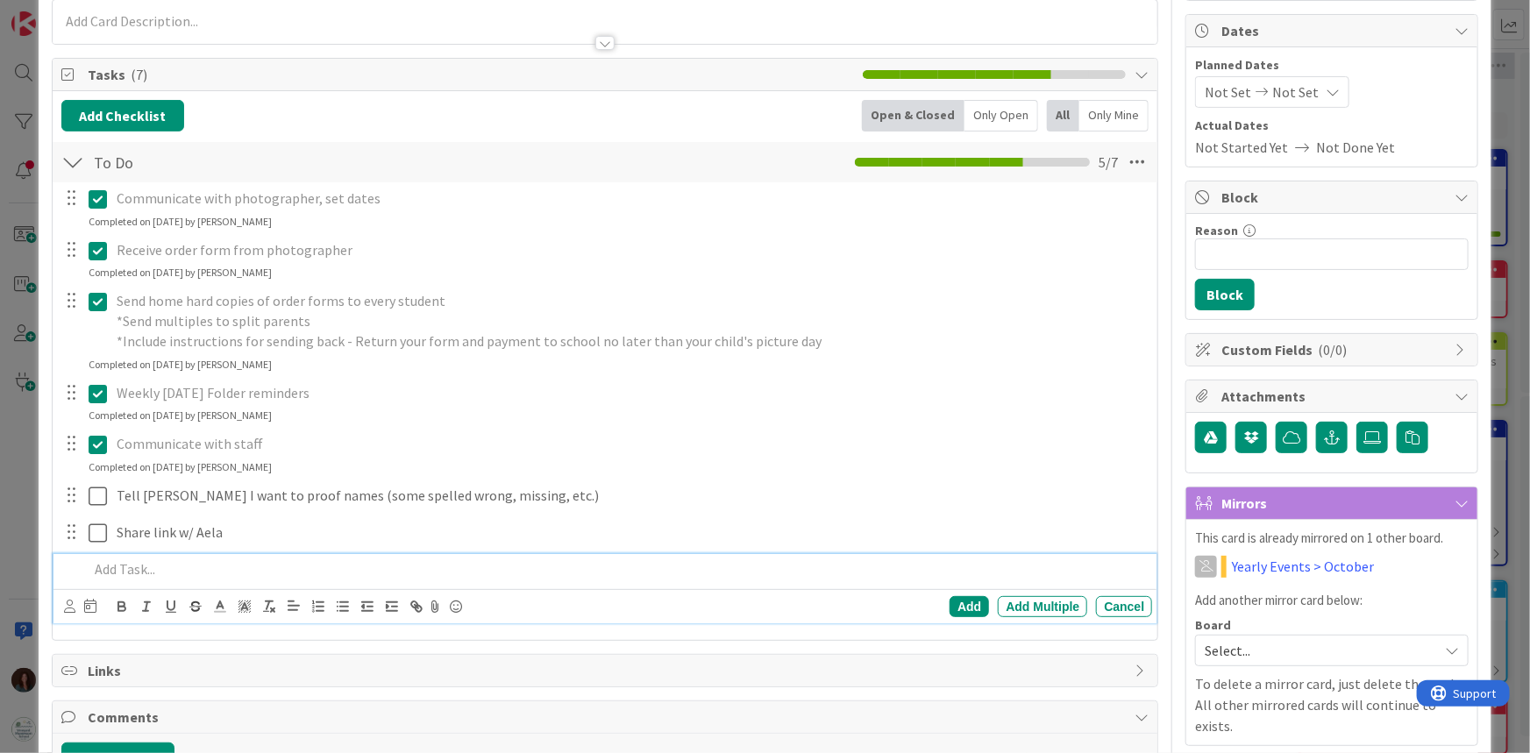
click at [161, 572] on p at bounding box center [617, 569] width 1057 height 20
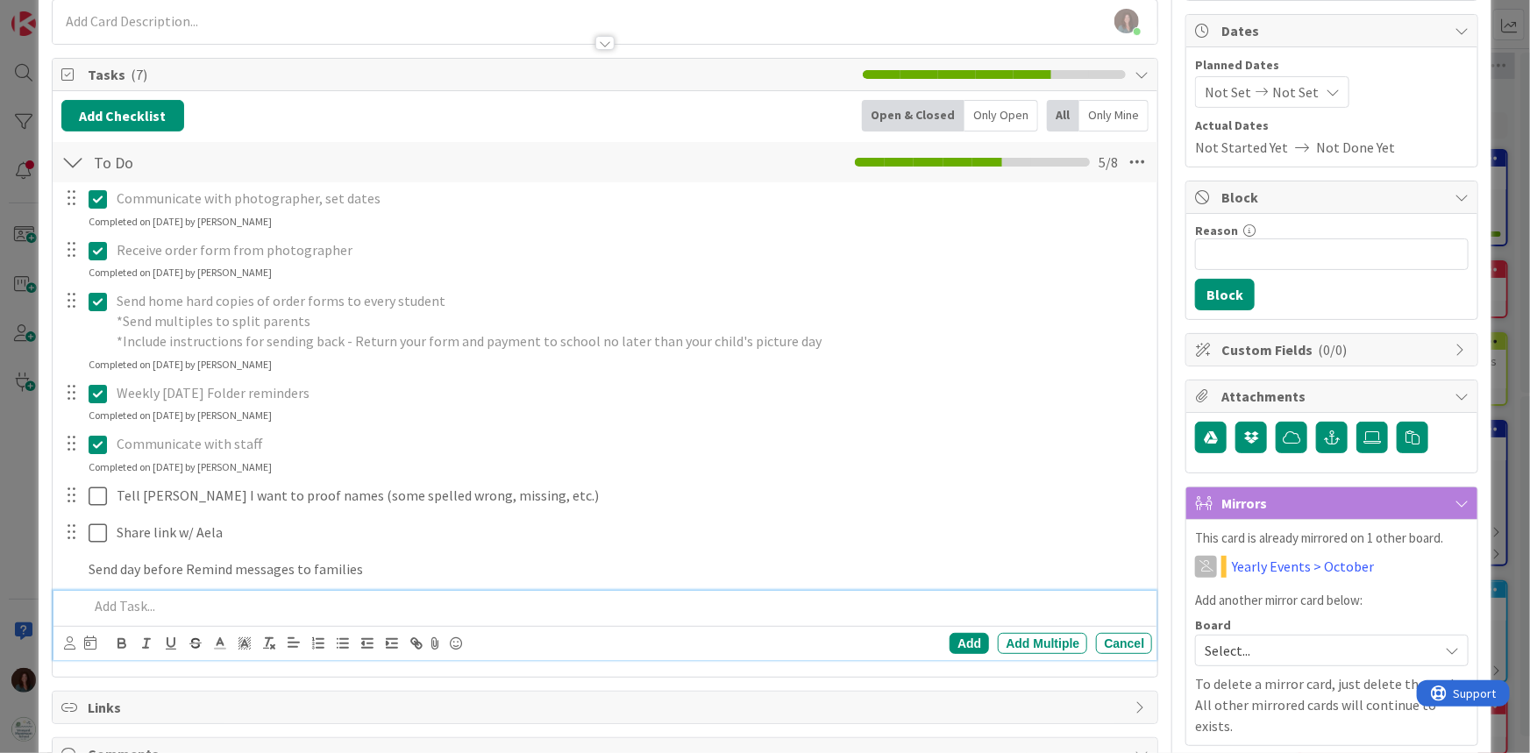
scroll to position [195, 0]
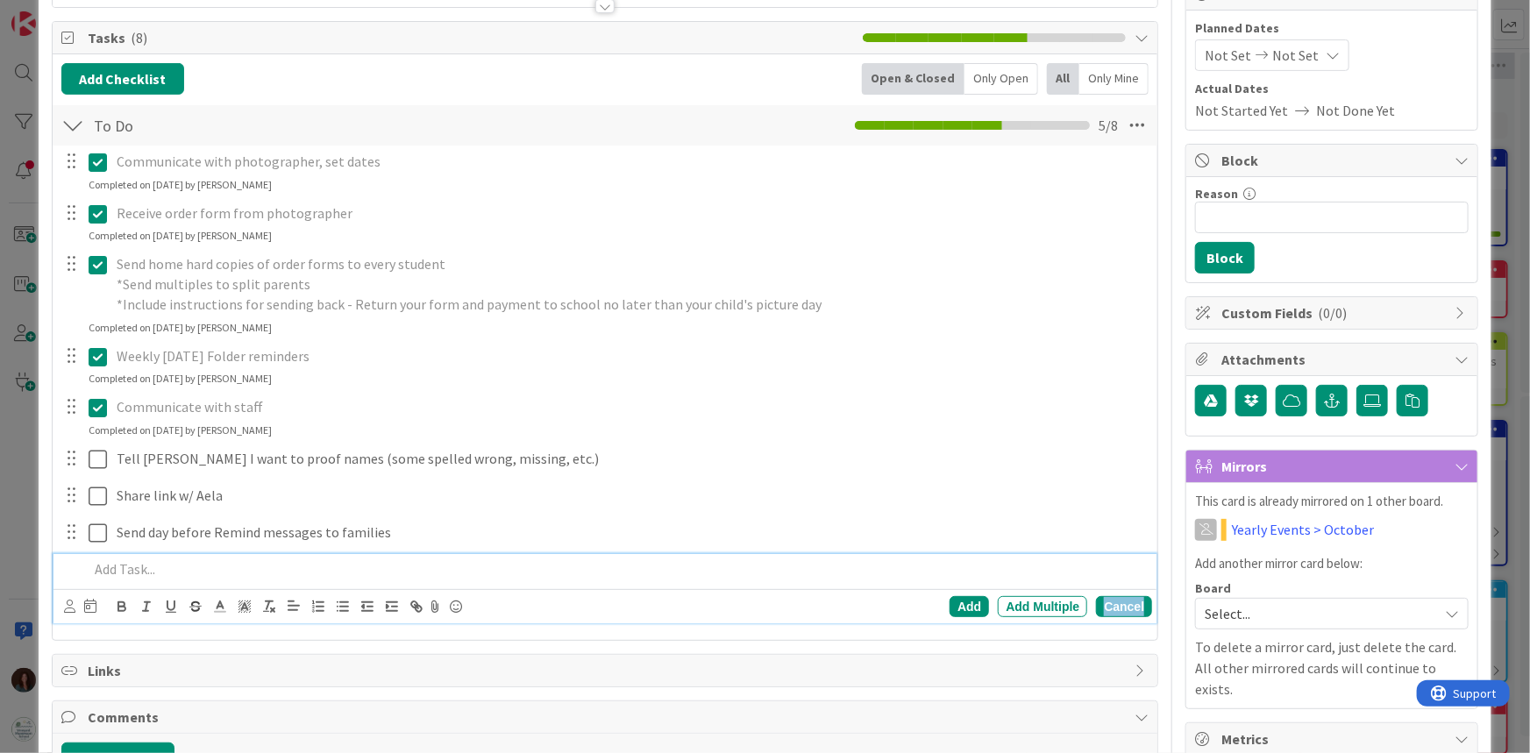
click at [1112, 612] on div "Cancel" at bounding box center [1124, 606] width 56 height 21
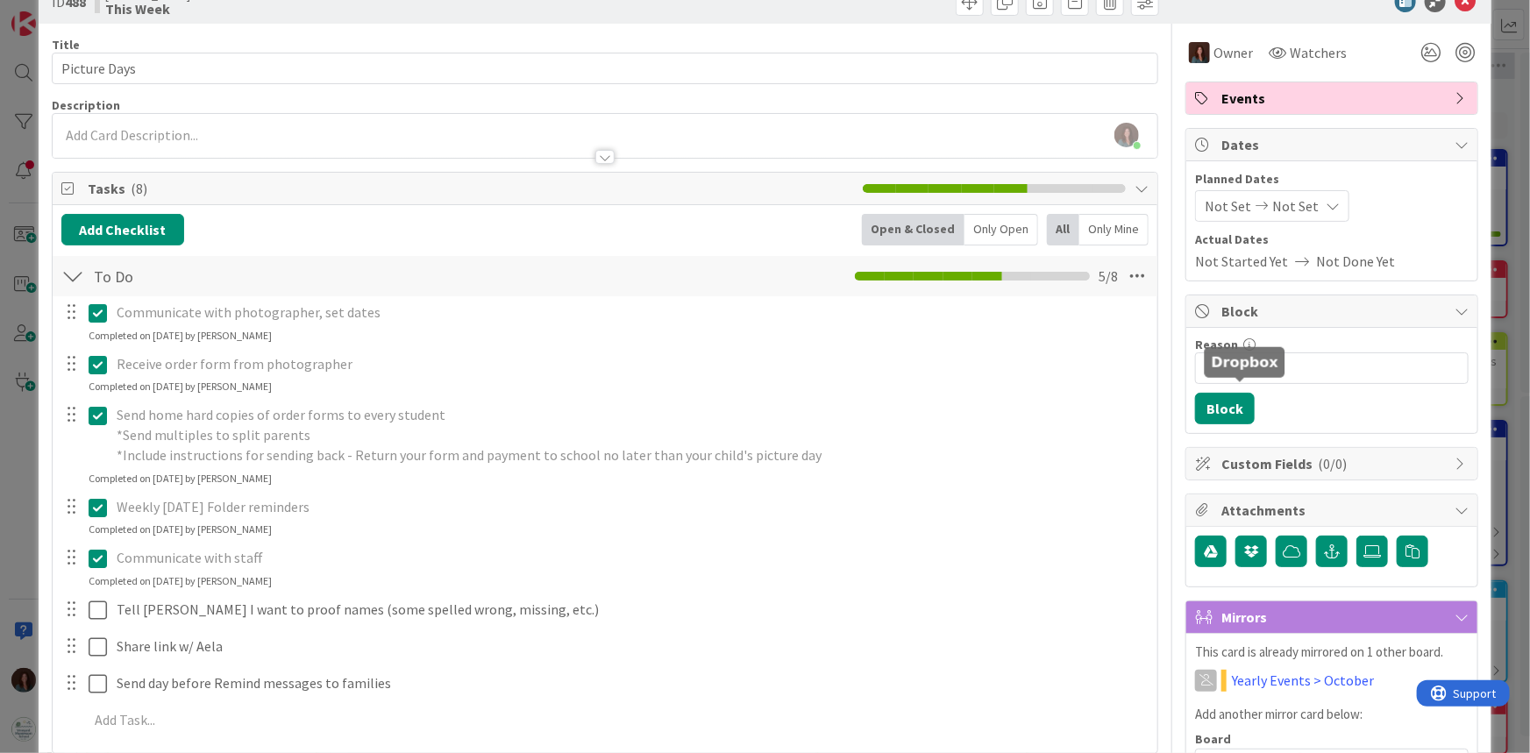
scroll to position [0, 0]
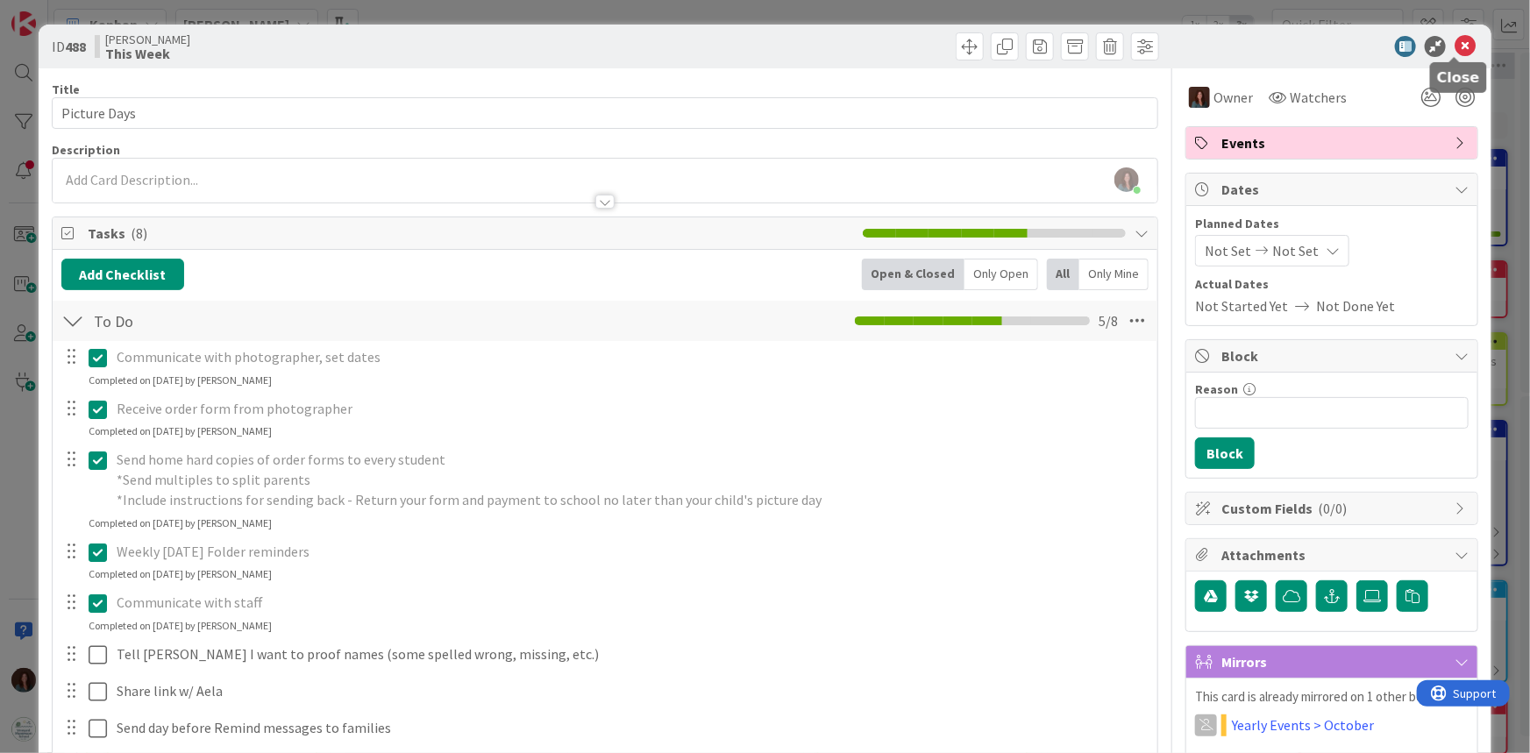
click at [1454, 43] on icon at bounding box center [1464, 46] width 21 height 21
